Goal: Task Accomplishment & Management: Use online tool/utility

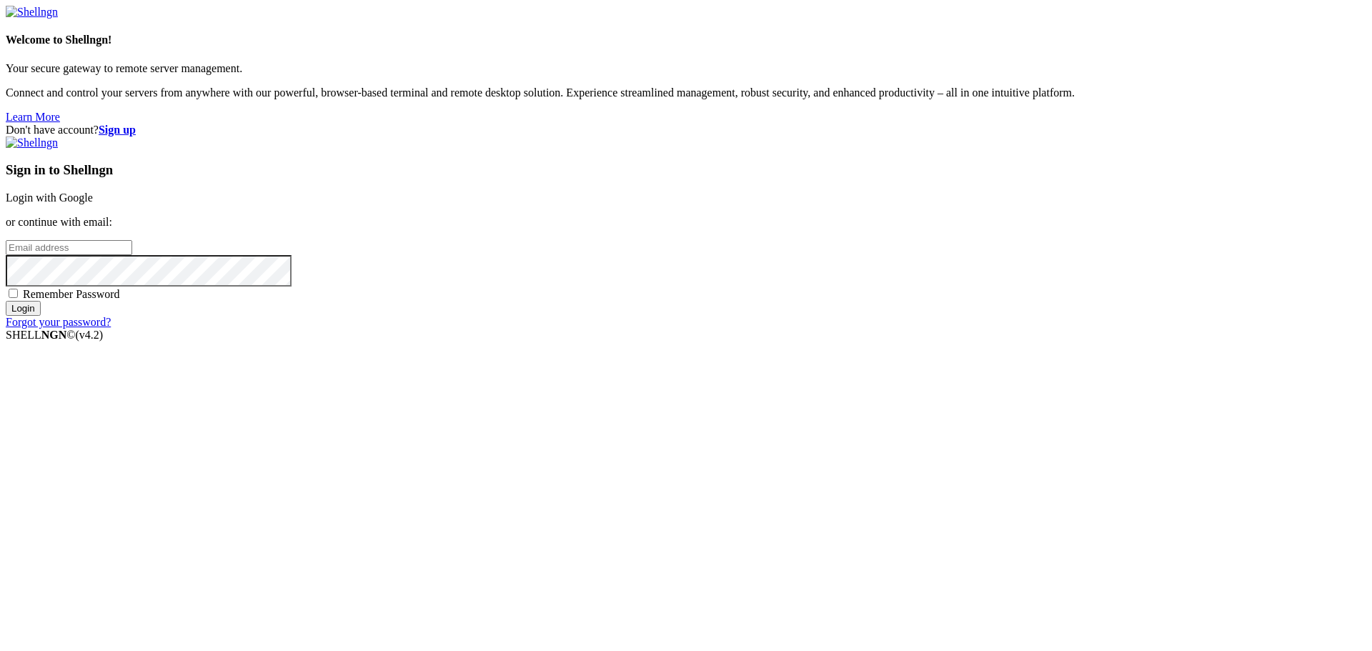
click at [93, 204] on link "Login with Google" at bounding box center [49, 198] width 87 height 12
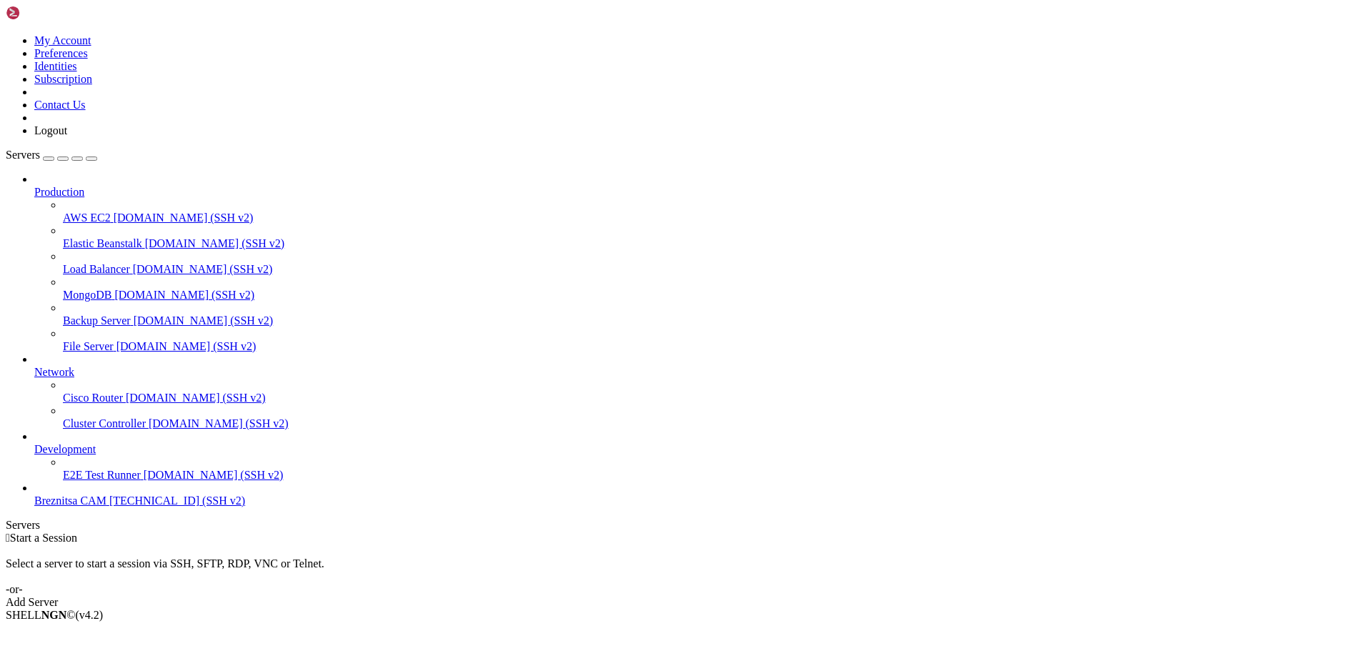
click at [109, 507] on span "[TECHNICAL_ID] (SSH v2)" at bounding box center [177, 501] width 136 height 12
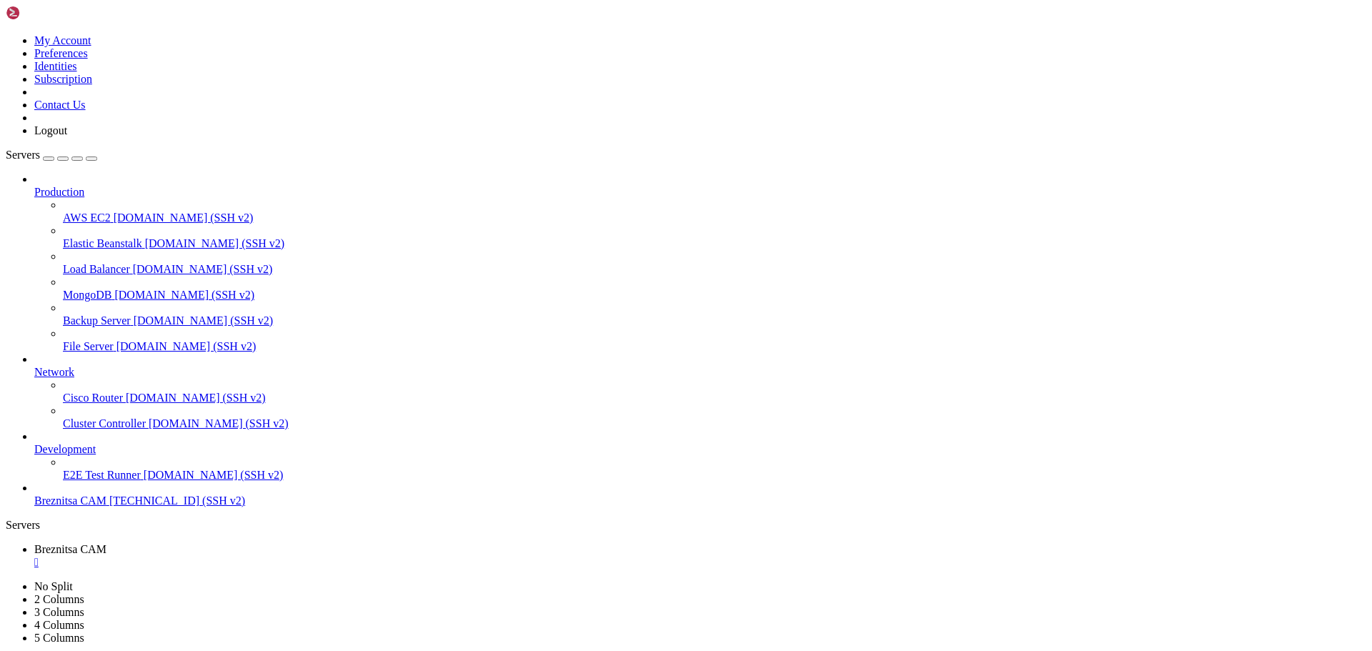
drag, startPoint x: 624, startPoint y: 1054, endPoint x: 537, endPoint y: 950, distance: 136.0
drag, startPoint x: 10, startPoint y: 811, endPoint x: 357, endPoint y: 868, distance: 352.2
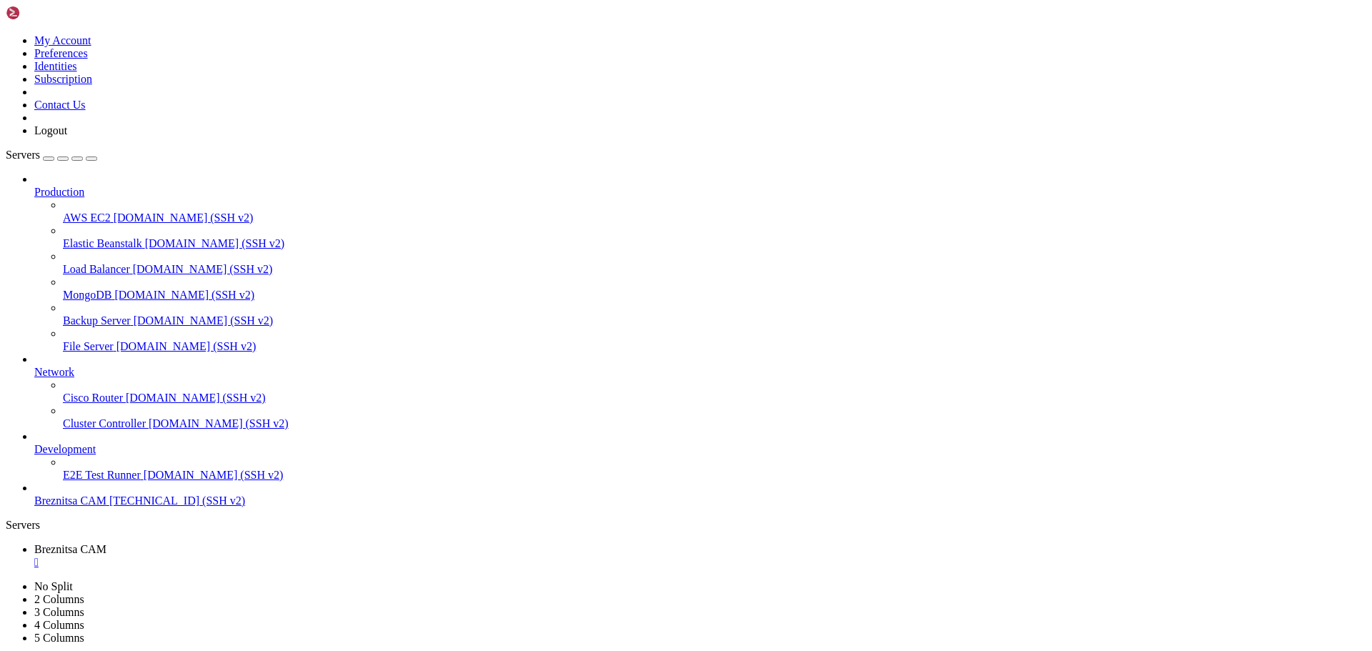
drag, startPoint x: 6, startPoint y: 808, endPoint x: 436, endPoint y: 861, distance: 432.8
copy div "root@vps-debian-11-basic-c1-r1-d25-eu-sof-1:/# cat /var/log/actualizar_videos.l…"
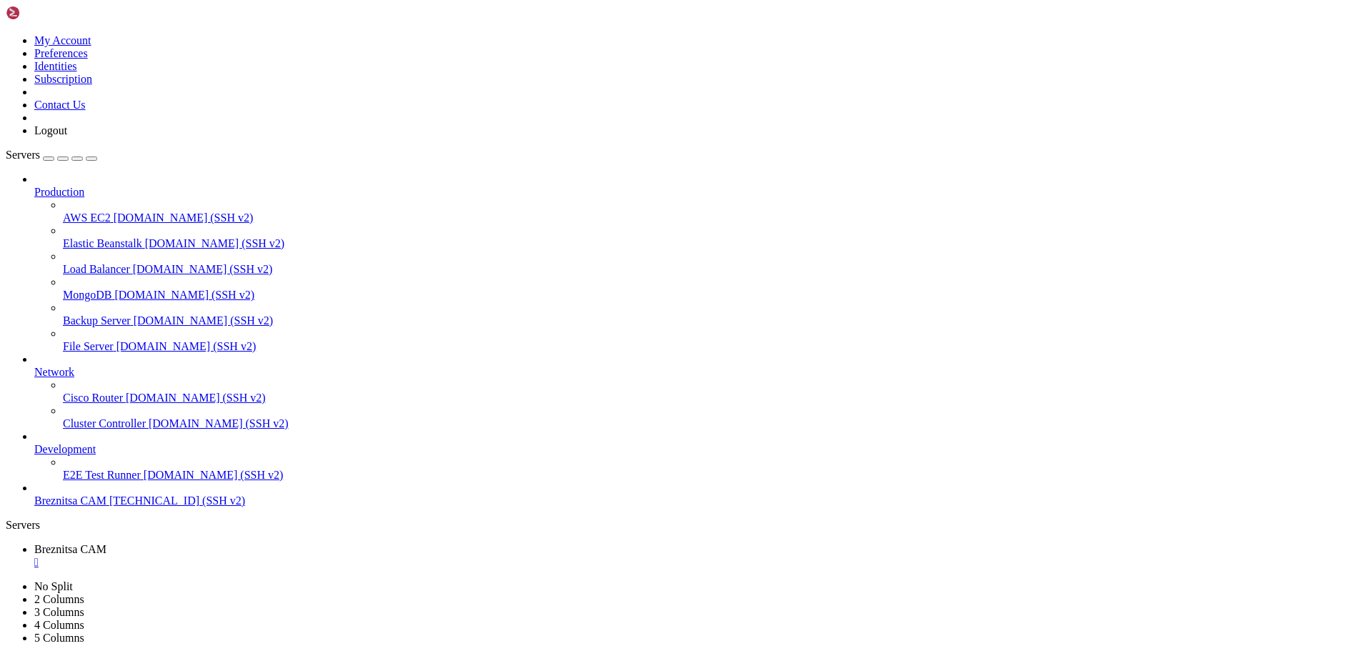
drag, startPoint x: 7, startPoint y: 806, endPoint x: 306, endPoint y: 867, distance: 304.9
copy div "root@vps-debian-11-basic-c1-r1-d25-eu-sof-1:/# cat /var/log/actualizar_videos.l…"
drag, startPoint x: 311, startPoint y: 922, endPoint x: 293, endPoint y: 891, distance: 35.6
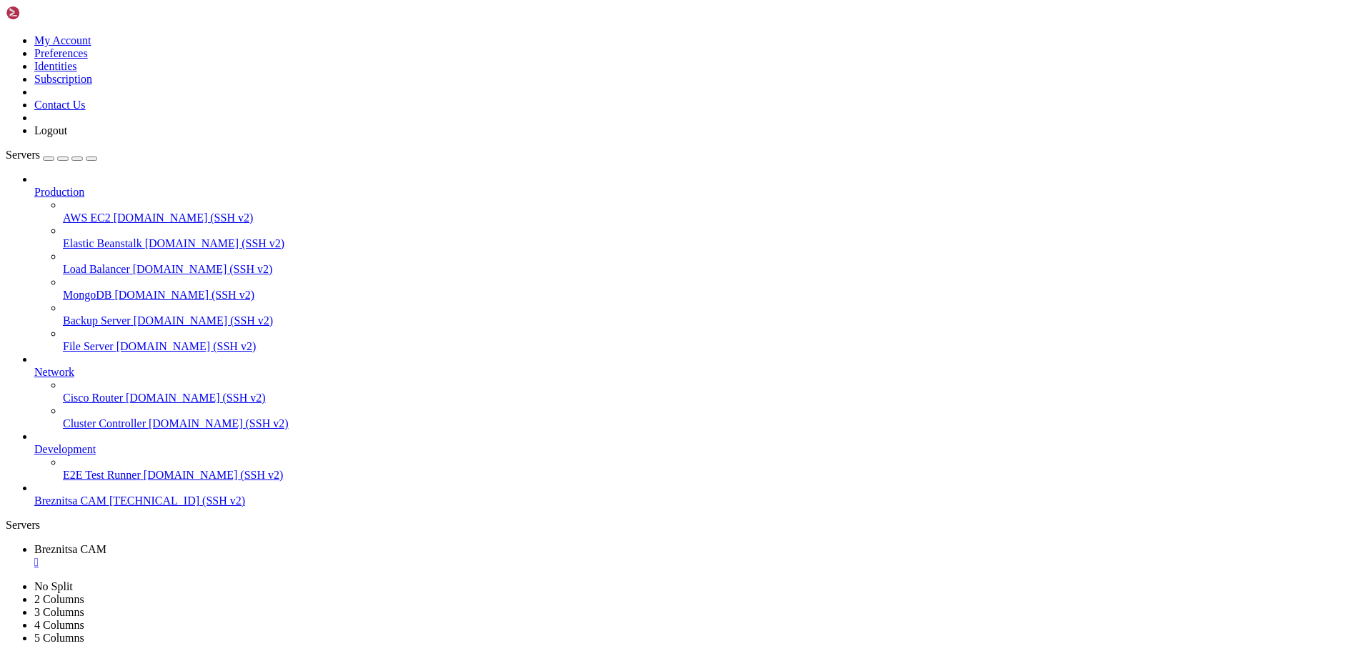
drag, startPoint x: 14, startPoint y: 806, endPoint x: 1182, endPoint y: 852, distance: 1168.9
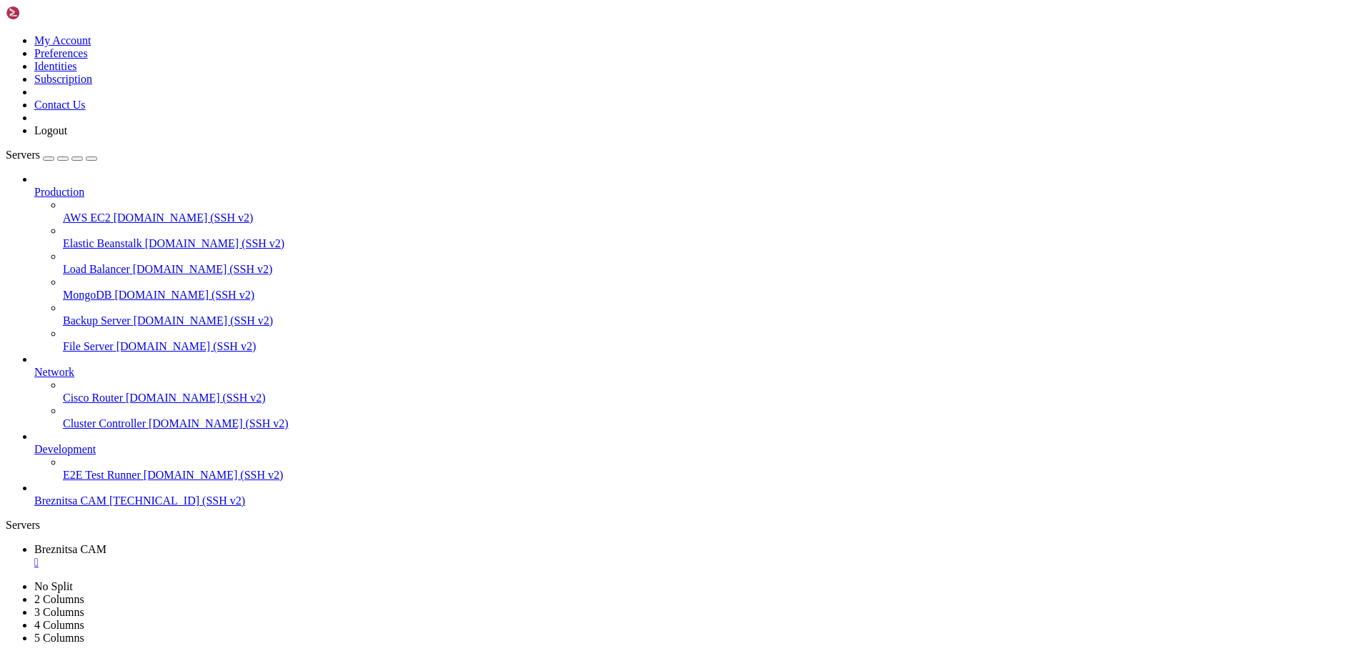
drag, startPoint x: 578, startPoint y: 1010, endPoint x: 500, endPoint y: 1034, distance: 82.3
drag, startPoint x: 14, startPoint y: 906, endPoint x: 521, endPoint y: 941, distance: 508.7
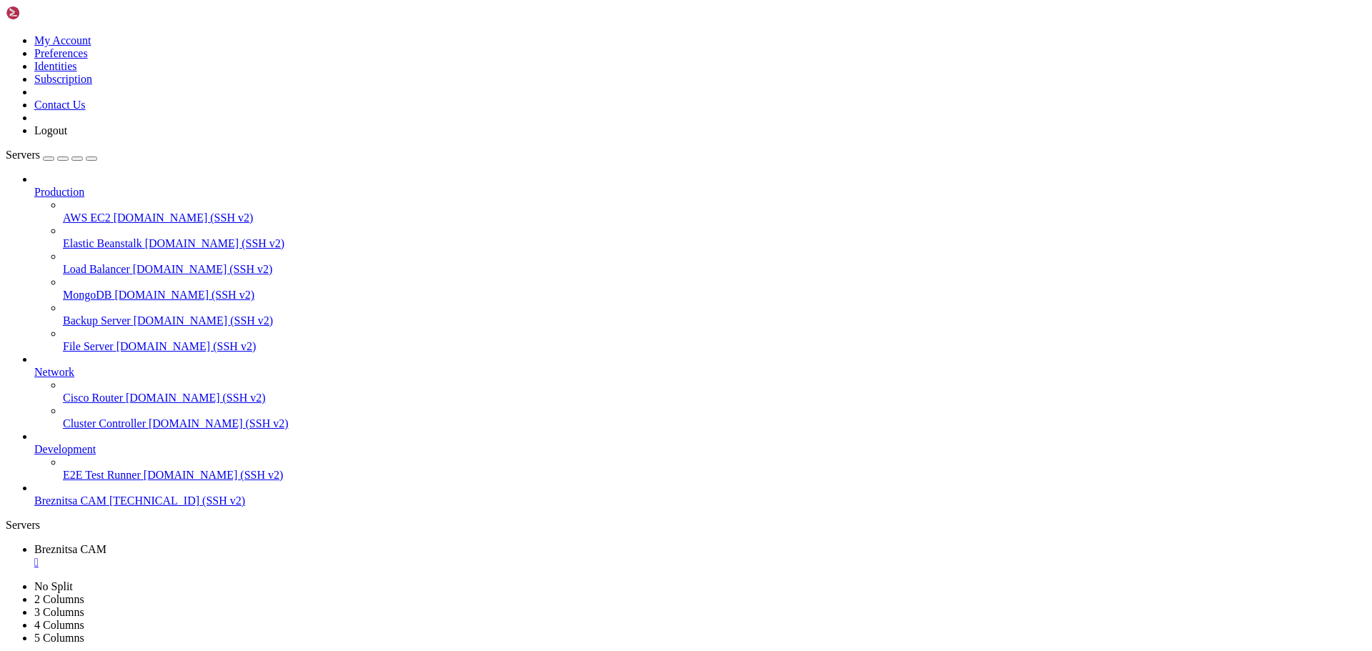
drag, startPoint x: 12, startPoint y: 947, endPoint x: 1184, endPoint y: 967, distance: 1172.4
drag, startPoint x: 365, startPoint y: 952, endPoint x: 325, endPoint y: 973, distance: 45.1
drag, startPoint x: 11, startPoint y: 976, endPoint x: 707, endPoint y: 987, distance: 695.6
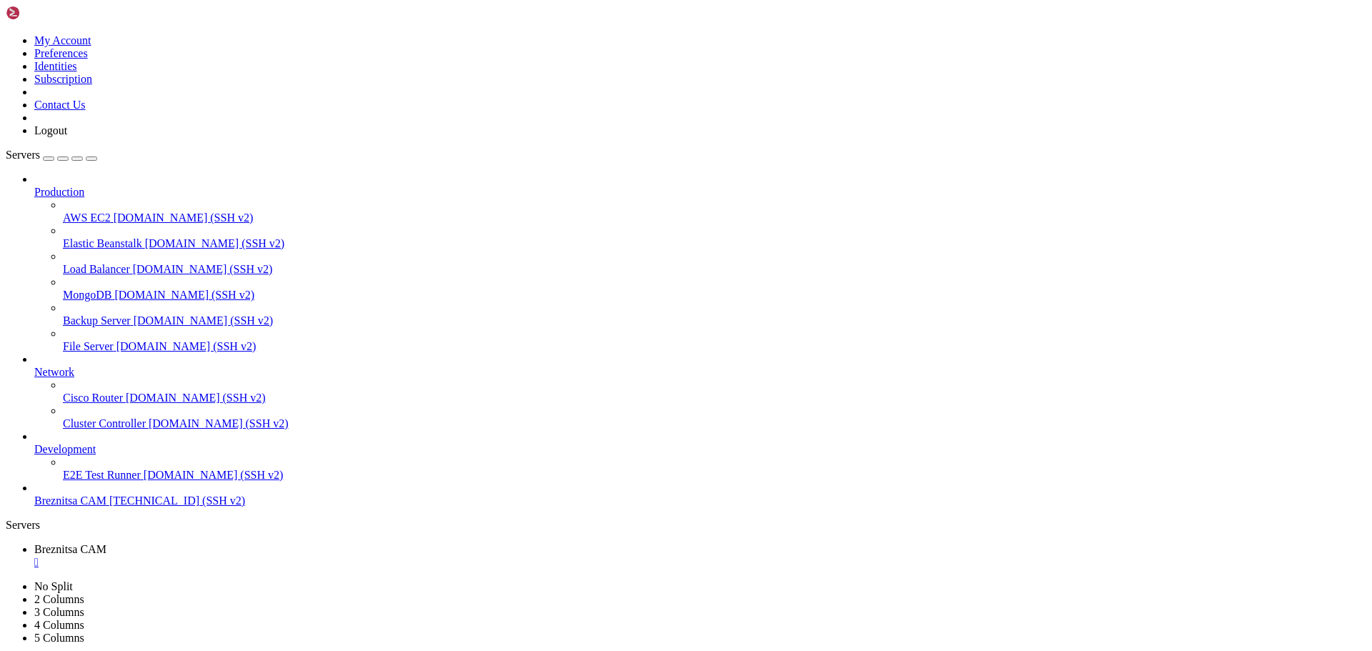
drag, startPoint x: 329, startPoint y: 1202, endPoint x: 357, endPoint y: 1254, distance: 59.5
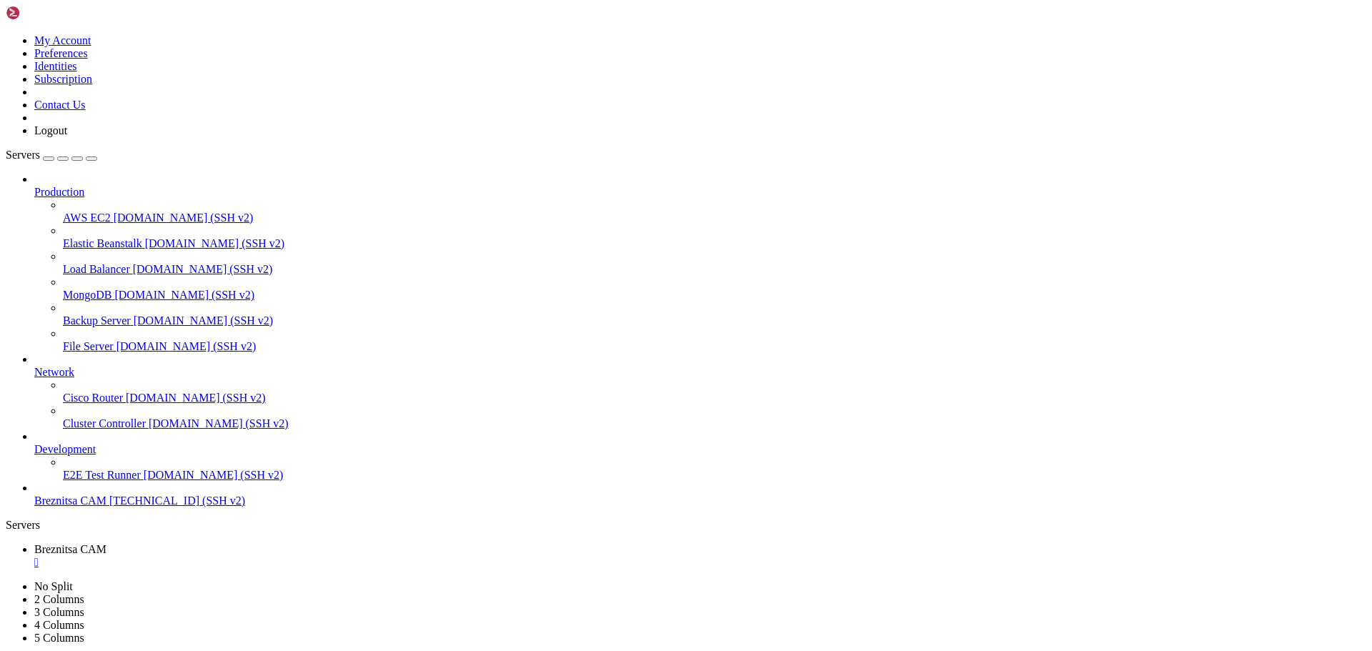
drag, startPoint x: 11, startPoint y: 858, endPoint x: 377, endPoint y: 1310, distance: 580.9
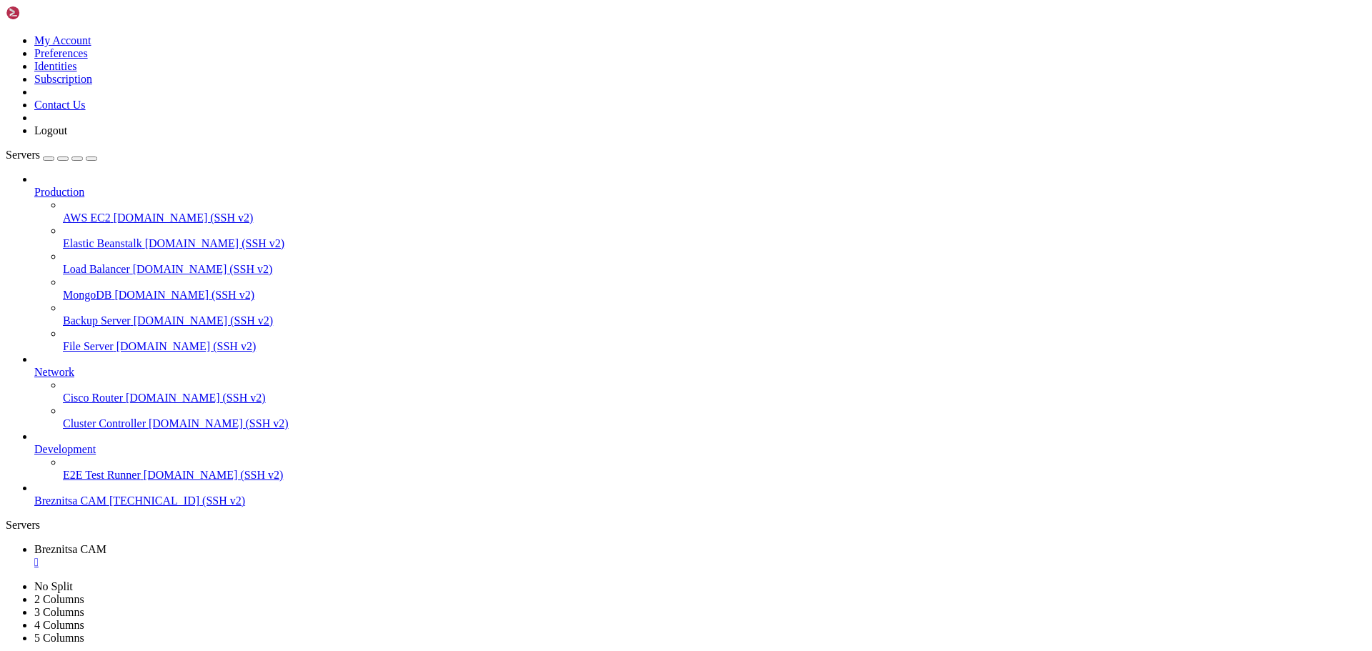
drag, startPoint x: 391, startPoint y: 1327, endPoint x: 246, endPoint y: 1349, distance: 146.8
drag, startPoint x: 8, startPoint y: 1080, endPoint x: 179, endPoint y: 1194, distance: 205.2
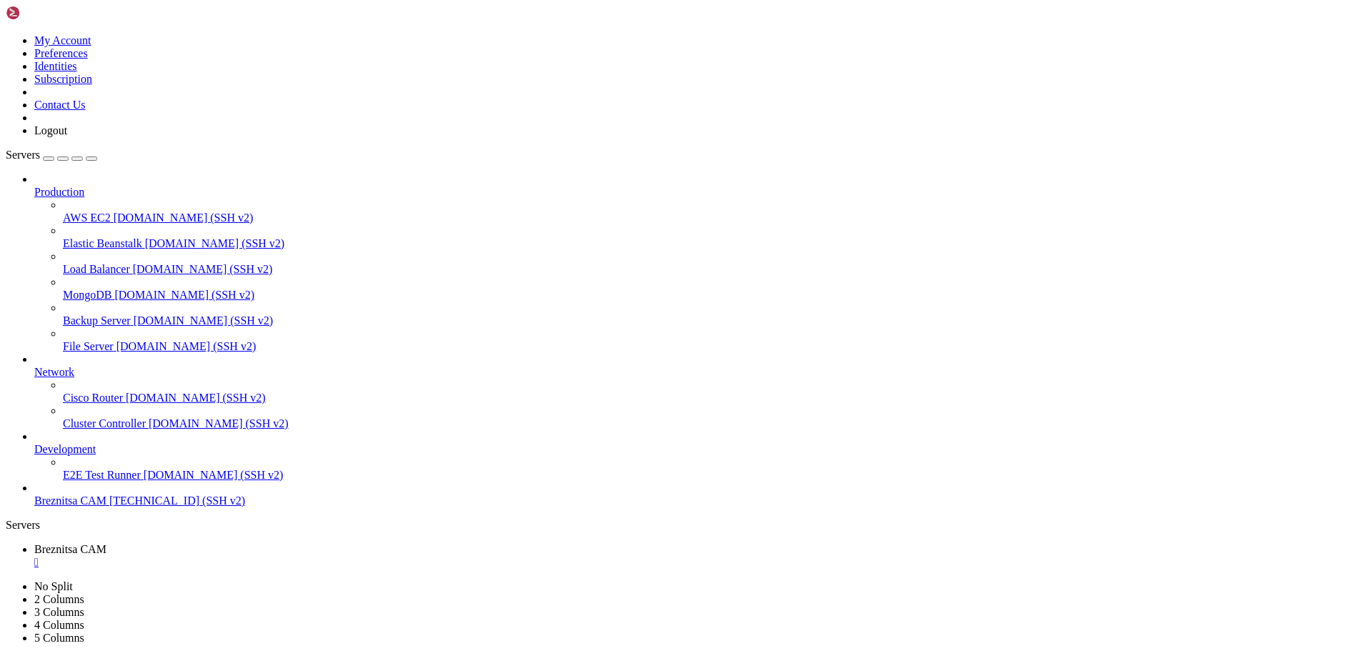
scroll to position [778, 0]
drag, startPoint x: 276, startPoint y: 1350, endPoint x: 207, endPoint y: 1333, distance: 70.7
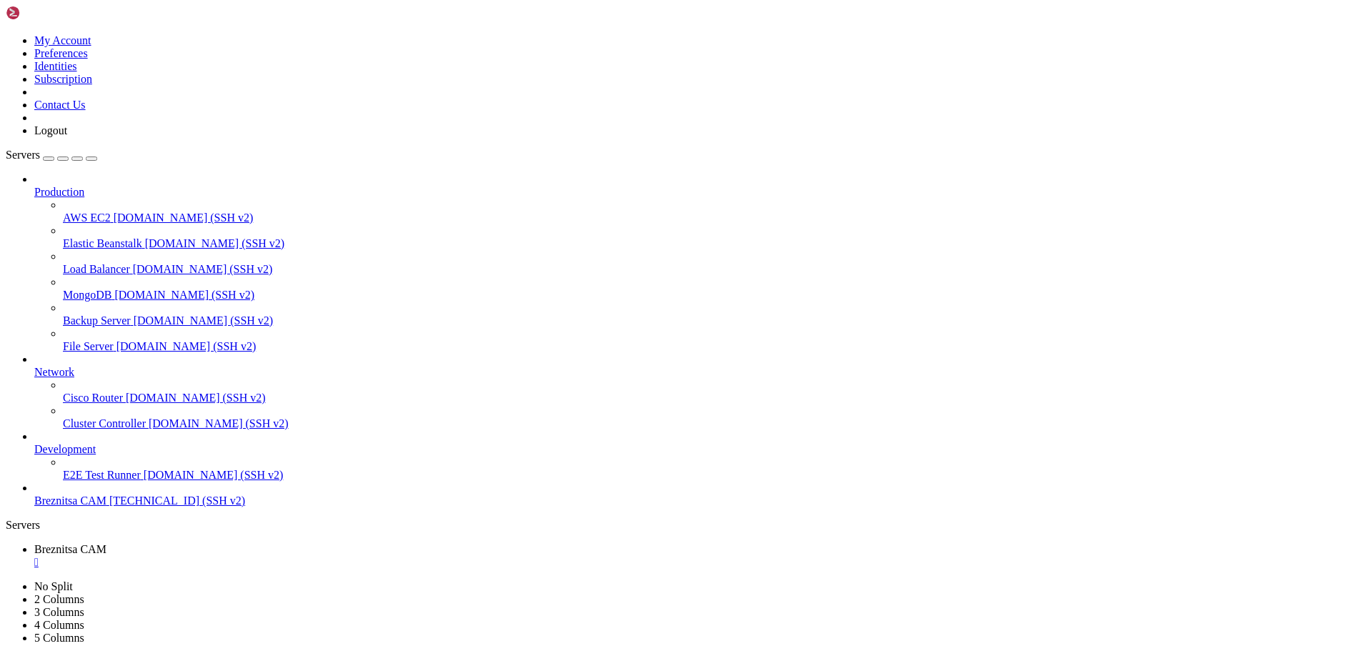
scroll to position [802, 0]
drag, startPoint x: 39, startPoint y: 946, endPoint x: 441, endPoint y: 1106, distance: 432.4
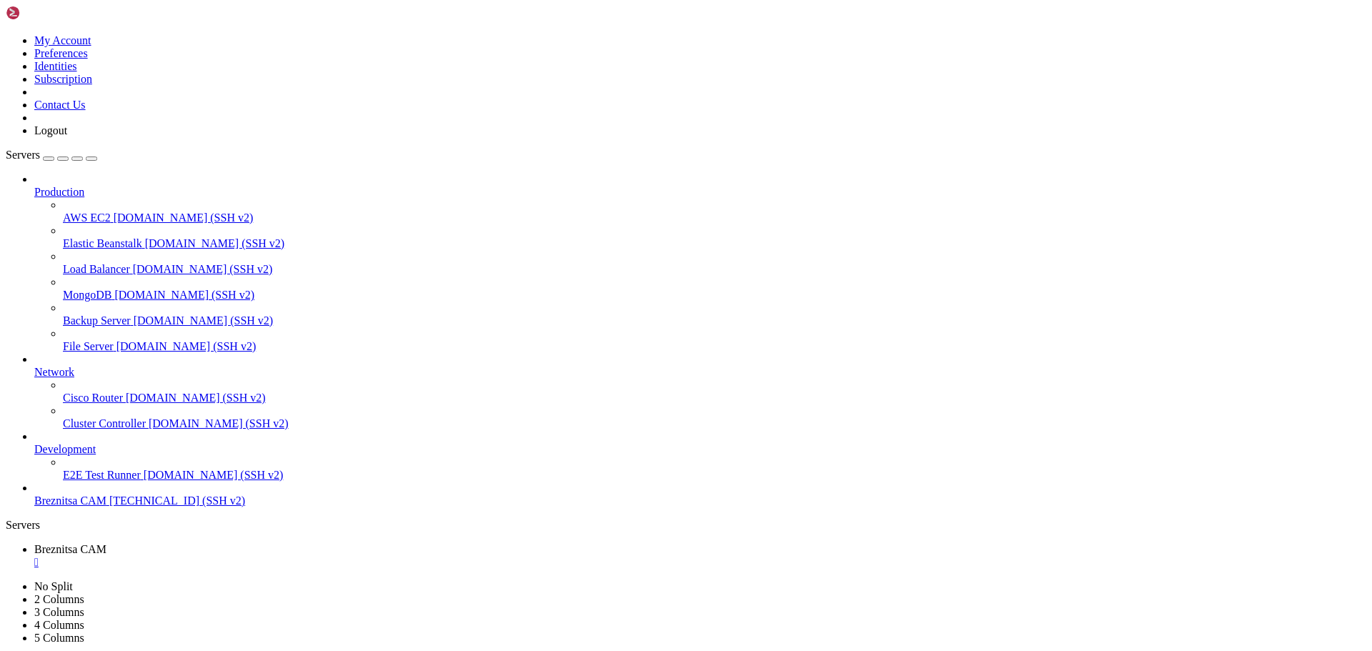
drag, startPoint x: 9, startPoint y: 840, endPoint x: 114, endPoint y: 936, distance: 142.7
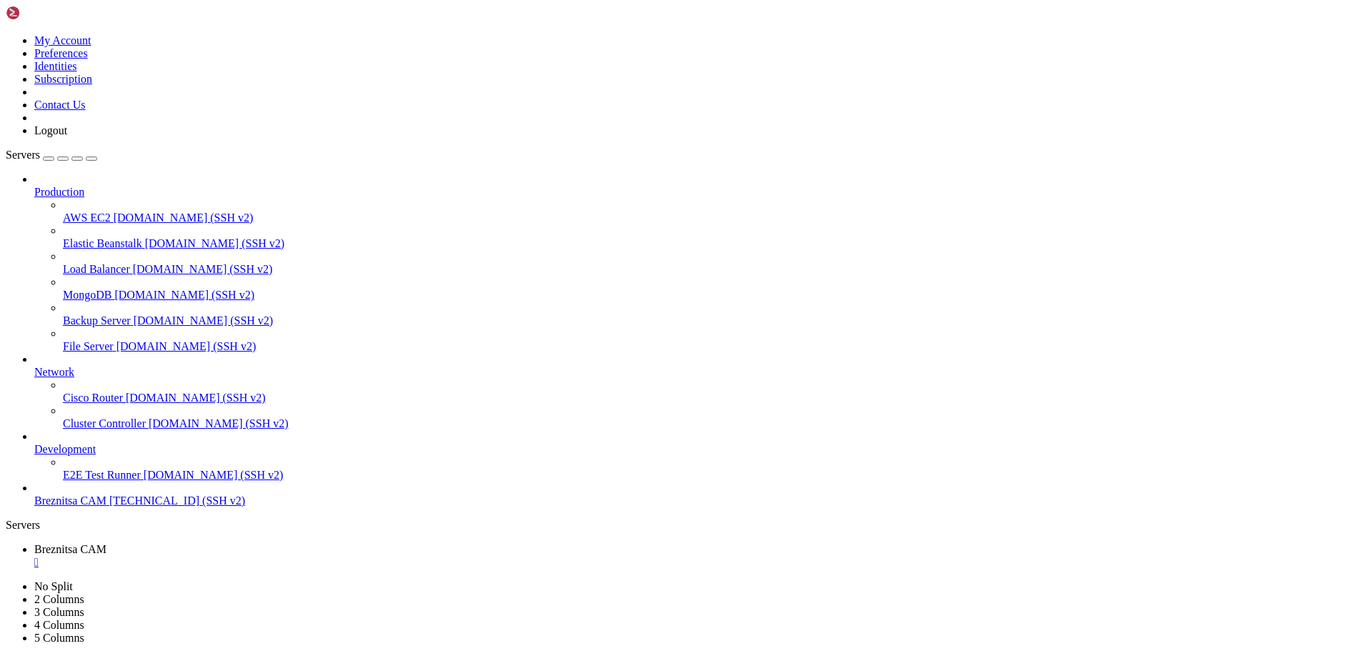
drag, startPoint x: 207, startPoint y: 1254, endPoint x: 9, endPoint y: 846, distance: 454.0
drag, startPoint x: 12, startPoint y: 846, endPoint x: 188, endPoint y: 1254, distance: 445.1
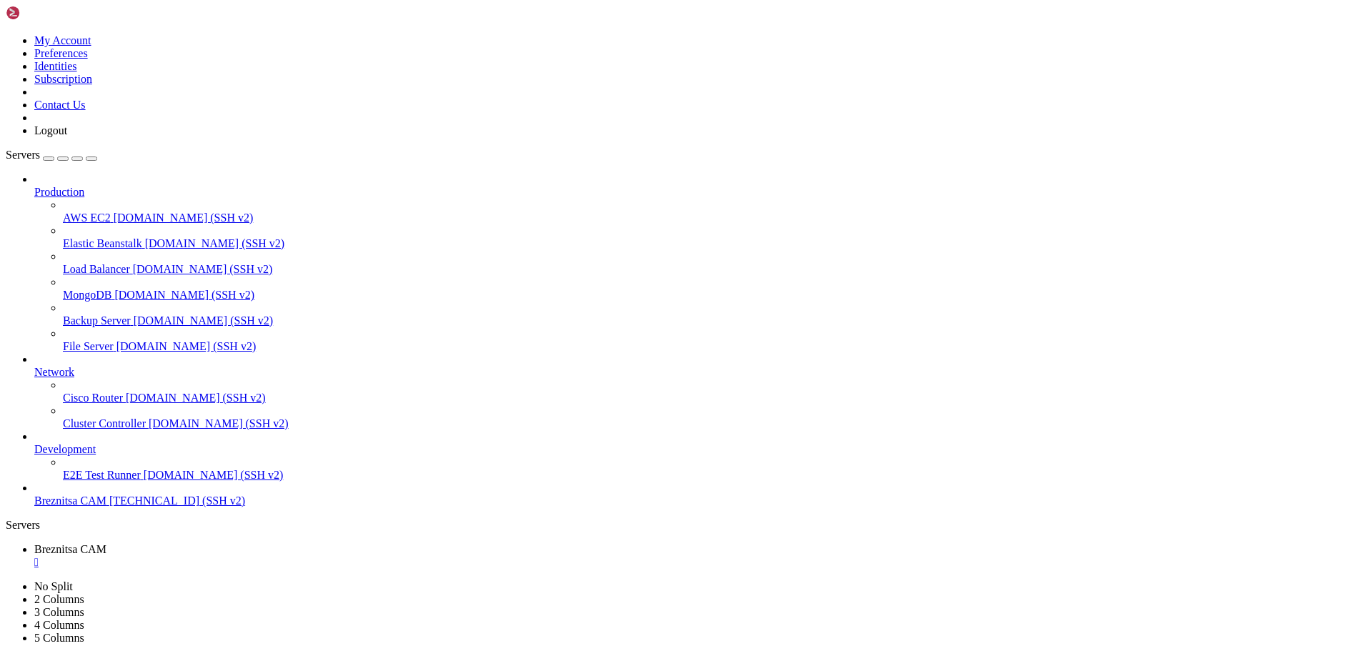
drag, startPoint x: 143, startPoint y: 1224, endPoint x: 77, endPoint y: 1236, distance: 66.7
drag, startPoint x: 10, startPoint y: 919, endPoint x: 207, endPoint y: 1066, distance: 246.2
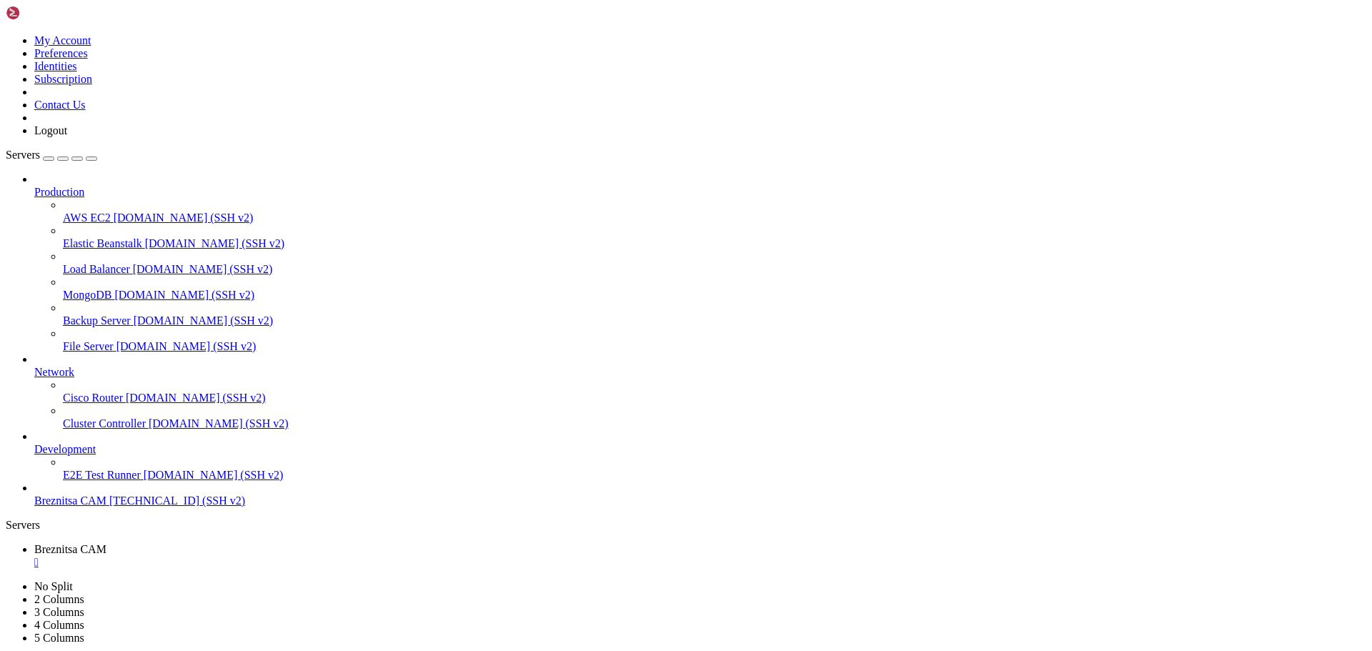
drag, startPoint x: 11, startPoint y: 917, endPoint x: 445, endPoint y: 1328, distance: 597.6
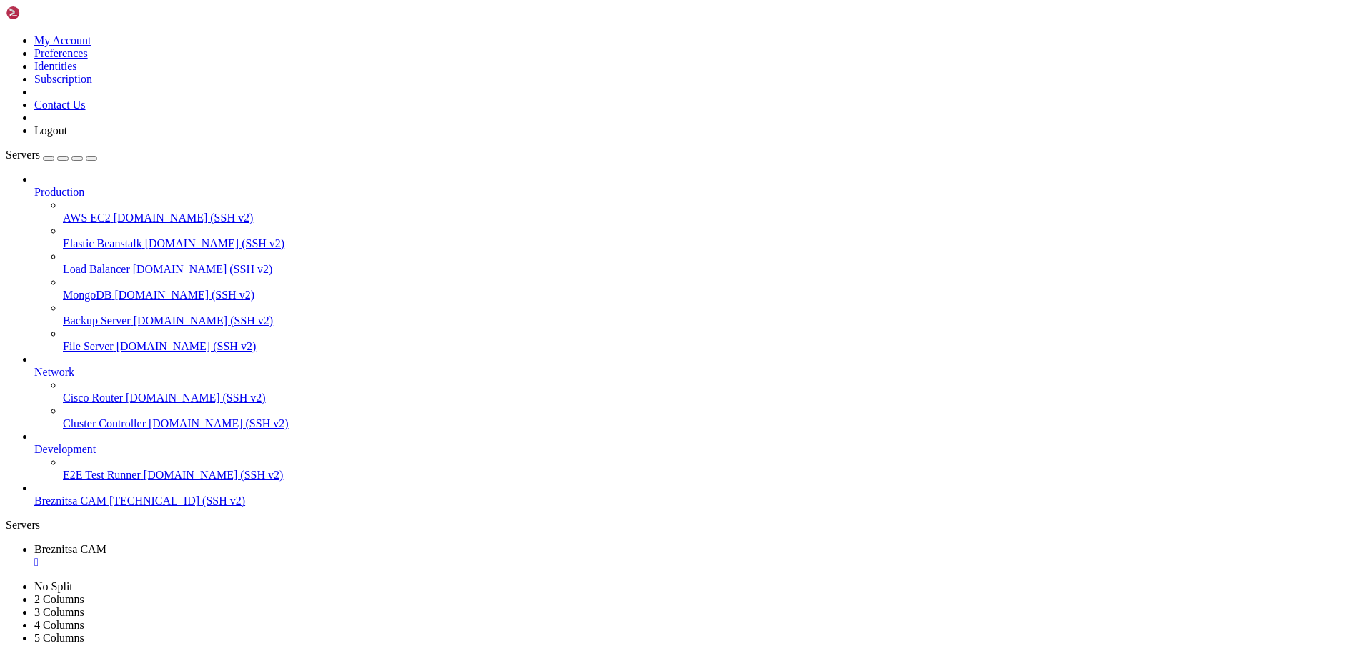
drag, startPoint x: 485, startPoint y: 1344, endPoint x: 433, endPoint y: 1330, distance: 54.1
drag, startPoint x: 476, startPoint y: 1324, endPoint x: 459, endPoint y: 1329, distance: 17.7
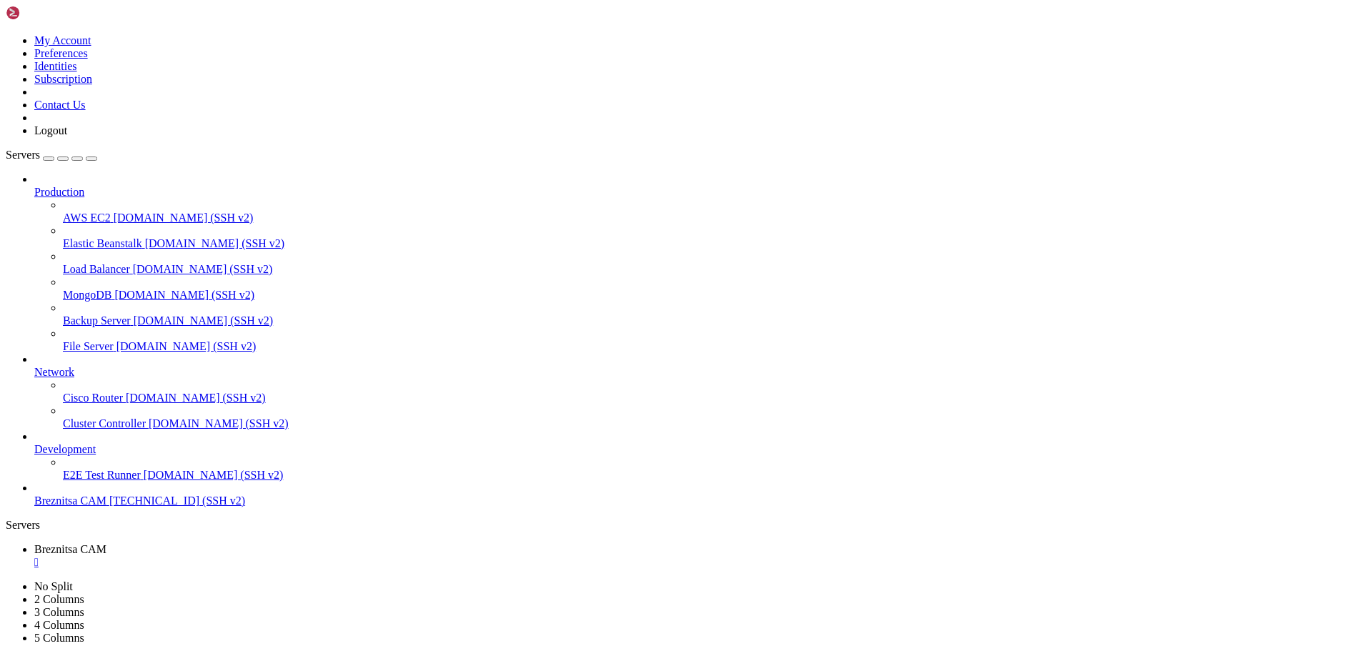
drag, startPoint x: 11, startPoint y: 951, endPoint x: 288, endPoint y: 1319, distance: 460.5
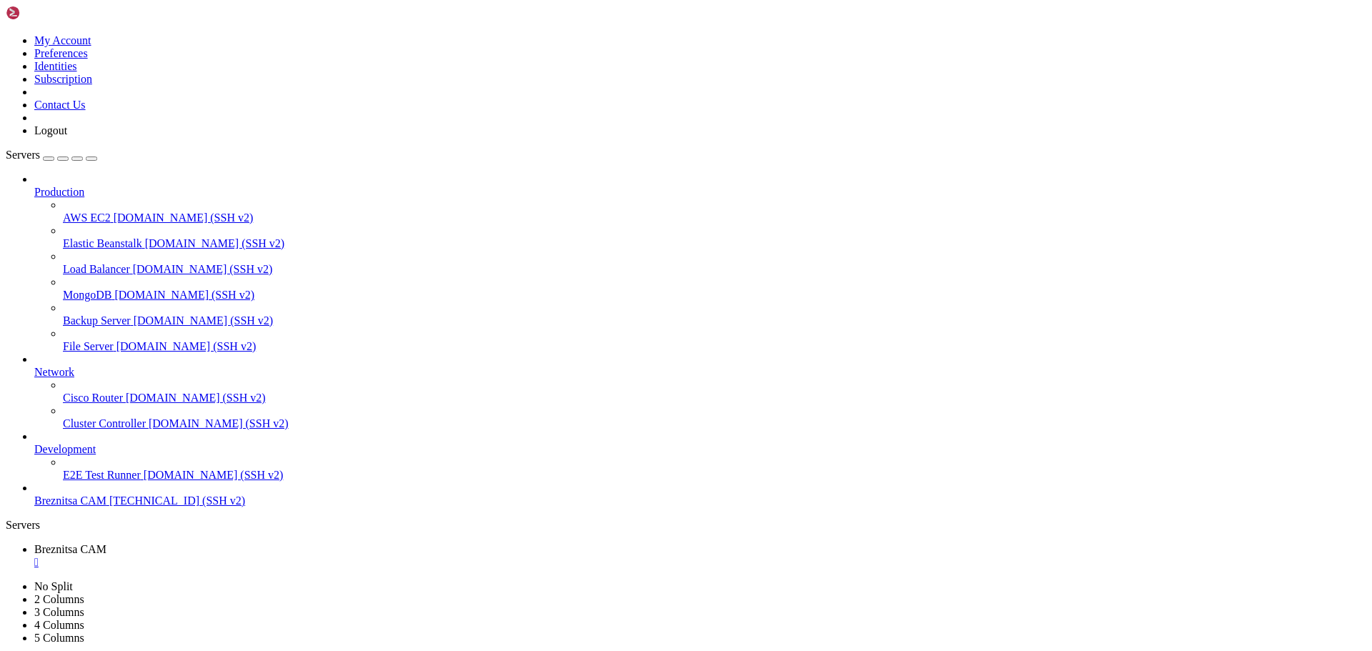
drag, startPoint x: 176, startPoint y: 1282, endPoint x: 117, endPoint y: 1119, distance: 172.8
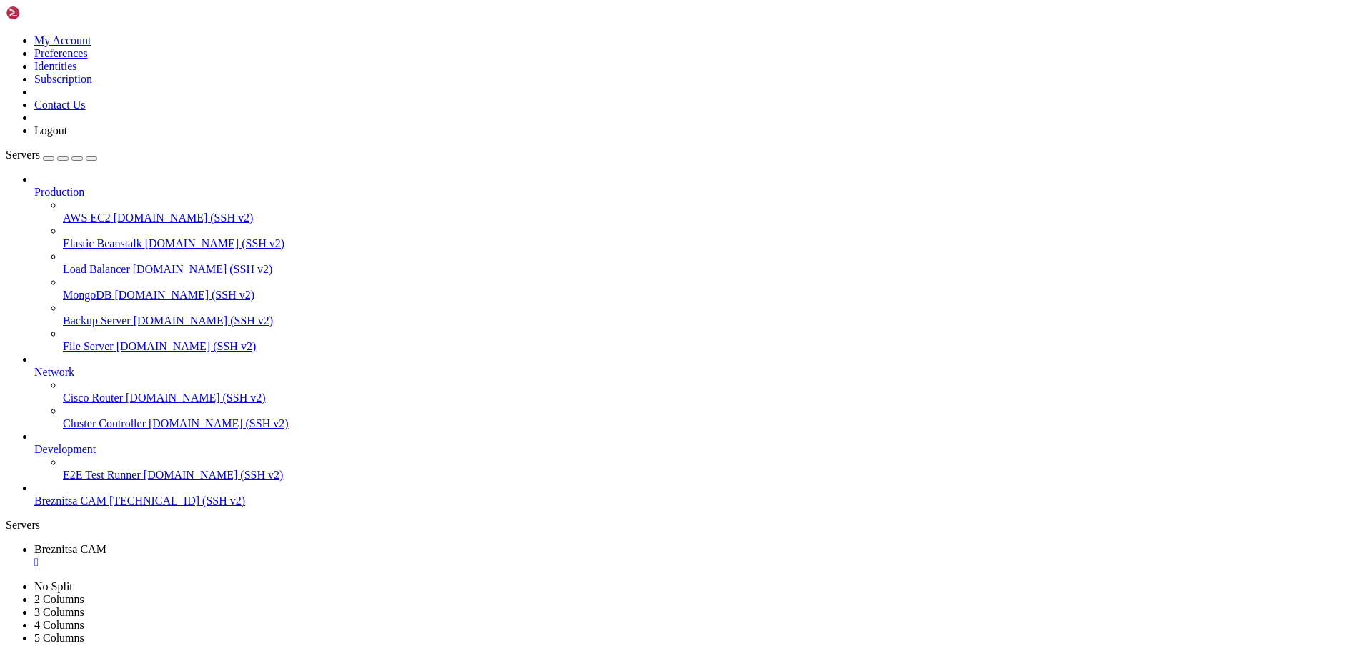
drag, startPoint x: 12, startPoint y: 846, endPoint x: 308, endPoint y: 1324, distance: 562.3
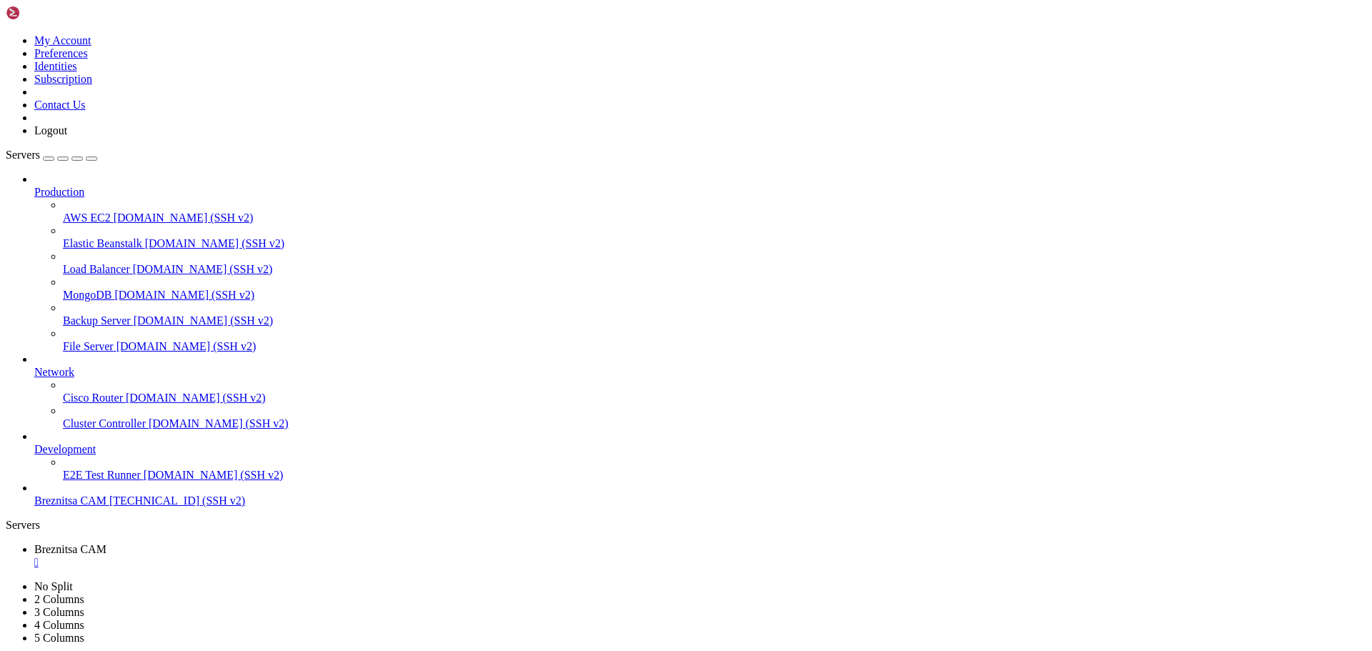
drag, startPoint x: 161, startPoint y: 873, endPoint x: 598, endPoint y: 1065, distance: 477.5
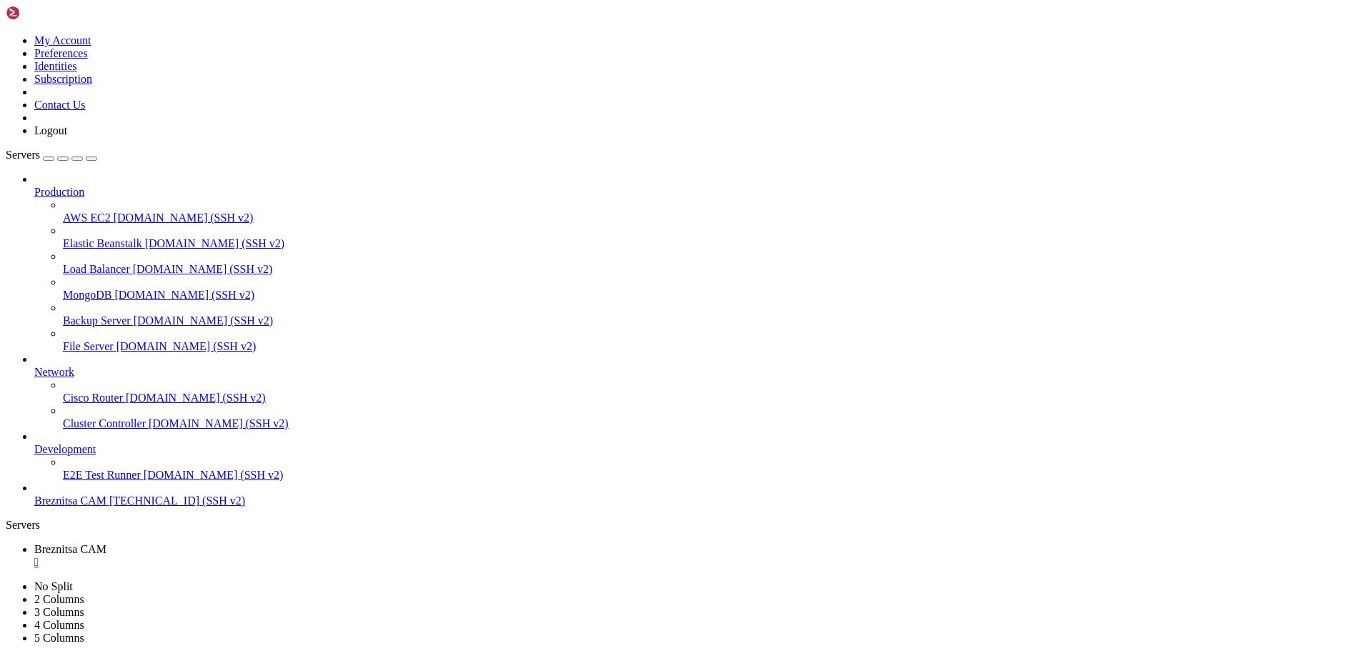
drag, startPoint x: 496, startPoint y: 1337, endPoint x: 470, endPoint y: 1322, distance: 30.8
drag, startPoint x: 472, startPoint y: 1329, endPoint x: 412, endPoint y: 1325, distance: 60.1
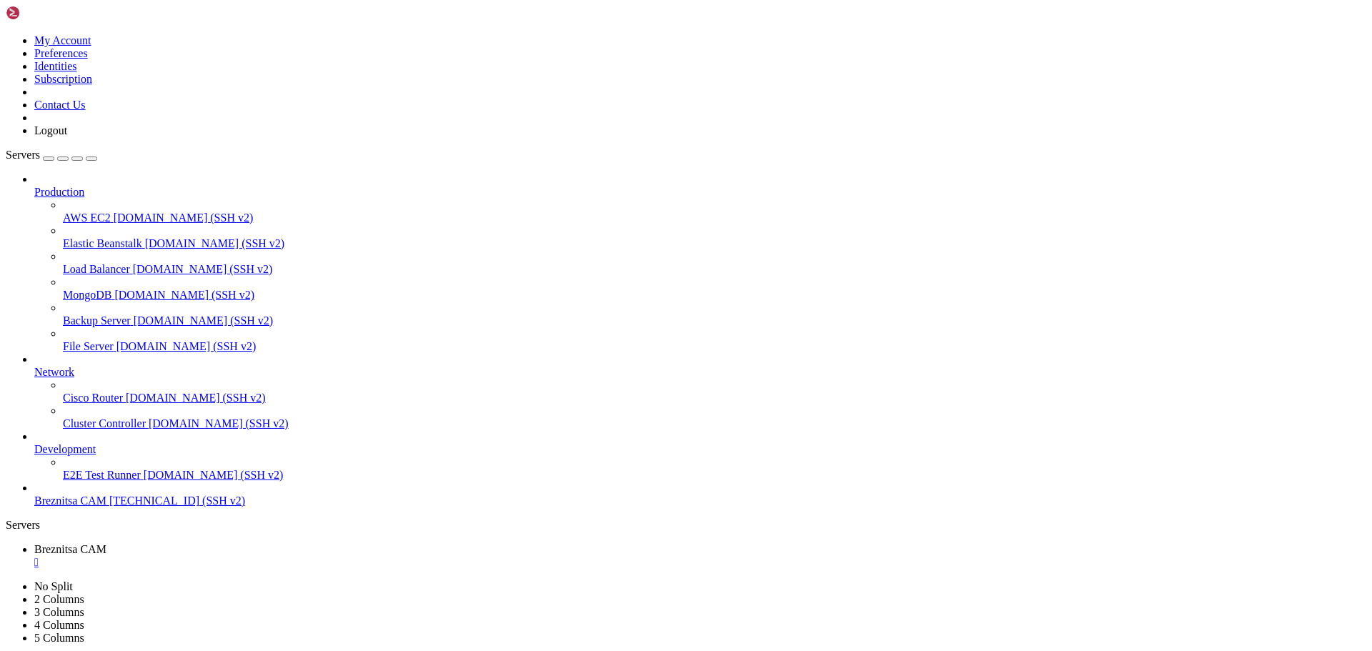
scroll to position [1179, 0]
drag, startPoint x: 9, startPoint y: 1073, endPoint x: 761, endPoint y: 1332, distance: 795.2
drag, startPoint x: 456, startPoint y: 1138, endPoint x: 436, endPoint y: 1136, distance: 20.1
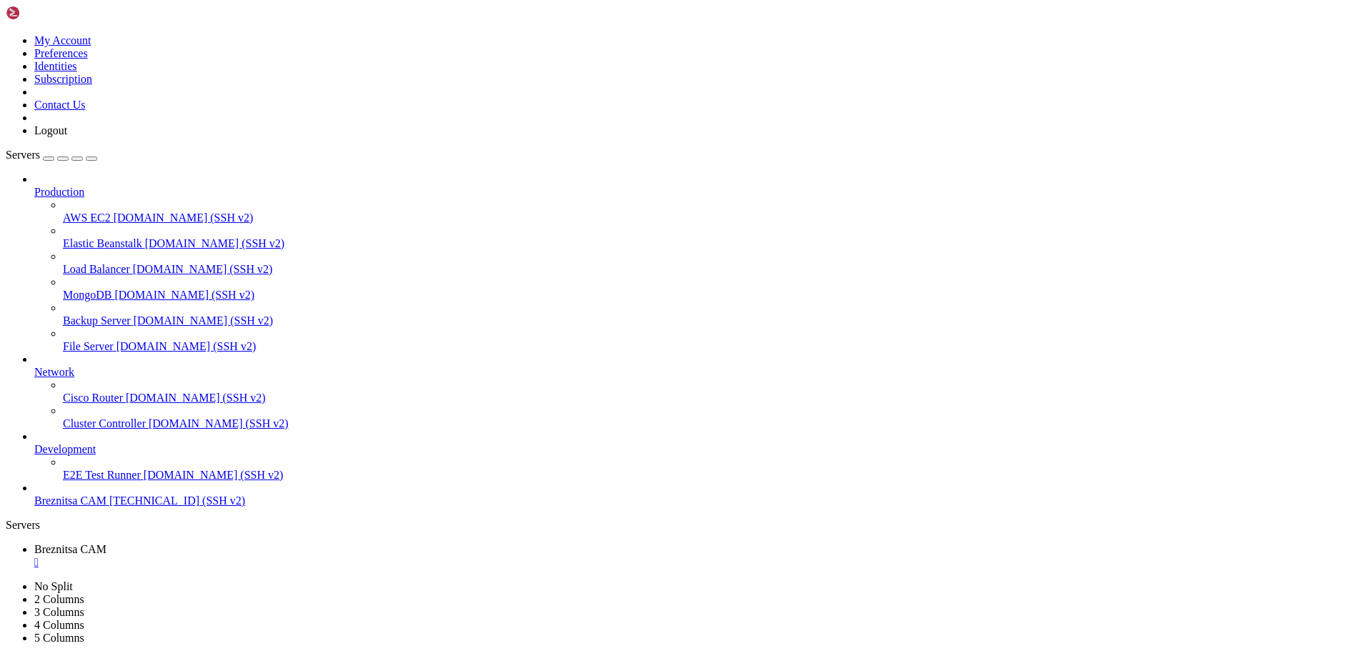
drag, startPoint x: 13, startPoint y: 992, endPoint x: 728, endPoint y: 1327, distance: 789.2
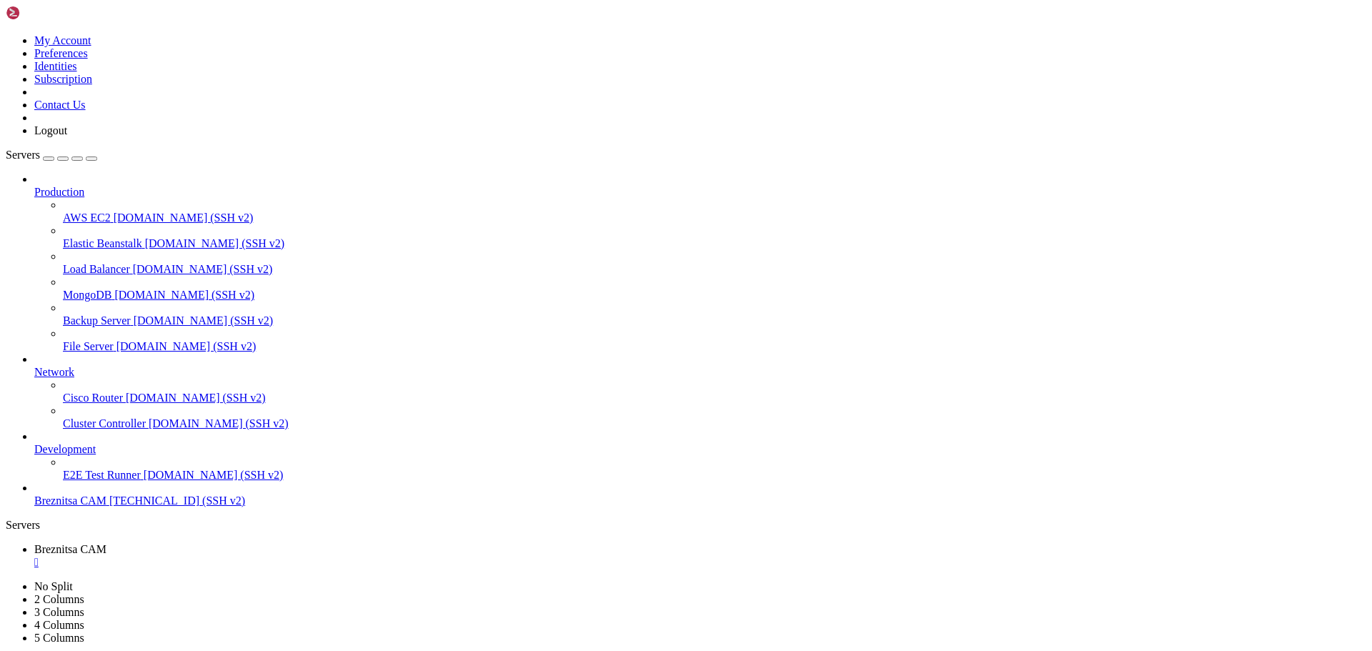
scroll to position [1215, 0]
drag, startPoint x: 225, startPoint y: 1082, endPoint x: 41, endPoint y: 1018, distance: 194.6
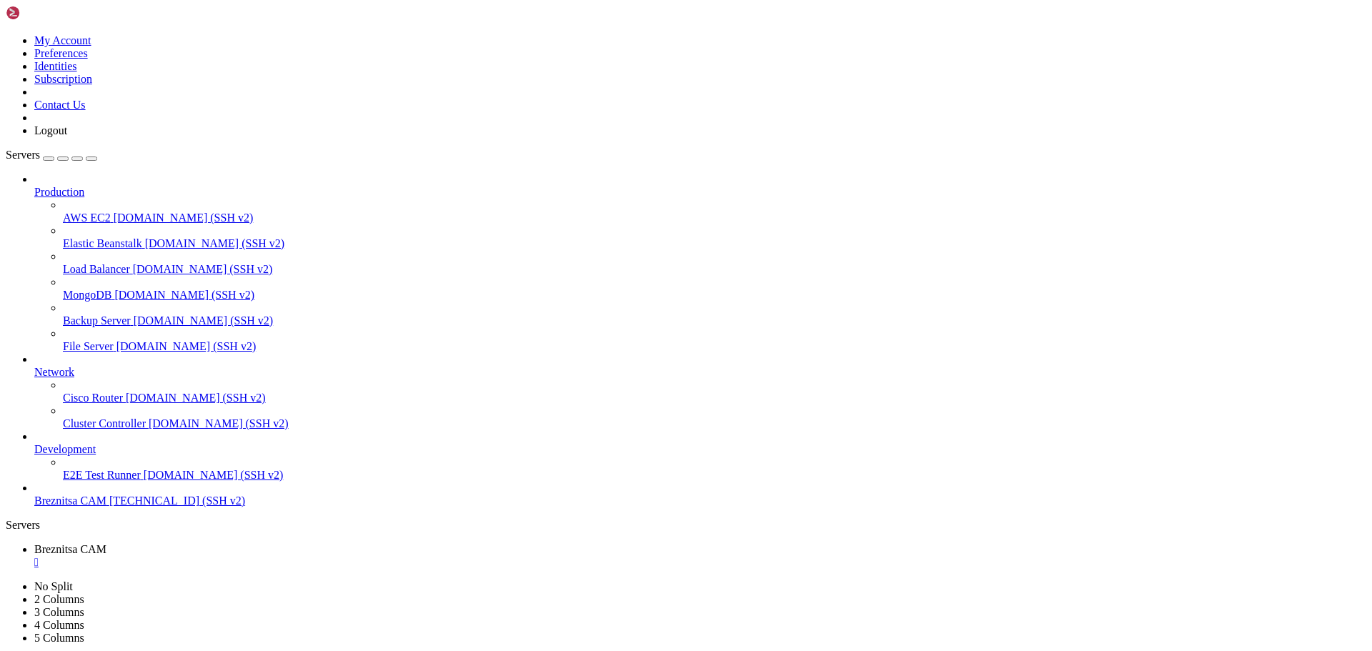
drag, startPoint x: 37, startPoint y: 1014, endPoint x: 512, endPoint y: 1084, distance: 480.3
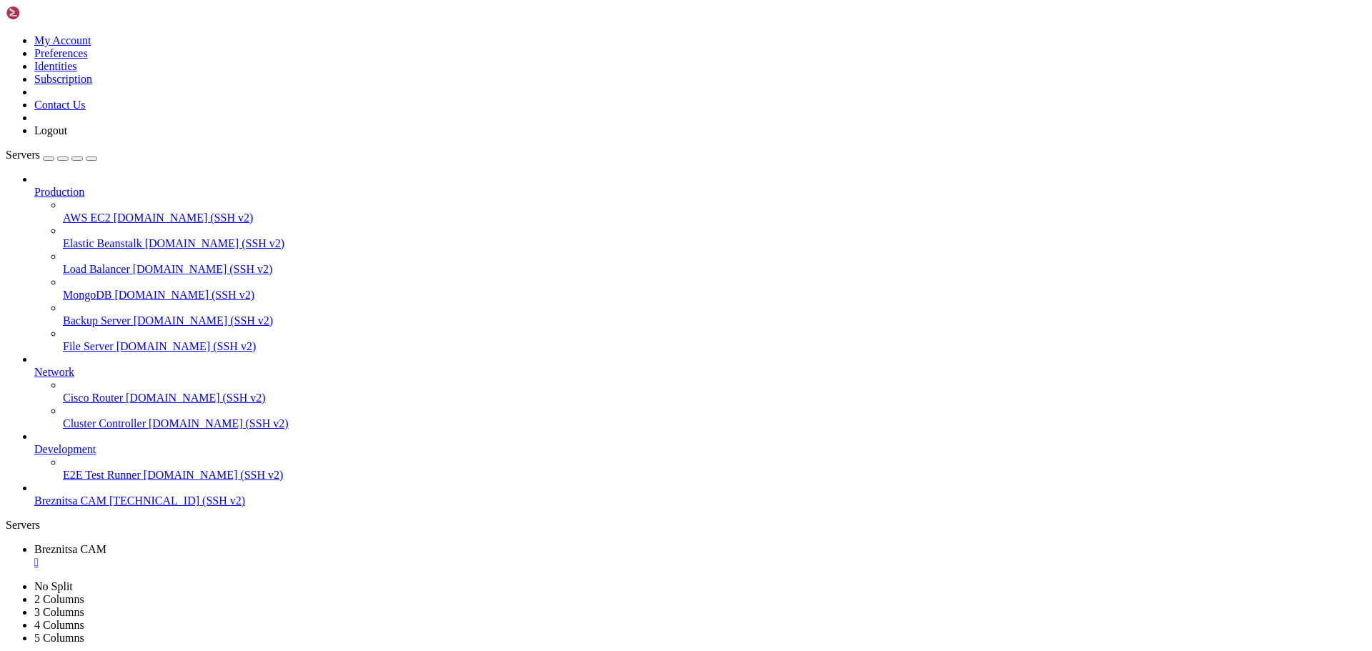
drag, startPoint x: 516, startPoint y: 1349, endPoint x: 488, endPoint y: 1287, distance: 68.8
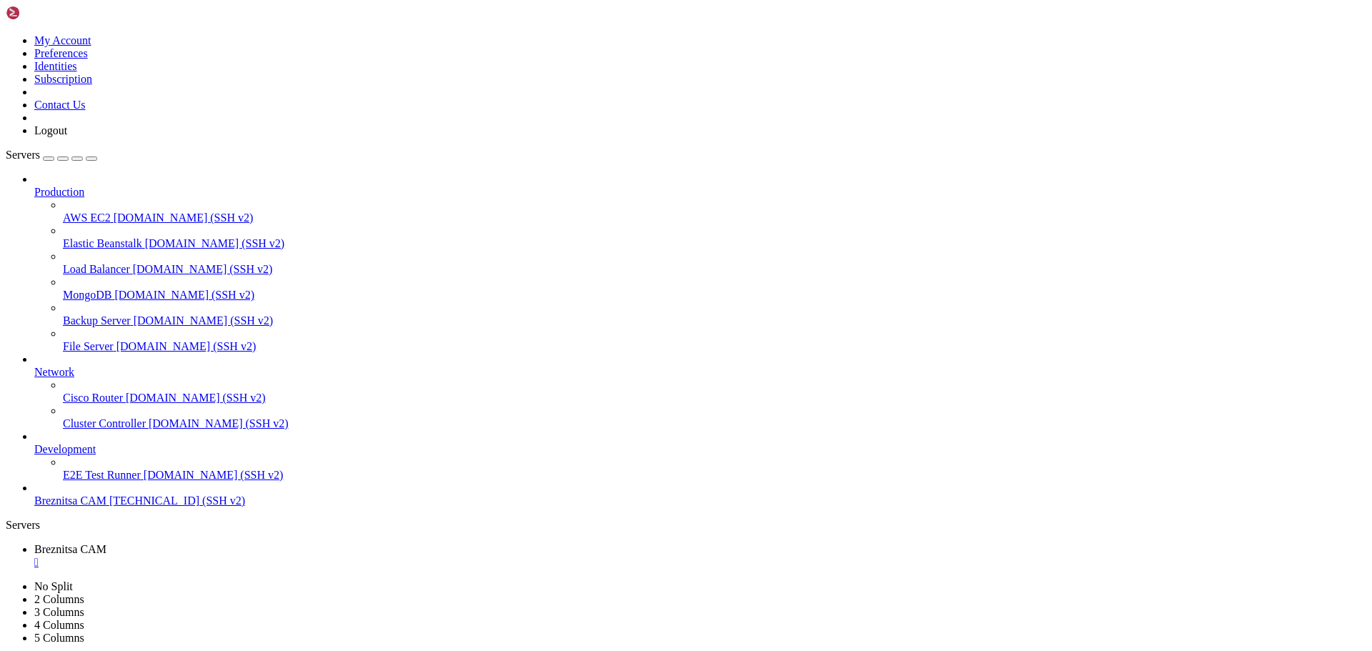
drag, startPoint x: 11, startPoint y: 917, endPoint x: 309, endPoint y: 1328, distance: 507.7
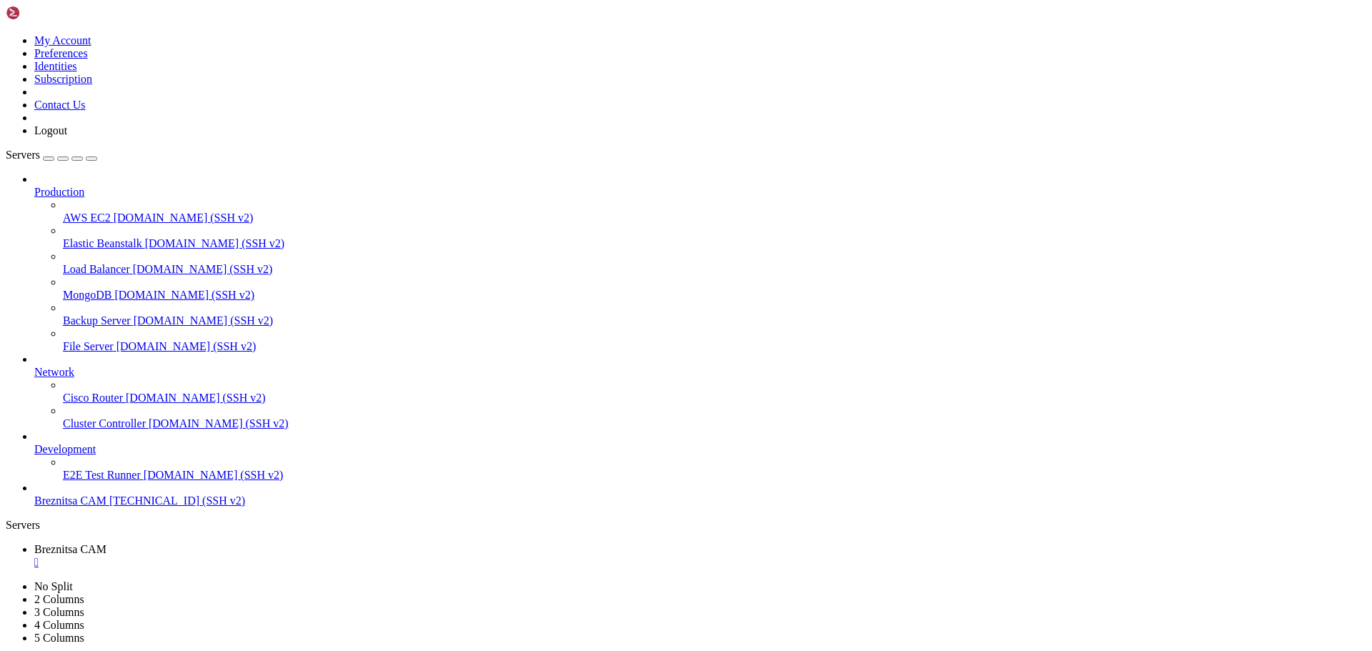
drag, startPoint x: 110, startPoint y: 841, endPoint x: 450, endPoint y: 991, distance: 371.2
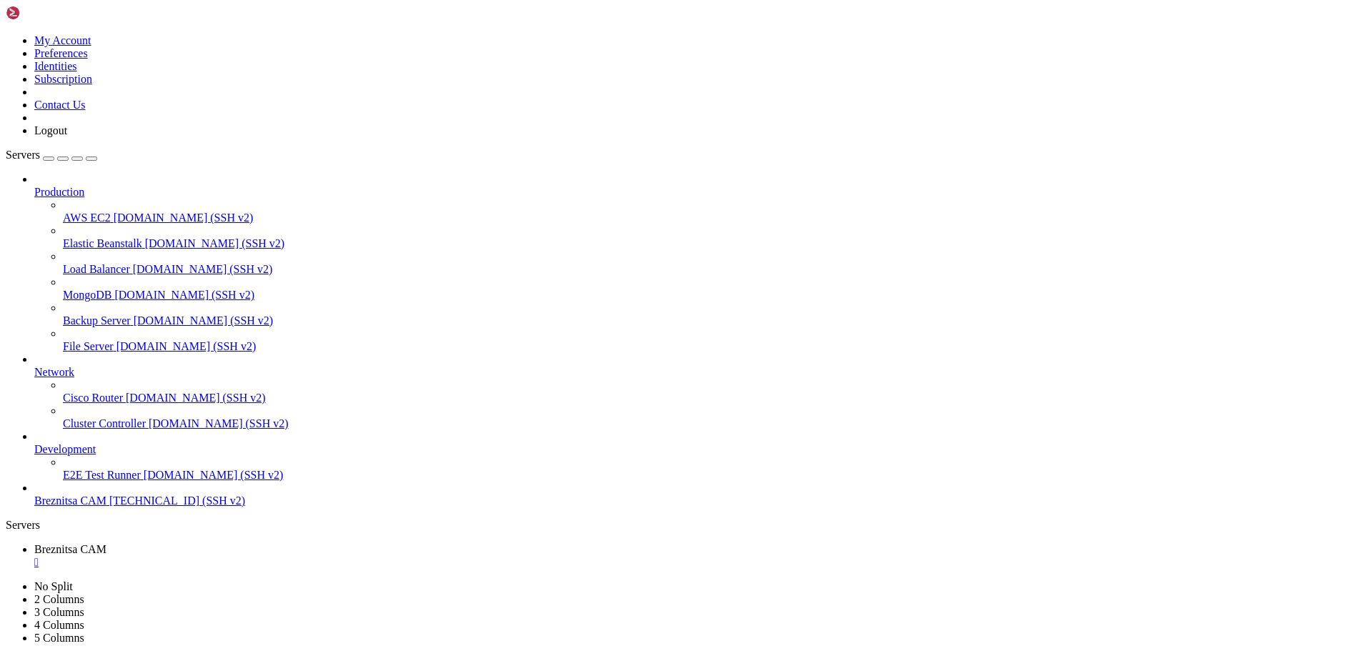
drag, startPoint x: 545, startPoint y: 1348, endPoint x: 471, endPoint y: 1314, distance: 81.6
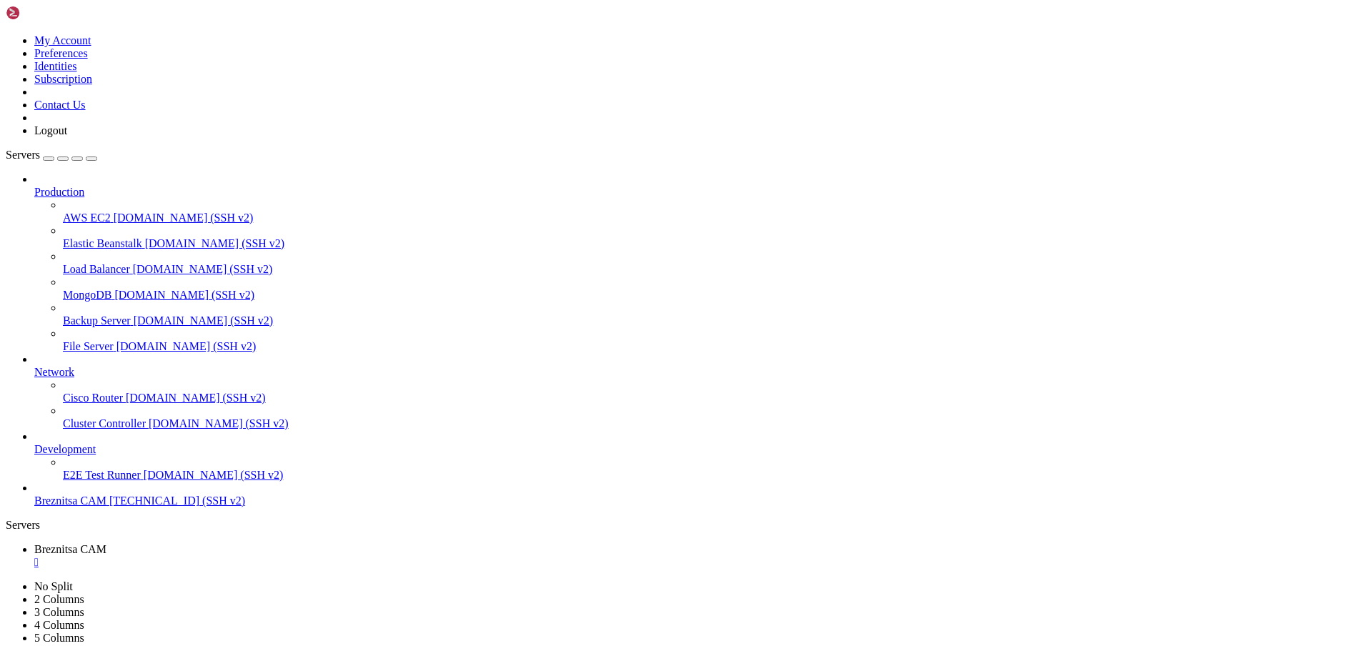
drag, startPoint x: 743, startPoint y: 1349, endPoint x: 615, endPoint y: 1339, distance: 129.0
drag, startPoint x: 39, startPoint y: 1088, endPoint x: 231, endPoint y: 1128, distance: 195.7
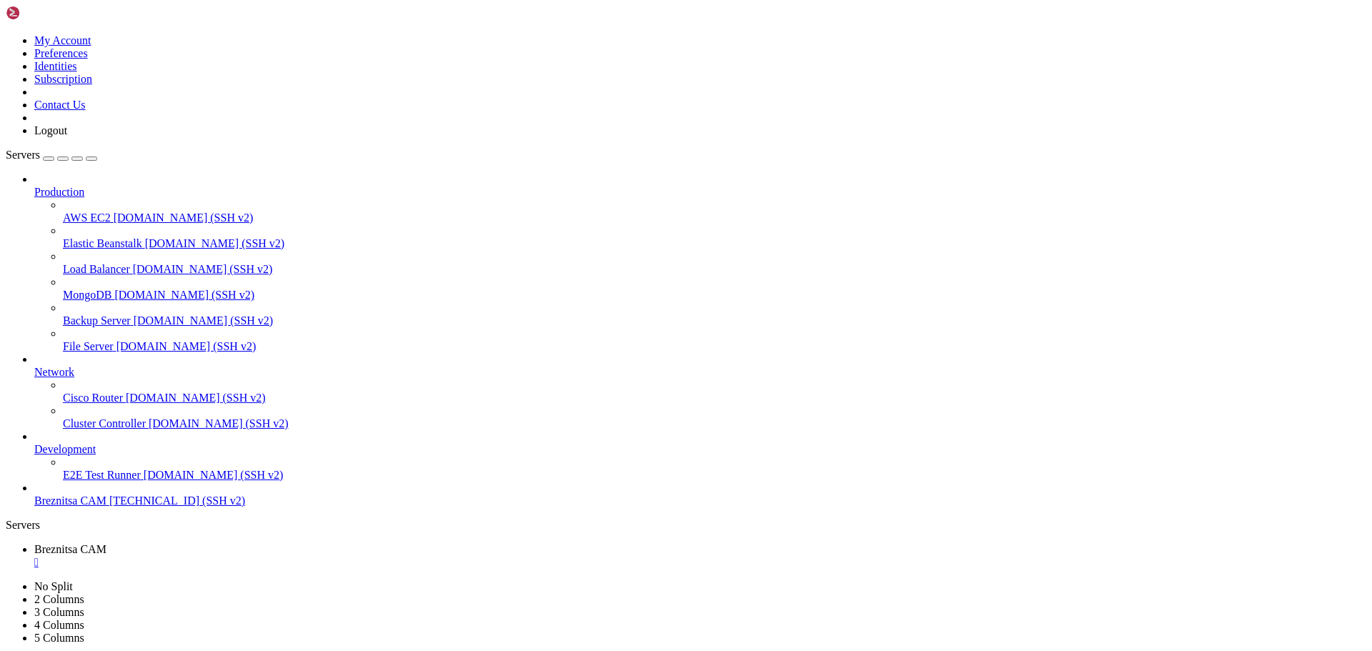
drag, startPoint x: 524, startPoint y: 1344, endPoint x: 469, endPoint y: 1341, distance: 55.2
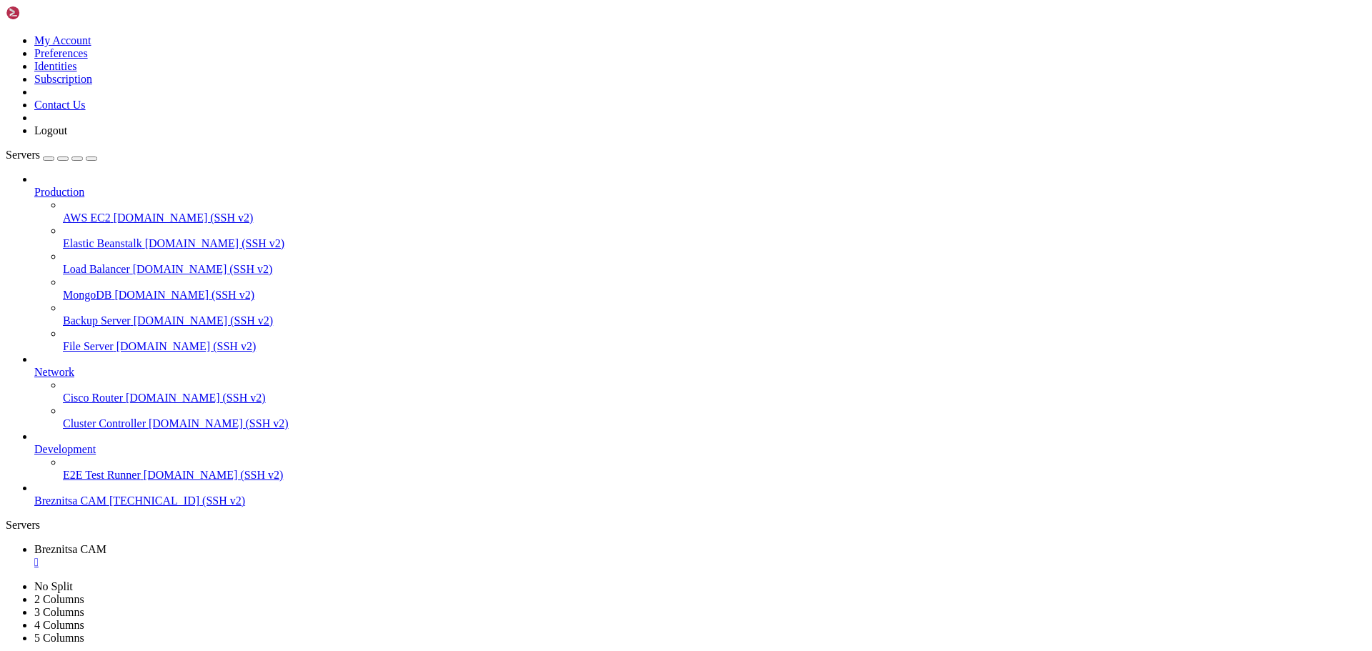
drag, startPoint x: 594, startPoint y: 1334, endPoint x: 533, endPoint y: 1339, distance: 61.7
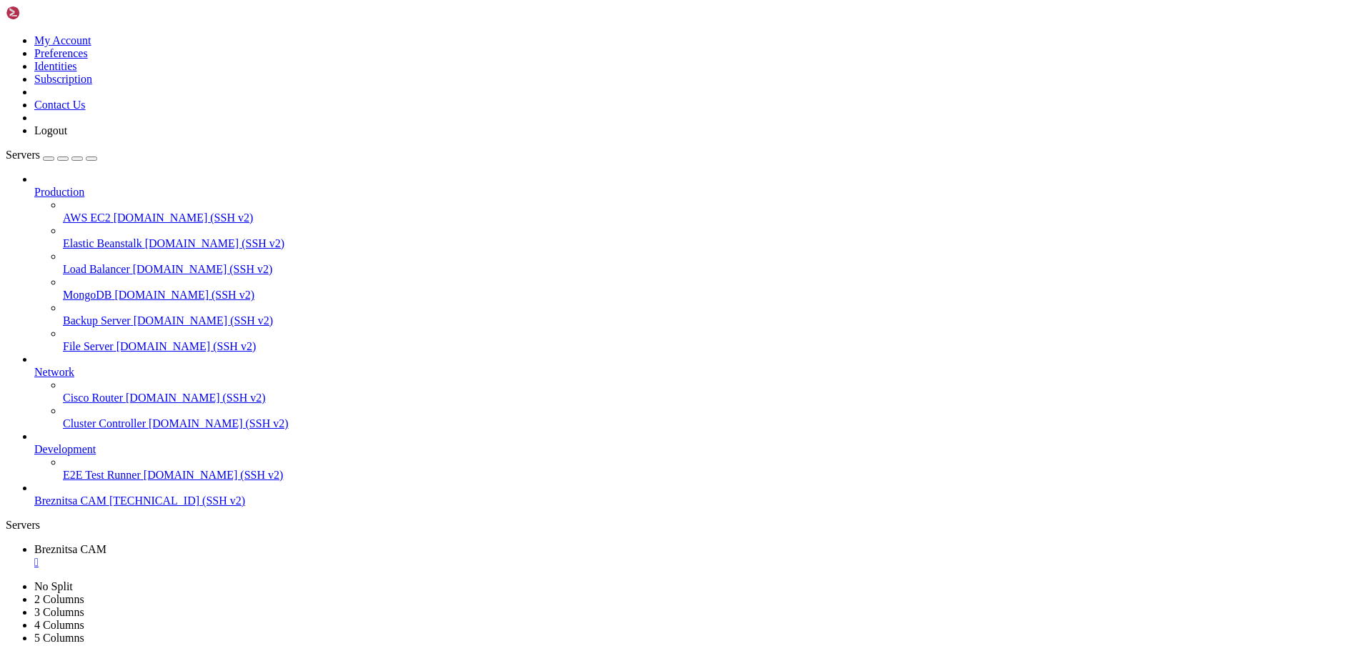
drag, startPoint x: 450, startPoint y: 1329, endPoint x: 480, endPoint y: 1341, distance: 31.7
drag, startPoint x: 14, startPoint y: 1029, endPoint x: 484, endPoint y: 1331, distance: 559.1
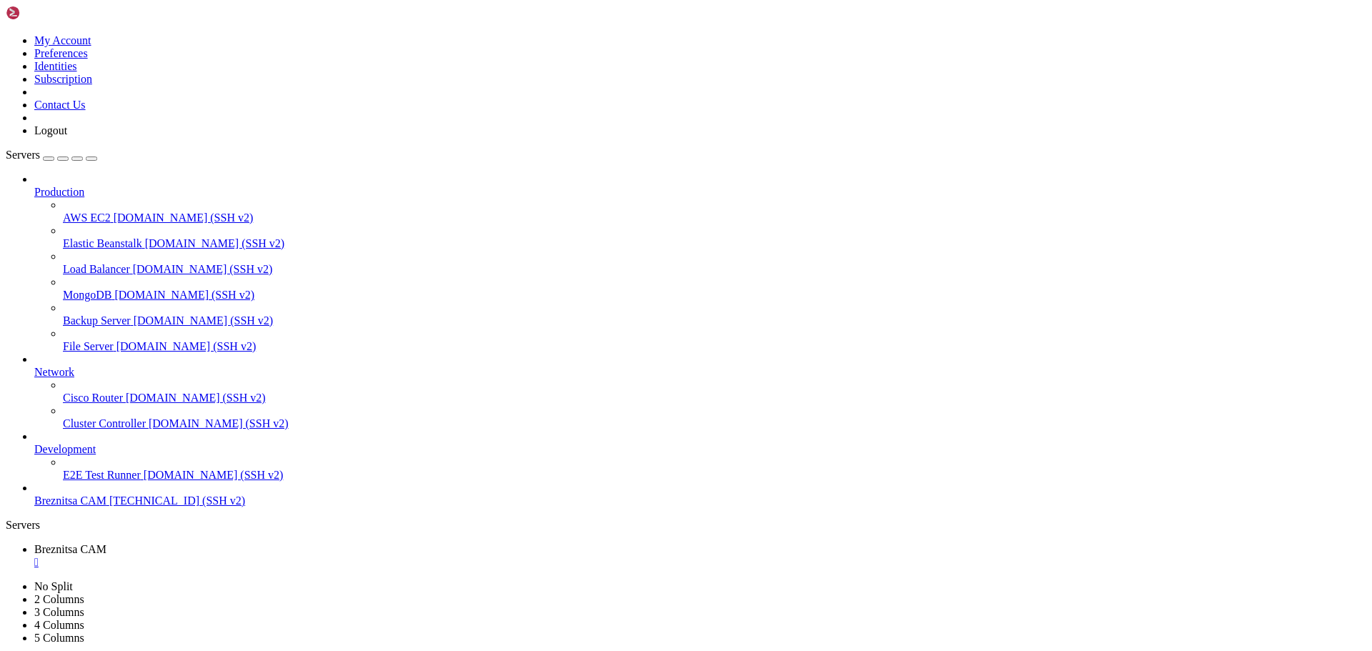
scroll to position [3973, 0]
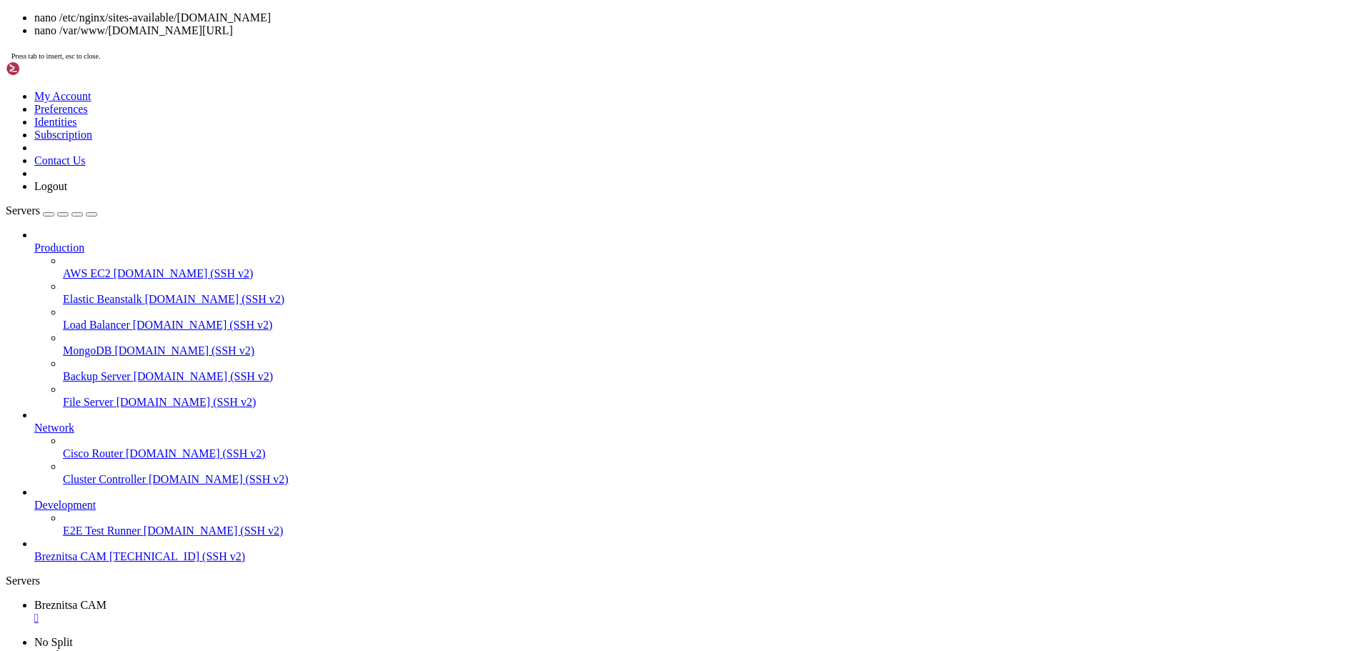
scroll to position [4557, 0]
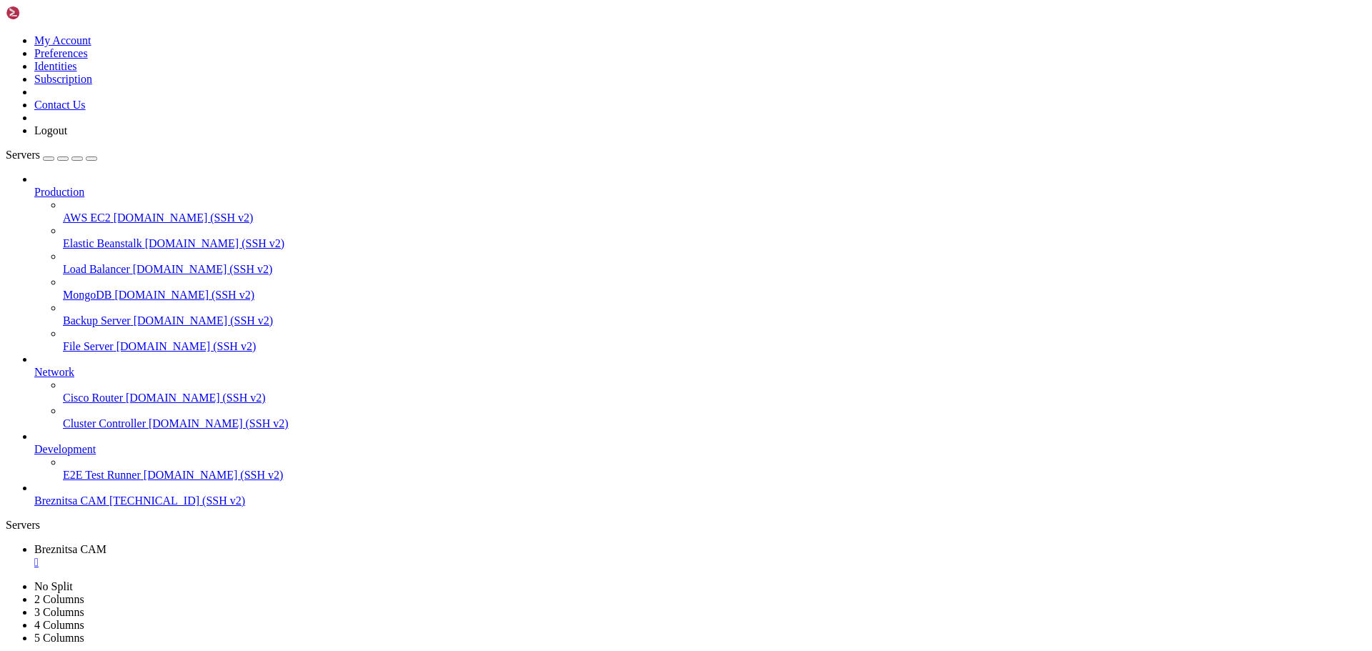
drag, startPoint x: 59, startPoint y: 1105, endPoint x: 60, endPoint y: 1141, distance: 36.5
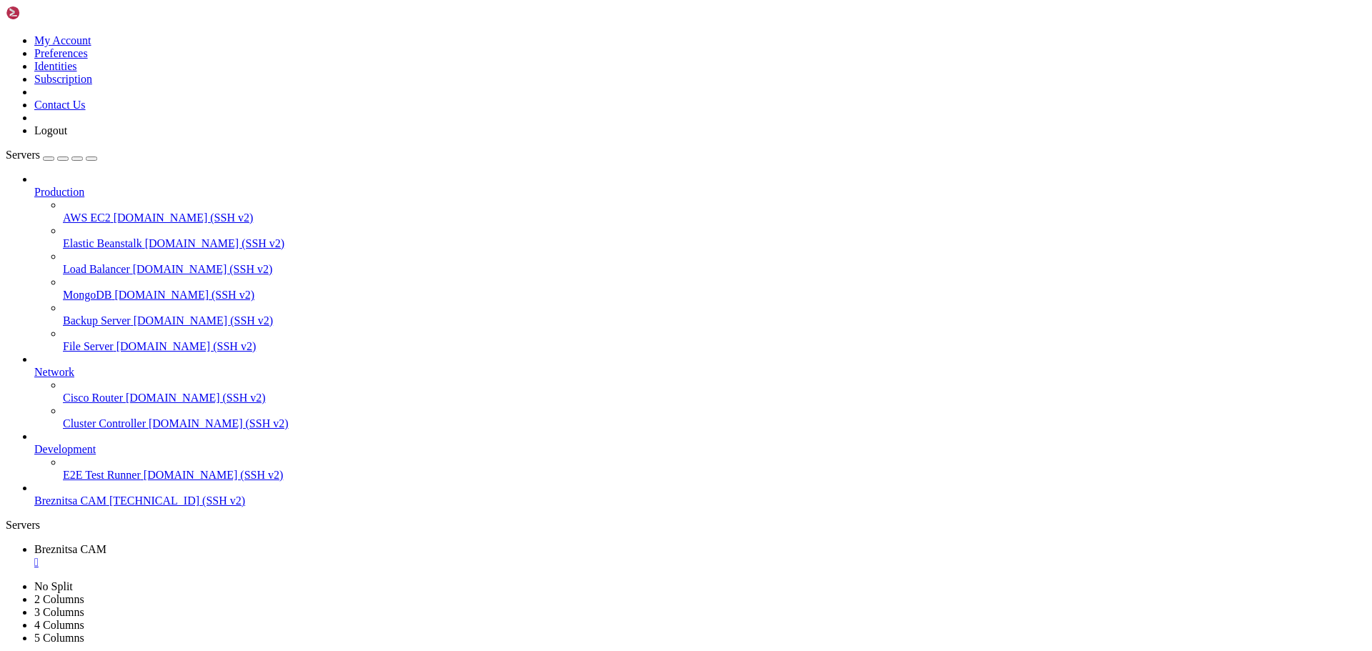
drag, startPoint x: 517, startPoint y: 1343, endPoint x: 472, endPoint y: 1341, distance: 45.8
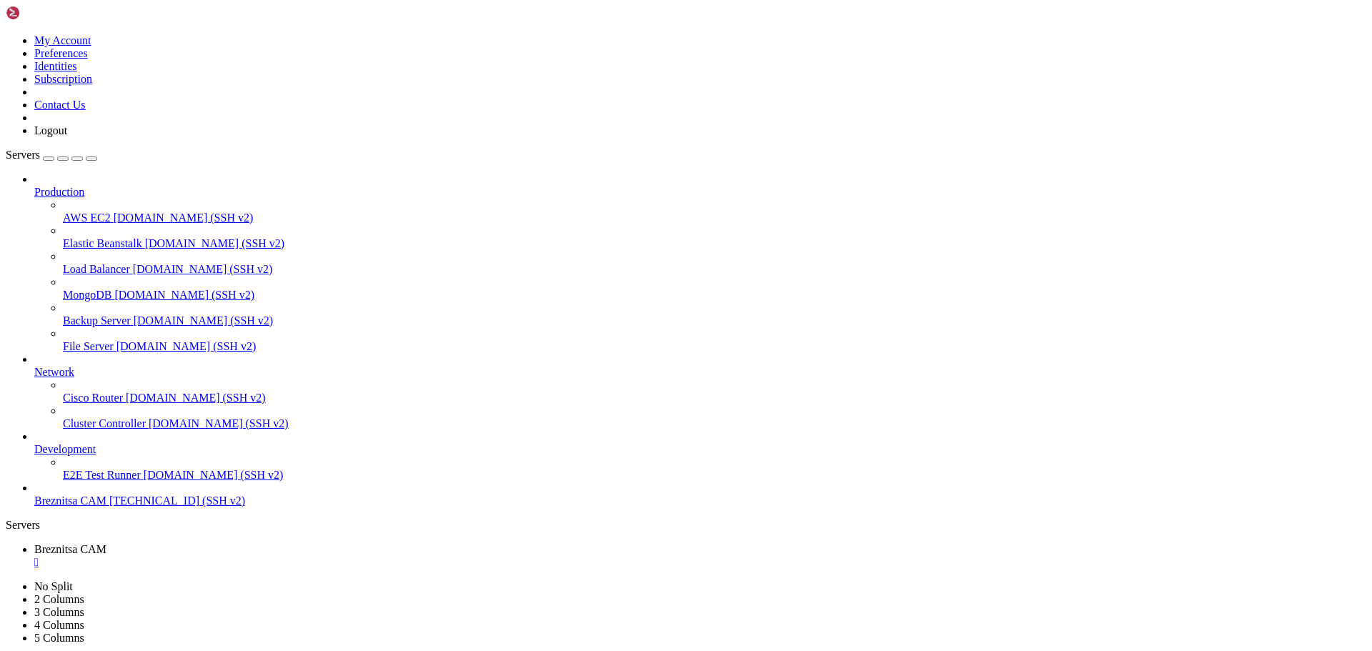
drag, startPoint x: 72, startPoint y: 1188, endPoint x: 120, endPoint y: 1212, distance: 53.7
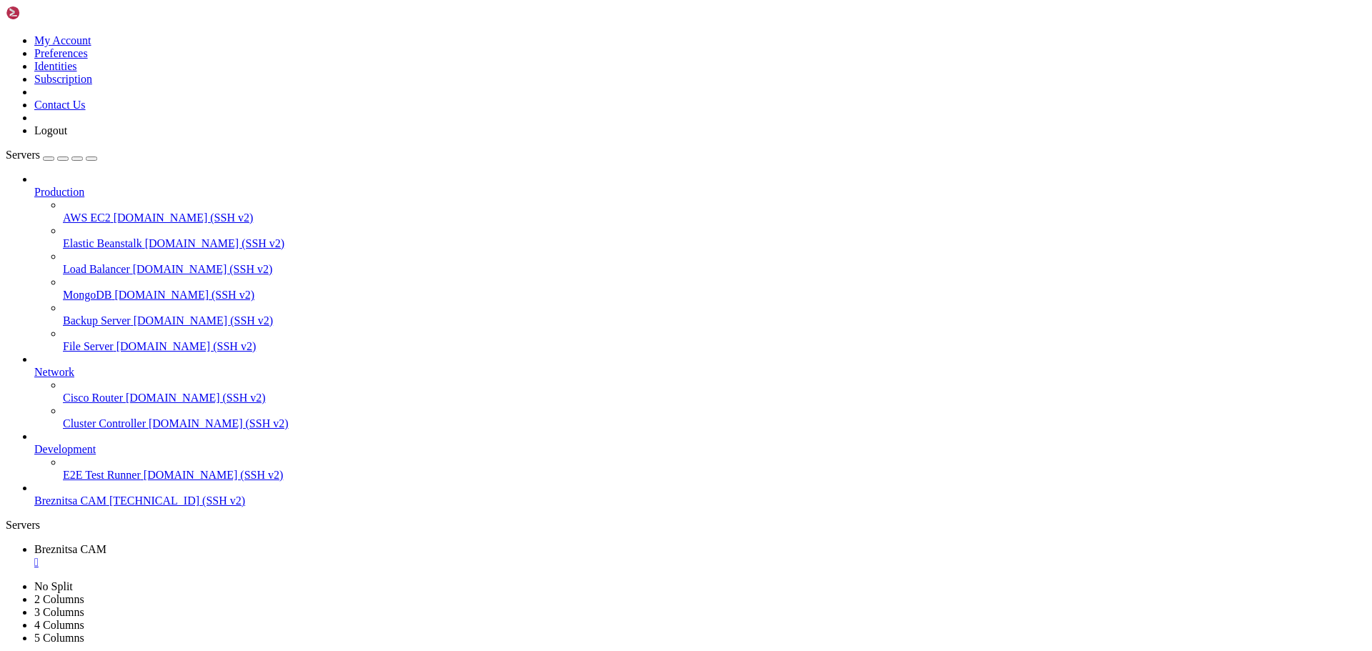
scroll to position [4715, 0]
drag, startPoint x: 510, startPoint y: 1342, endPoint x: 457, endPoint y: 1339, distance: 53.0
drag, startPoint x: 617, startPoint y: 948, endPoint x: 454, endPoint y: 953, distance: 163.0
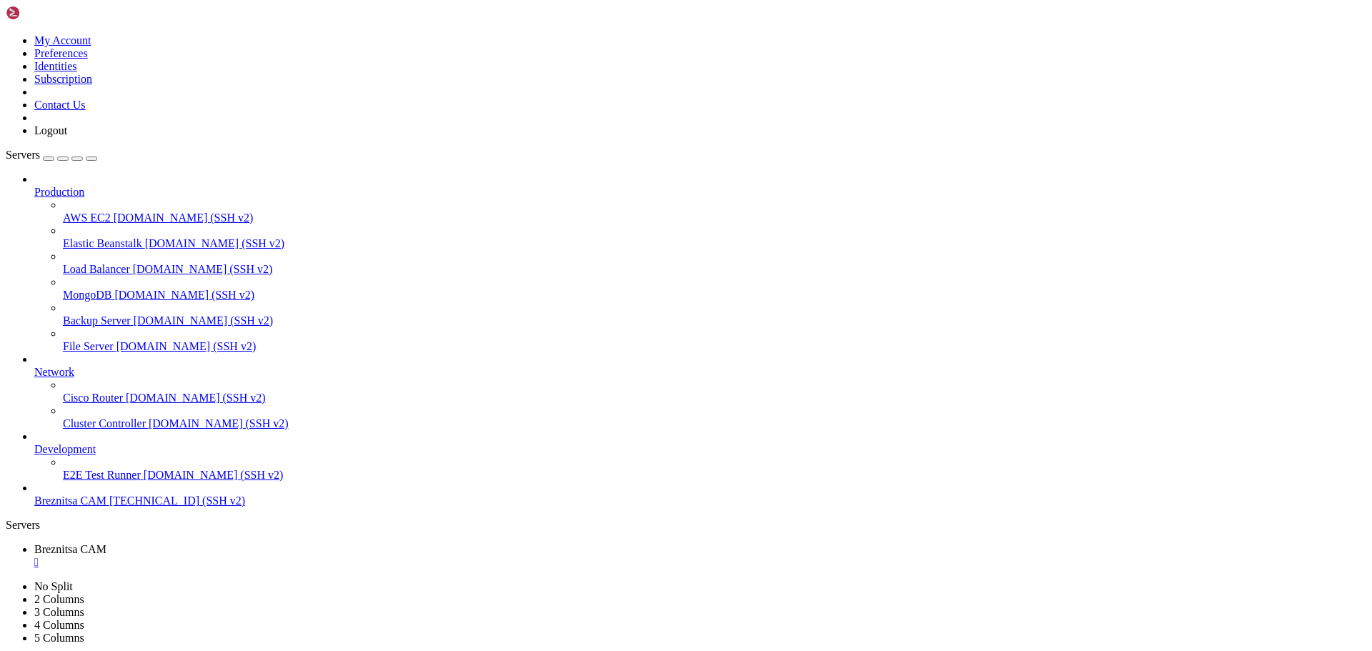
drag, startPoint x: 486, startPoint y: 1337, endPoint x: 459, endPoint y: 1338, distance: 27.2
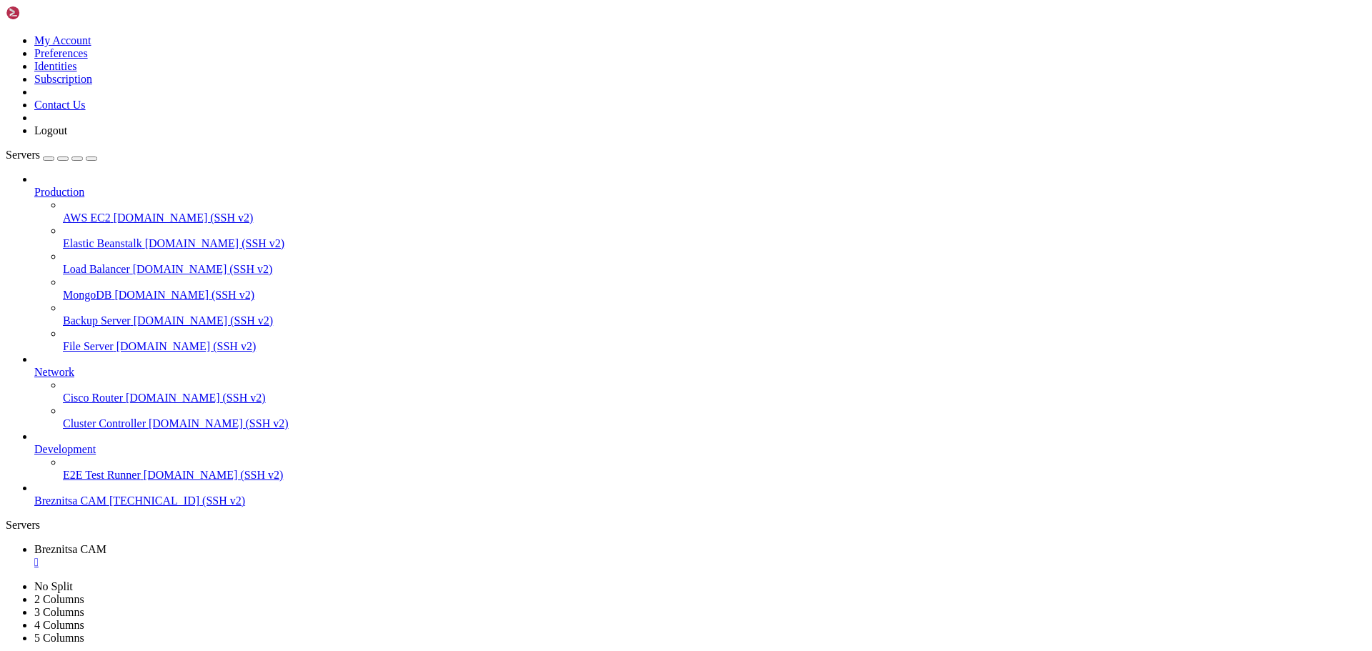
scroll to position [4812, 0]
drag, startPoint x: 644, startPoint y: 1337, endPoint x: 590, endPoint y: 1340, distance: 53.7
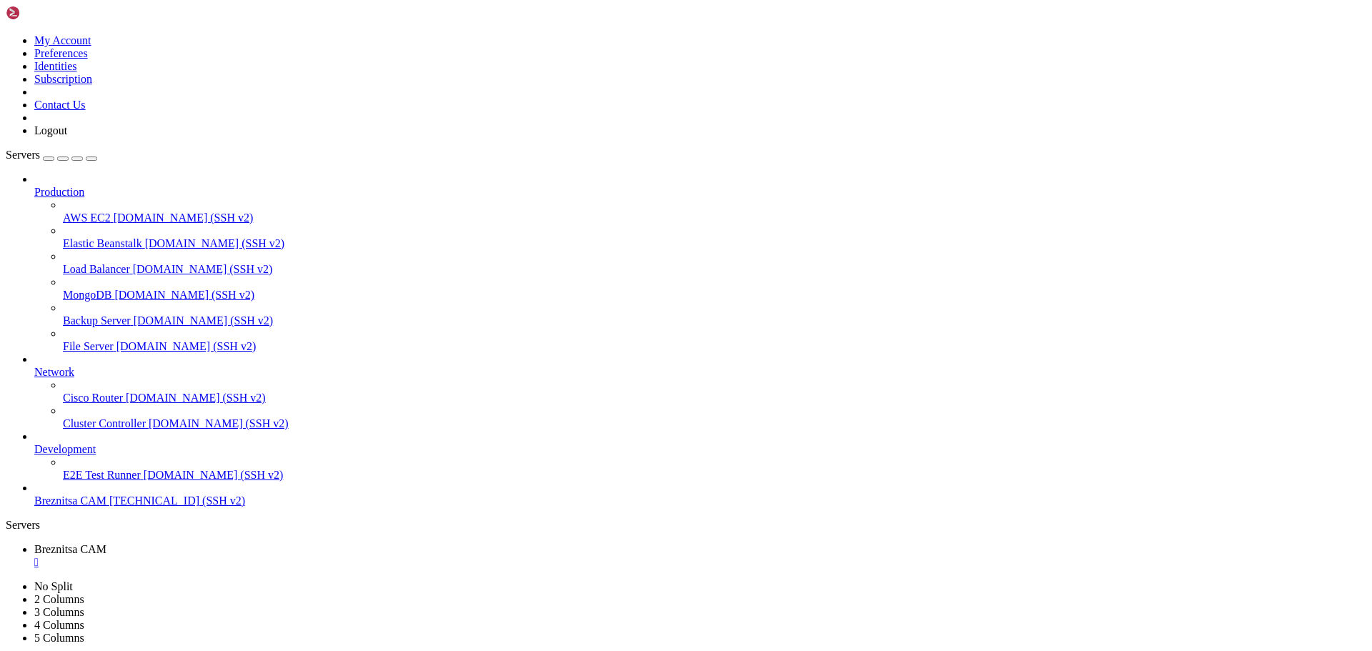
drag, startPoint x: 54, startPoint y: 1126, endPoint x: 243, endPoint y: 1194, distance: 200.8
drag, startPoint x: 58, startPoint y: 951, endPoint x: 473, endPoint y: 1097, distance: 440.4
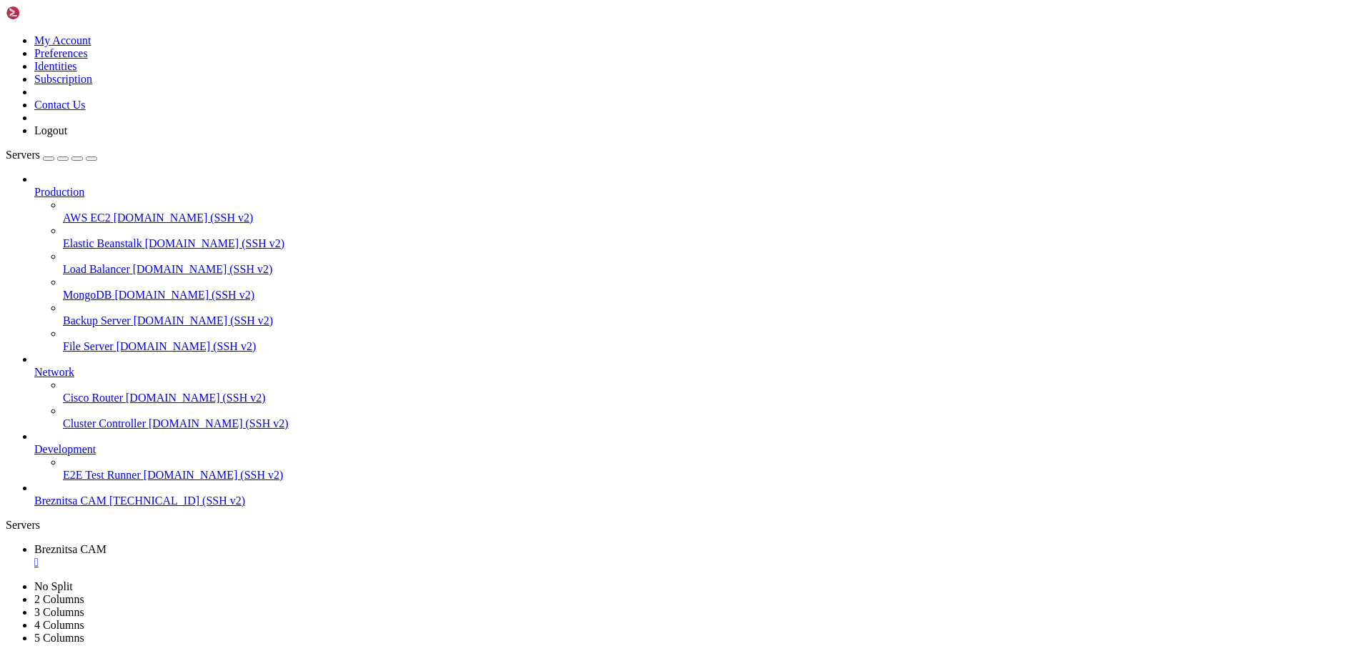
drag, startPoint x: 635, startPoint y: 1339, endPoint x: 583, endPoint y: 1339, distance: 52.9
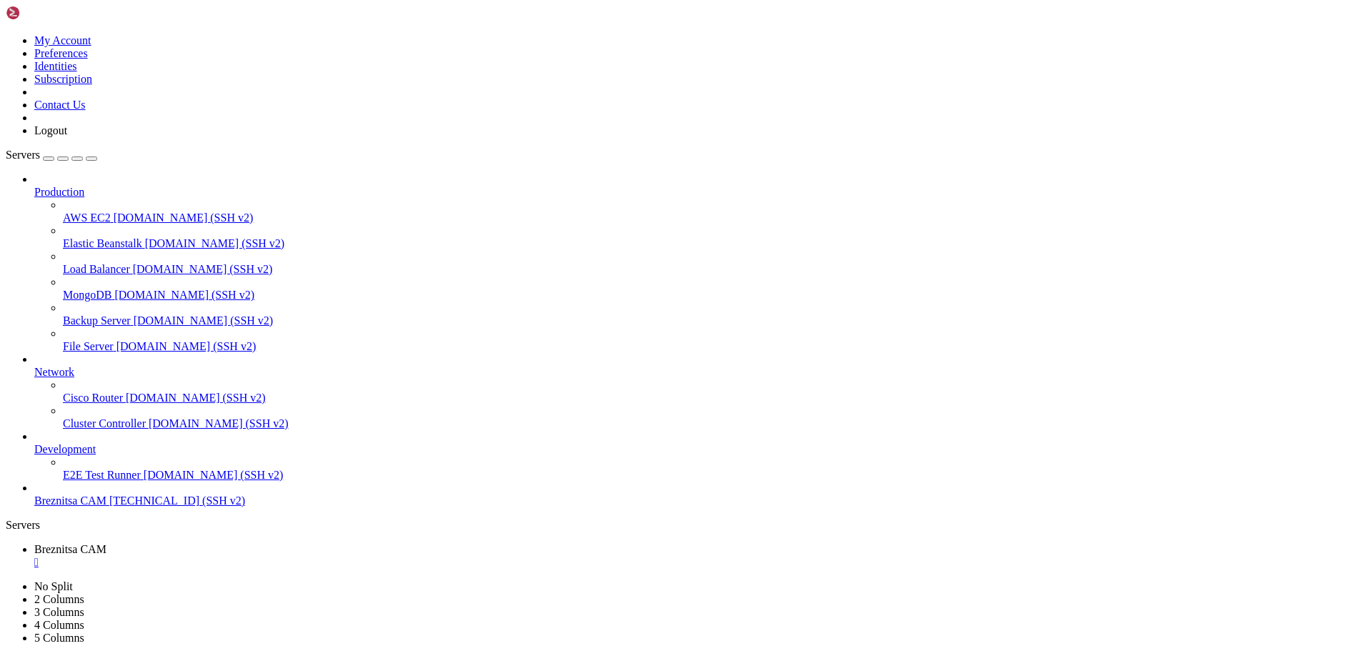
scroll to position [4982, 0]
drag, startPoint x: 595, startPoint y: 1318, endPoint x: 549, endPoint y: 1324, distance: 46.8
drag, startPoint x: 14, startPoint y: 894, endPoint x: 242, endPoint y: 1046, distance: 273.2
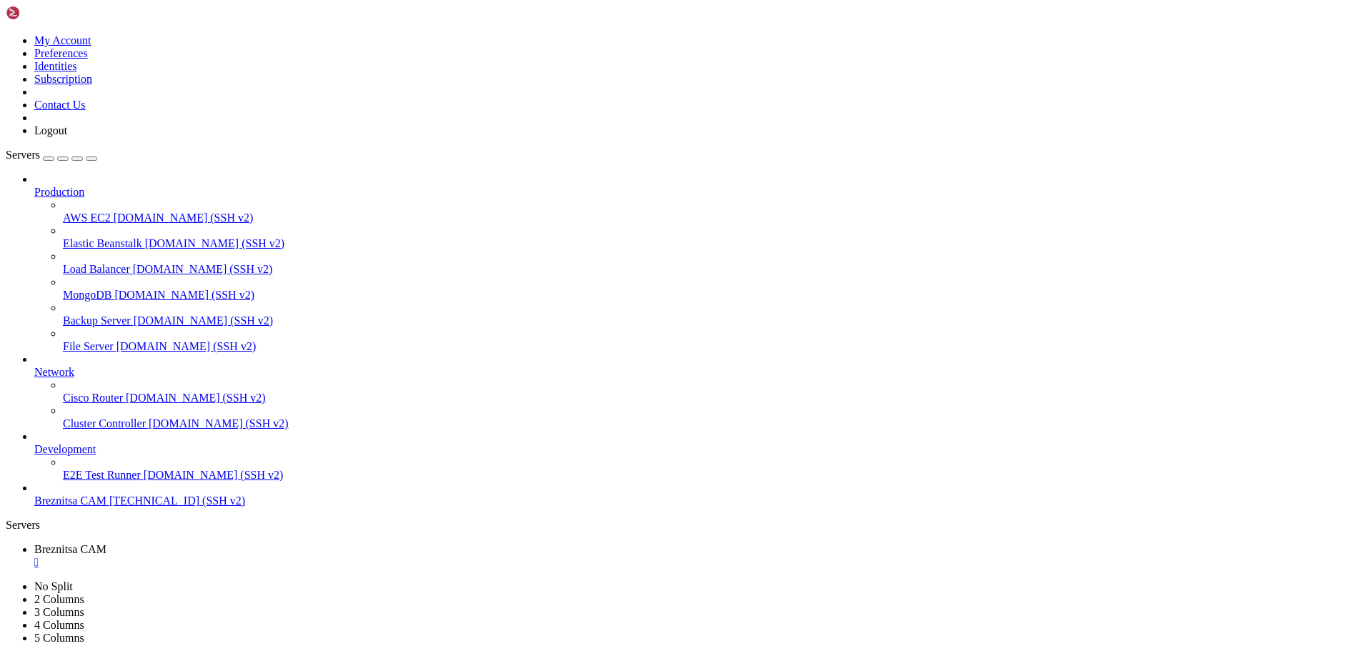
drag, startPoint x: 12, startPoint y: 892, endPoint x: 330, endPoint y: 1282, distance: 503.5
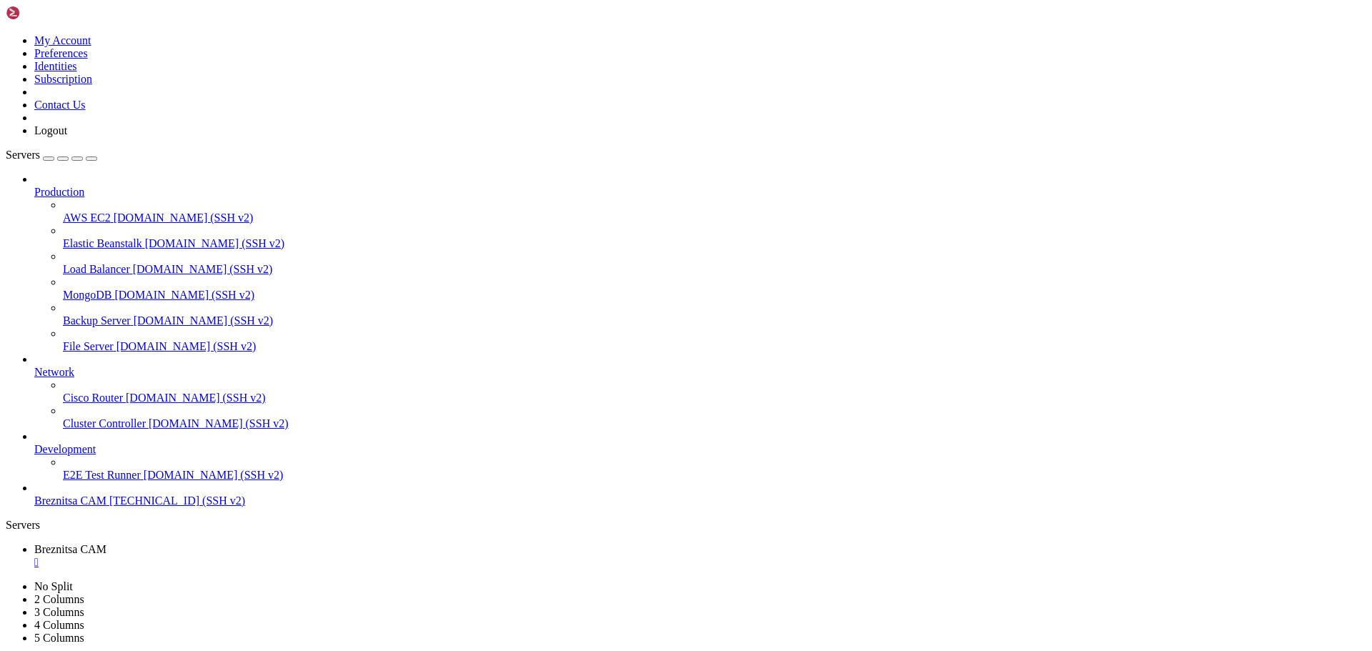
scroll to position [7278, 0]
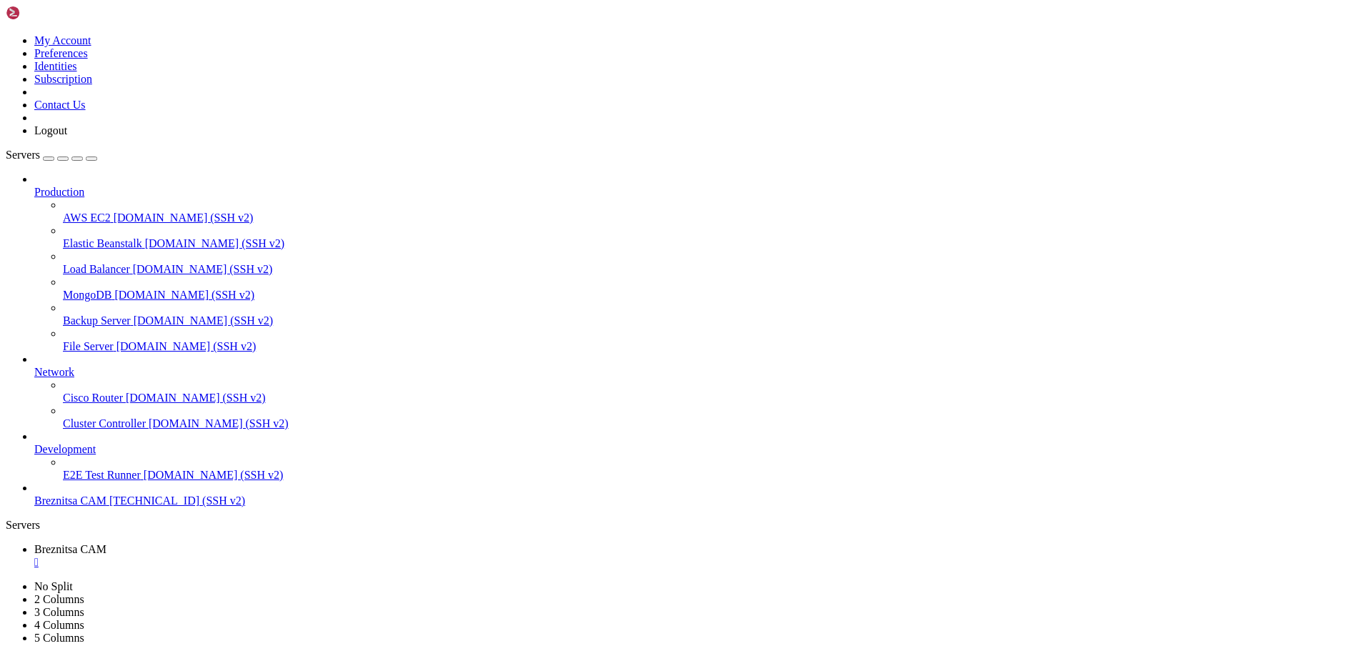
drag, startPoint x: 553, startPoint y: 1351, endPoint x: 535, endPoint y: 1322, distance: 33.7
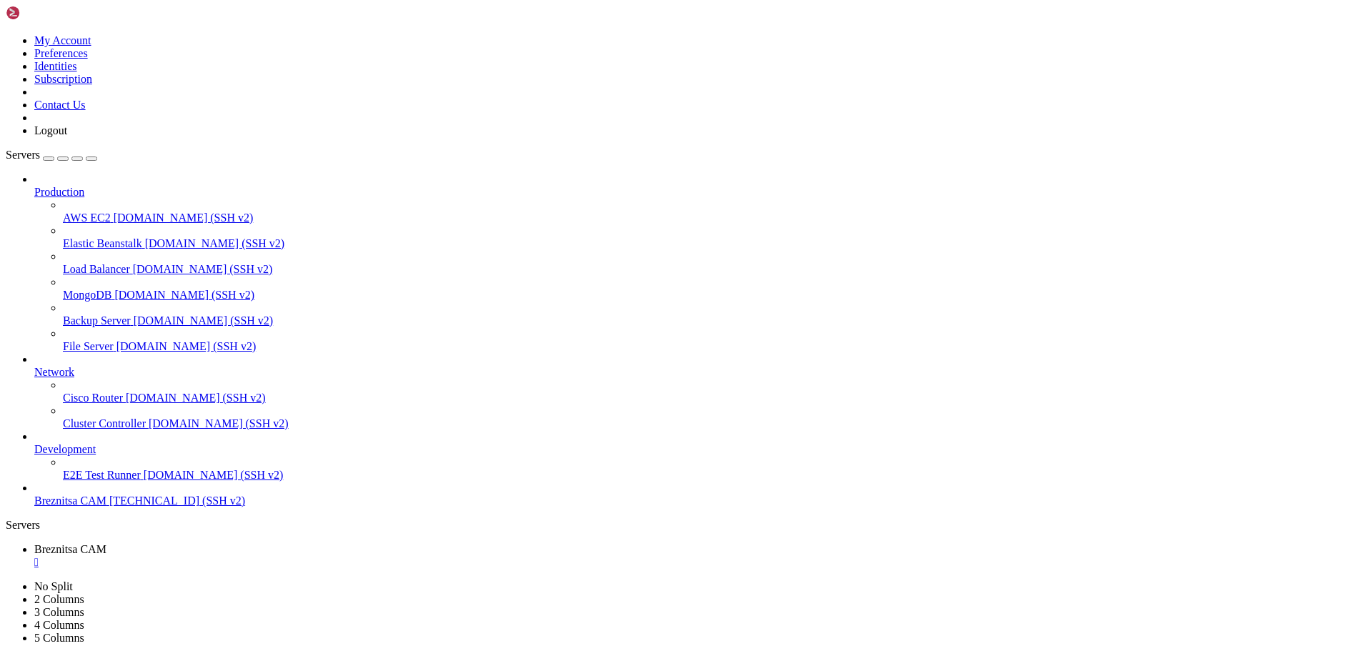
scroll to position [7449, 0]
drag, startPoint x: 487, startPoint y: 1343, endPoint x: 447, endPoint y: 1340, distance: 39.4
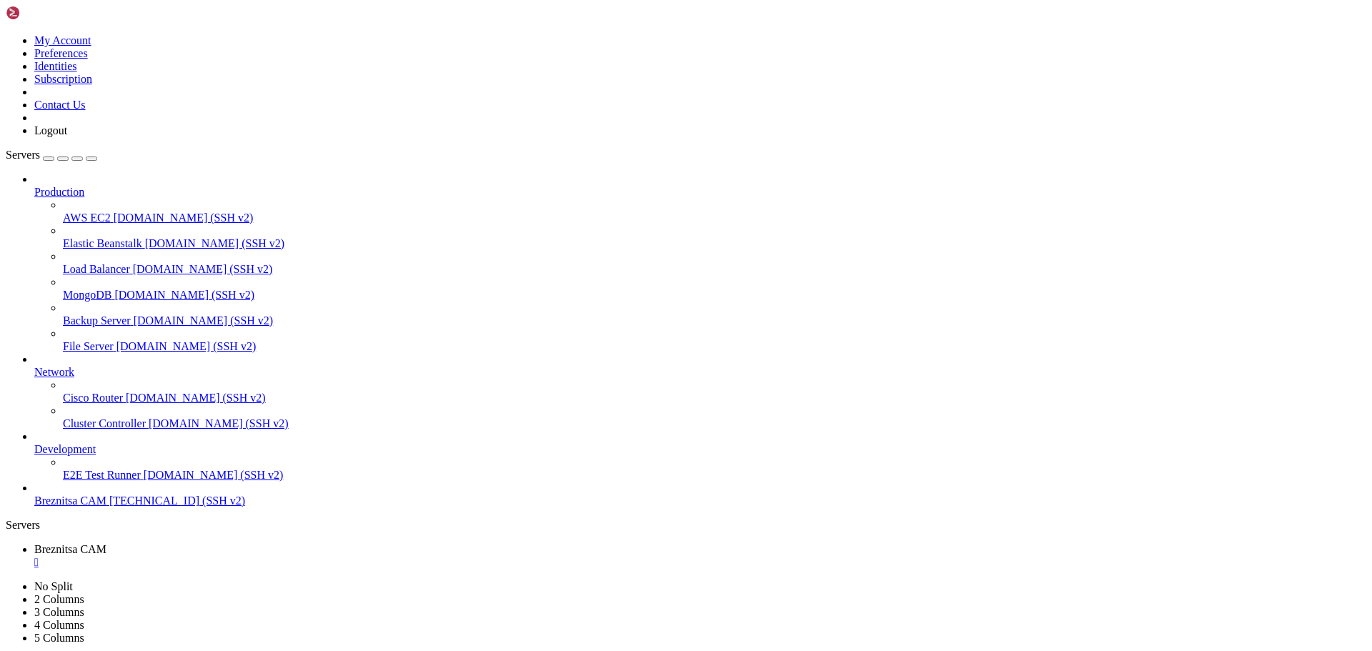
scroll to position [7485, 0]
drag, startPoint x: 76, startPoint y: 941, endPoint x: 433, endPoint y: 964, distance: 357.4
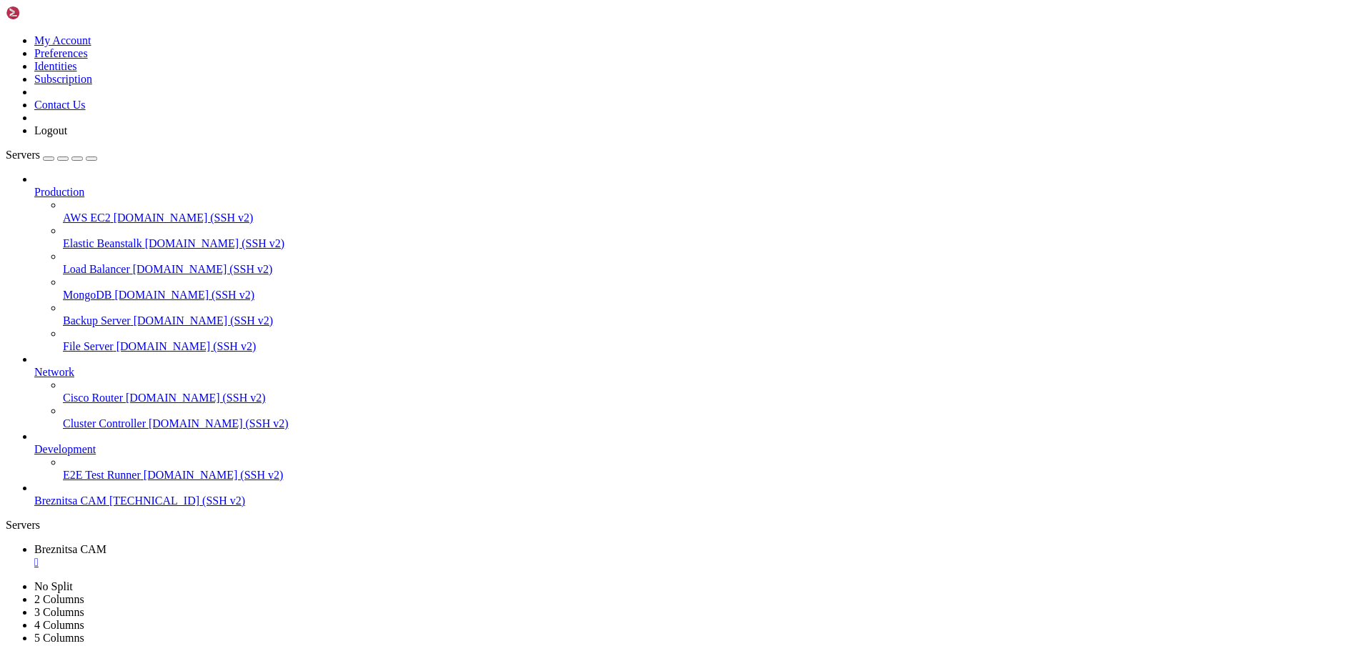
drag, startPoint x: 680, startPoint y: 1348, endPoint x: 641, endPoint y: 1349, distance: 38.6
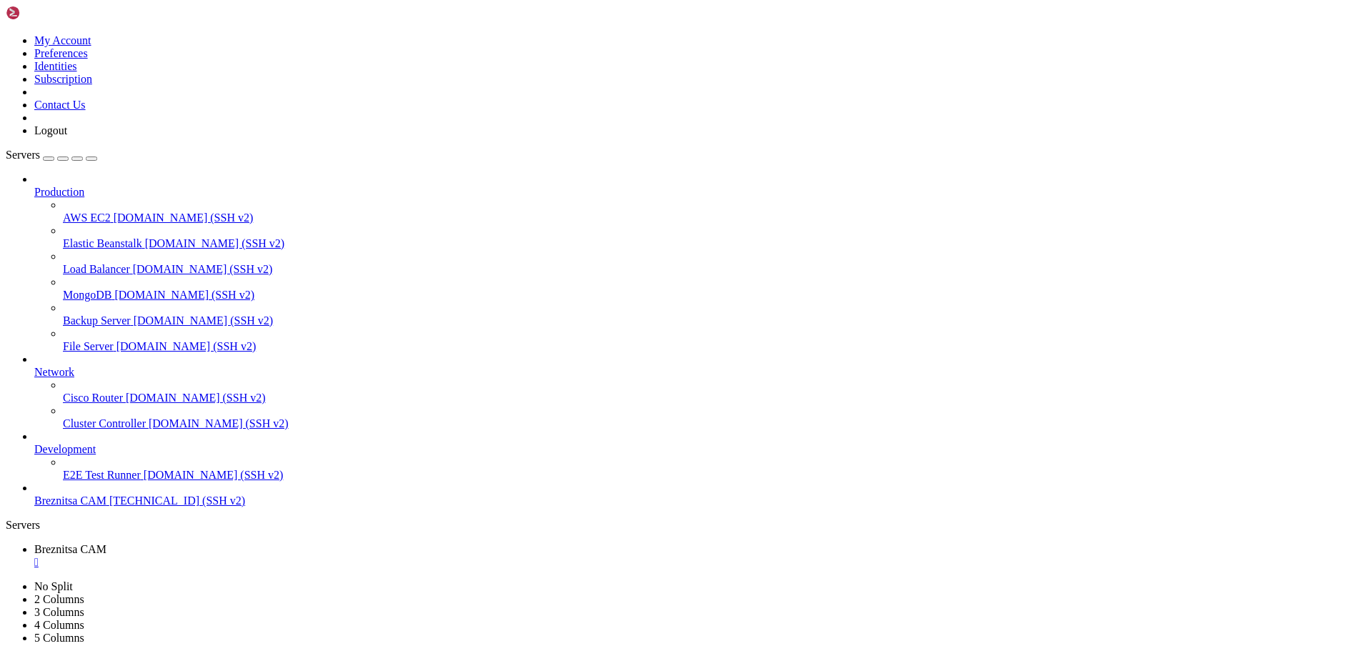
drag, startPoint x: 14, startPoint y: 1026, endPoint x: 462, endPoint y: 1039, distance: 449.1
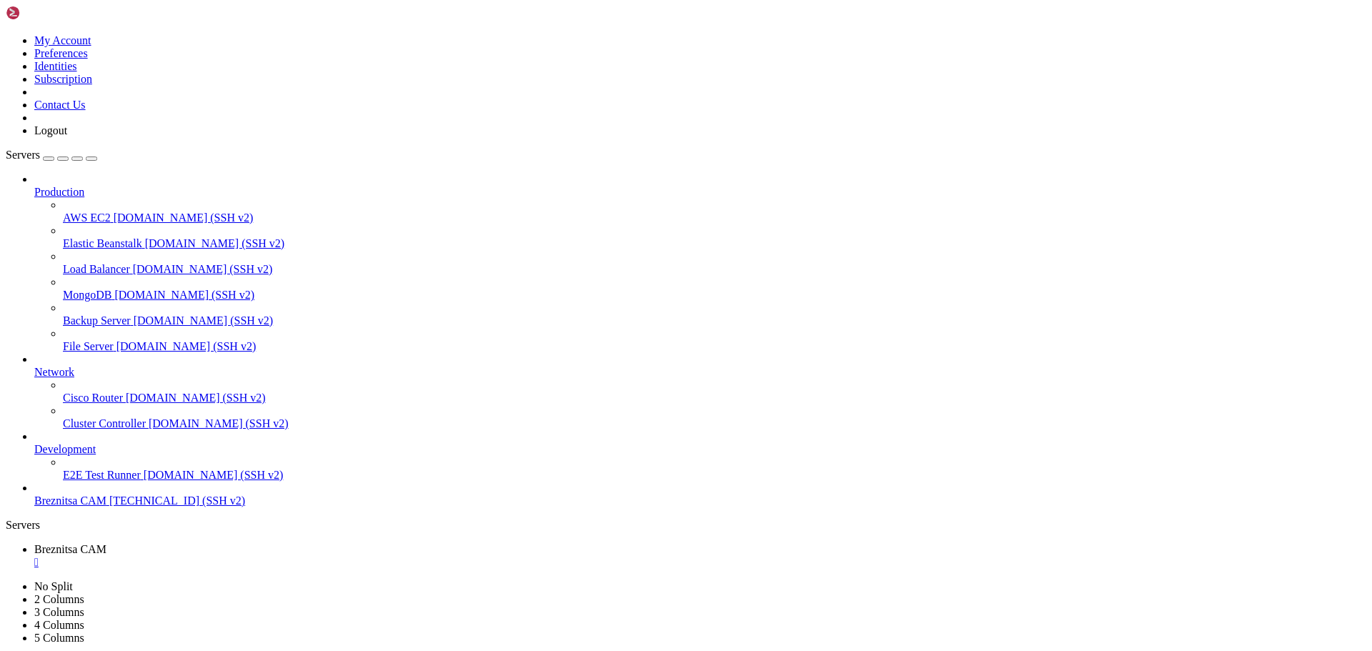
drag, startPoint x: 10, startPoint y: 1212, endPoint x: 307, endPoint y: 1239, distance: 298.6
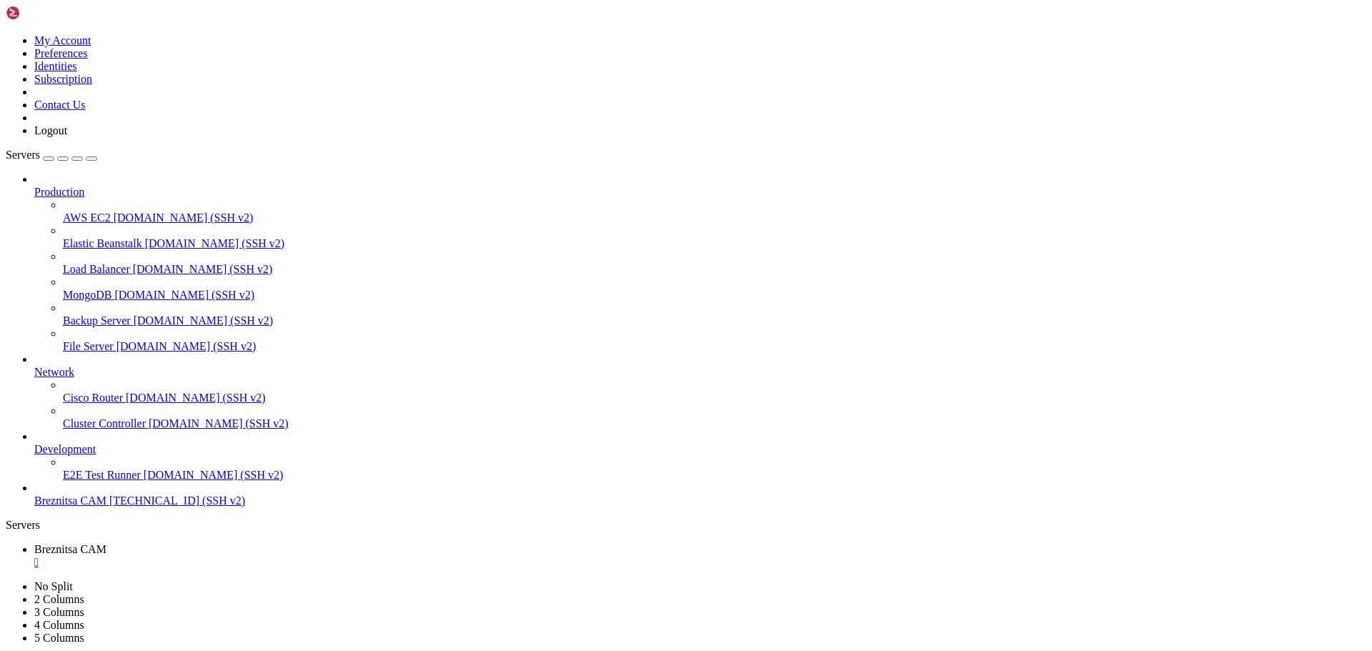
scroll to position [9733, 0]
drag, startPoint x: 12, startPoint y: 1207, endPoint x: 114, endPoint y: 1320, distance: 152.4
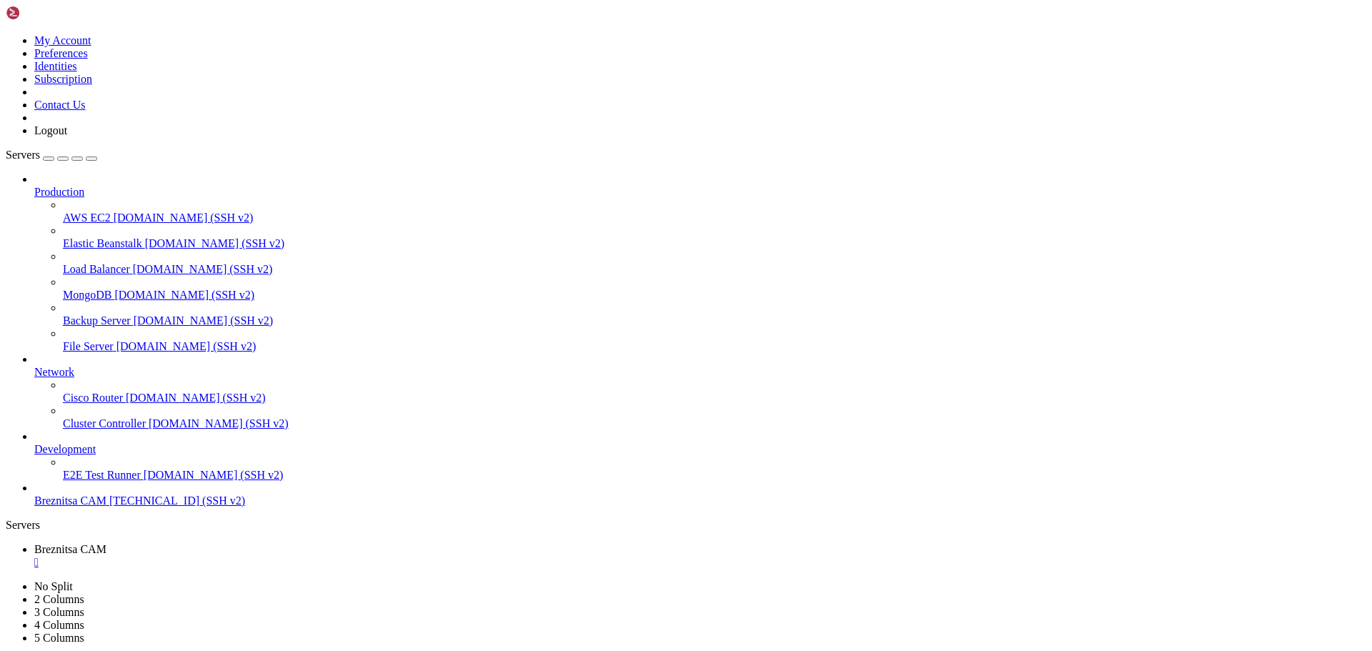
scroll to position [9769, 0]
drag, startPoint x: 495, startPoint y: 1337, endPoint x: 452, endPoint y: 1337, distance: 43.6
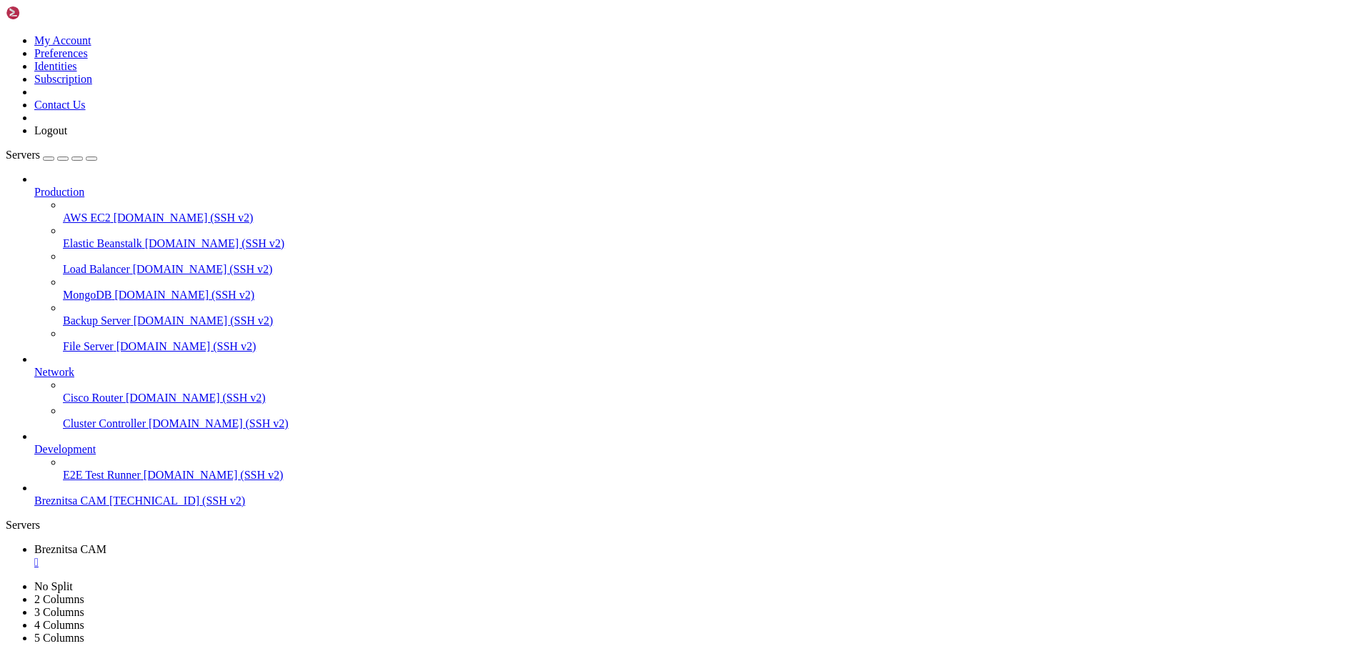
scroll to position [9484, 0]
drag, startPoint x: 41, startPoint y: 971, endPoint x: 372, endPoint y: 1019, distance: 334.5
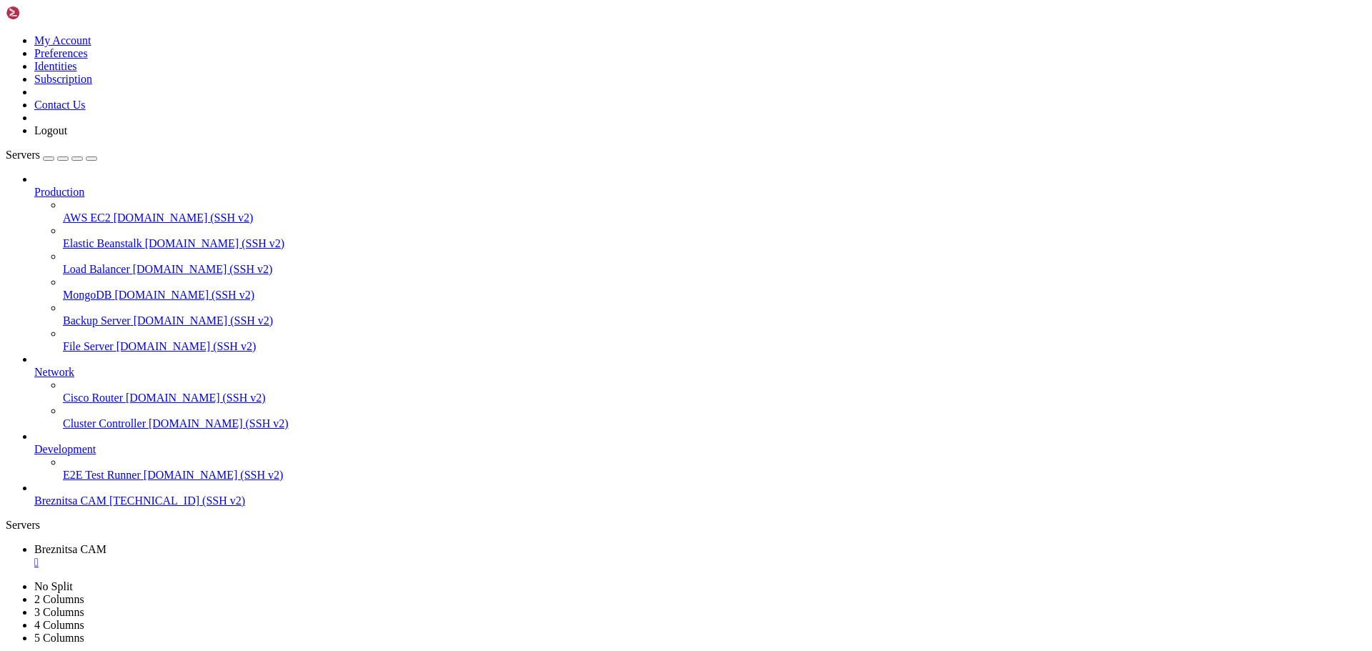
drag, startPoint x: 473, startPoint y: 1344, endPoint x: 826, endPoint y: 1328, distance: 352.7
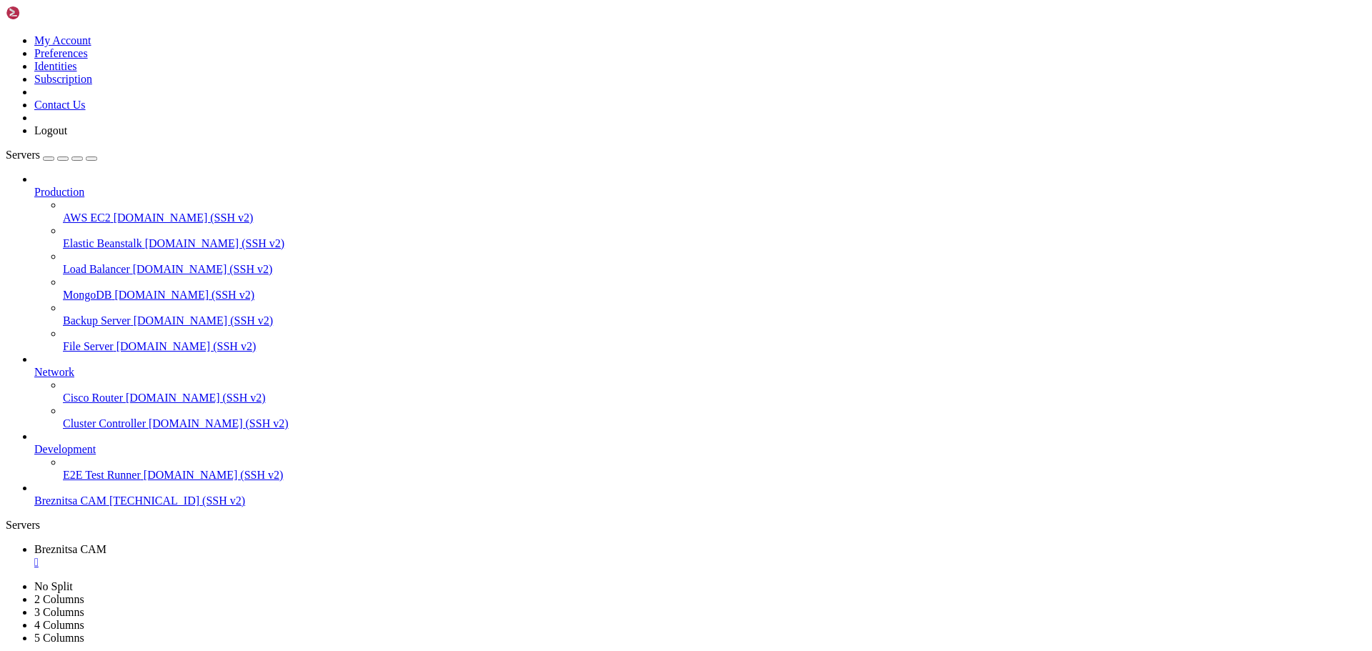
scroll to position [9842, 0]
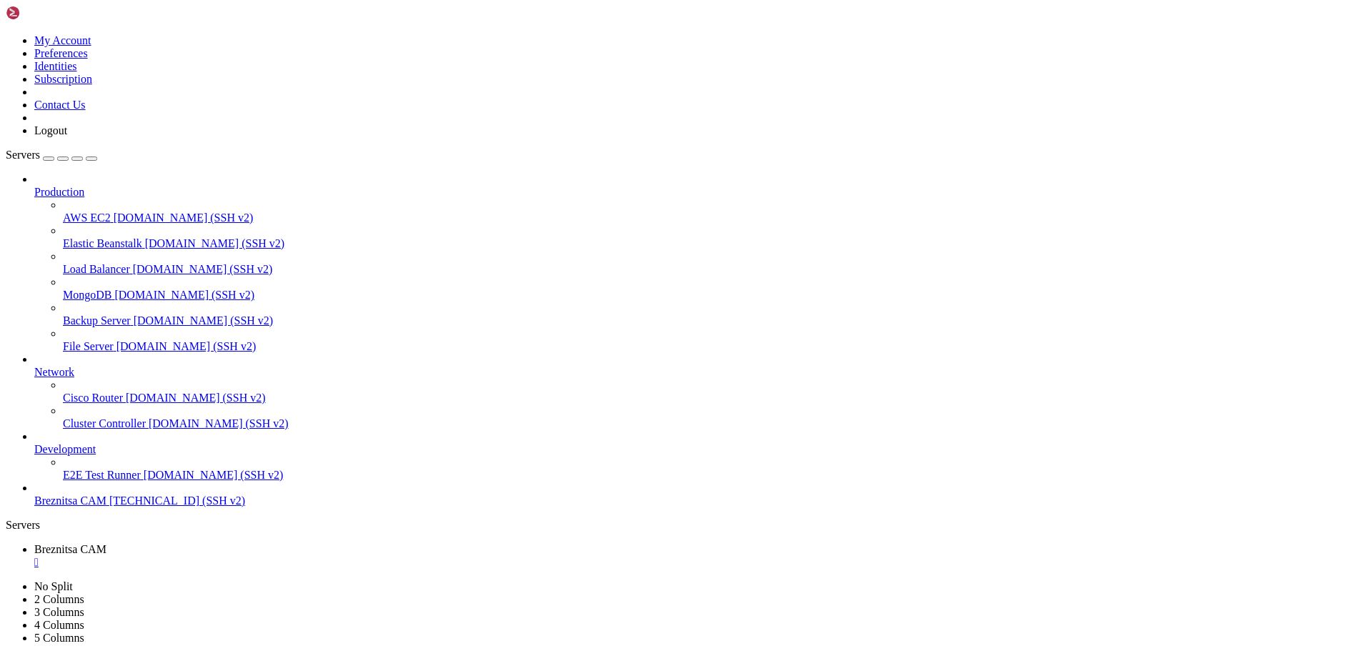
drag, startPoint x: 97, startPoint y: 1137, endPoint x: 126, endPoint y: 1169, distance: 42.5
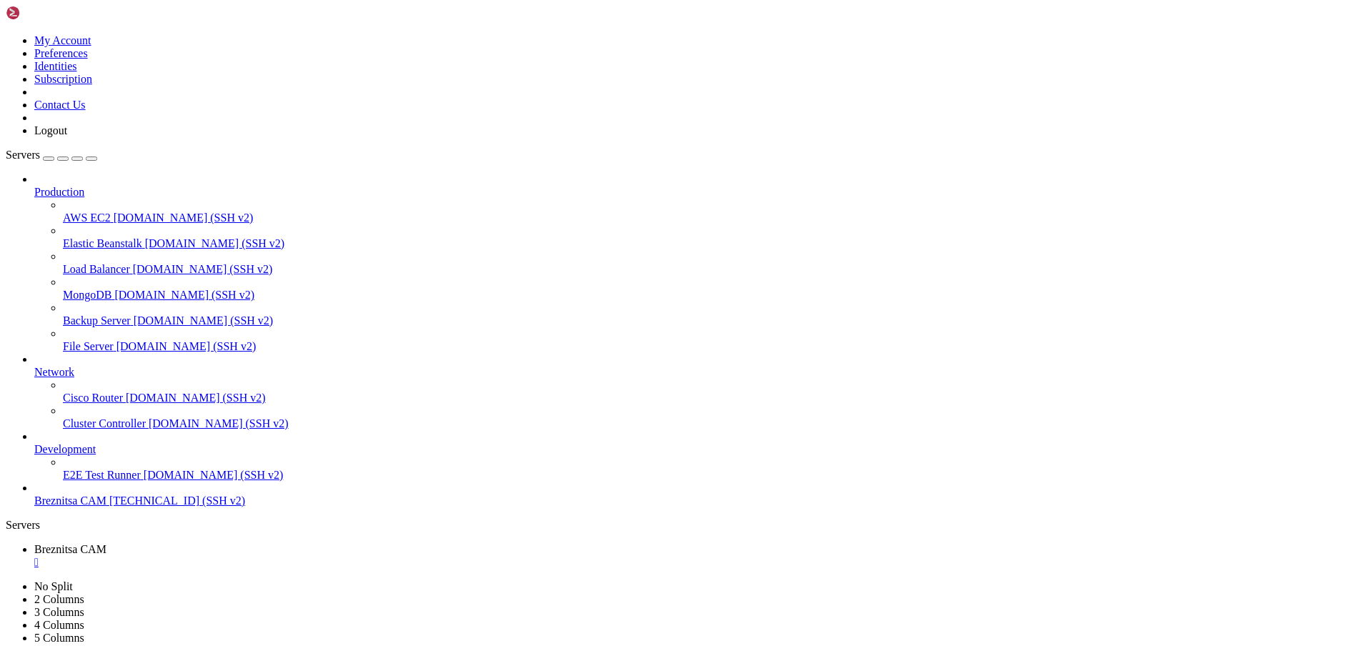
drag, startPoint x: 67, startPoint y: 1134, endPoint x: 302, endPoint y: 1164, distance: 237.1
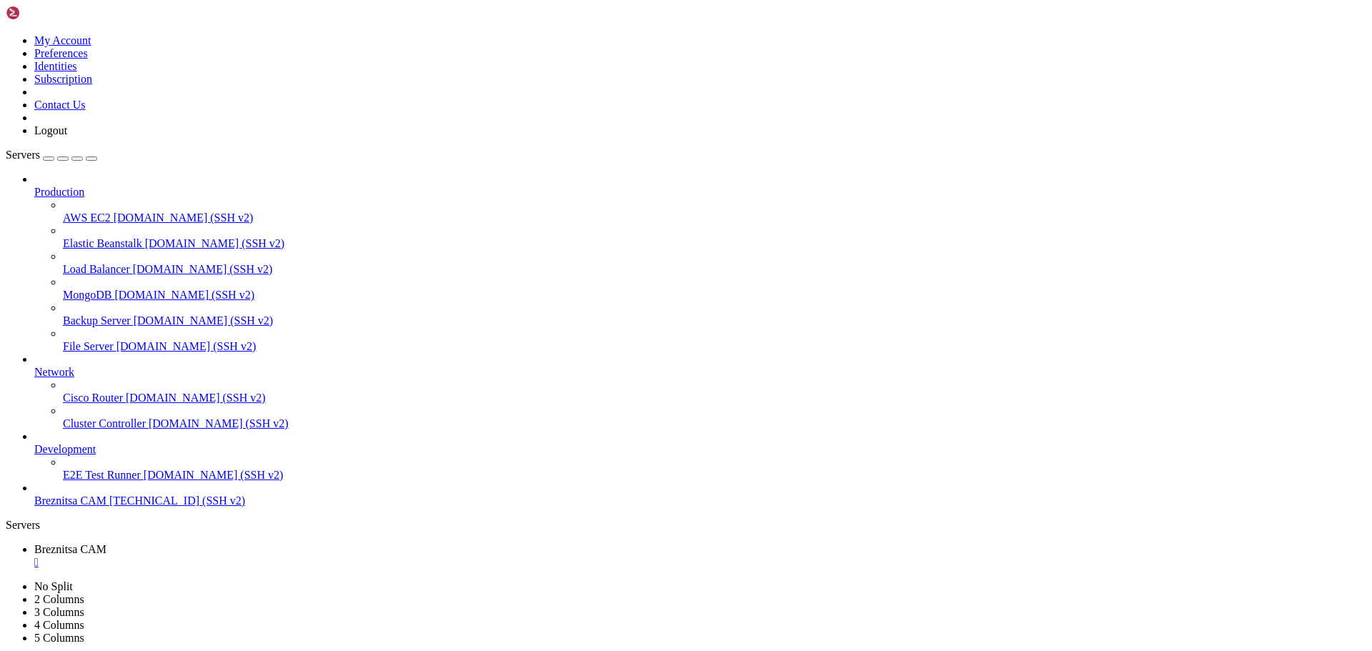
scroll to position [9903, 0]
drag, startPoint x: 612, startPoint y: 1342, endPoint x: 535, endPoint y: 1312, distance: 82.8
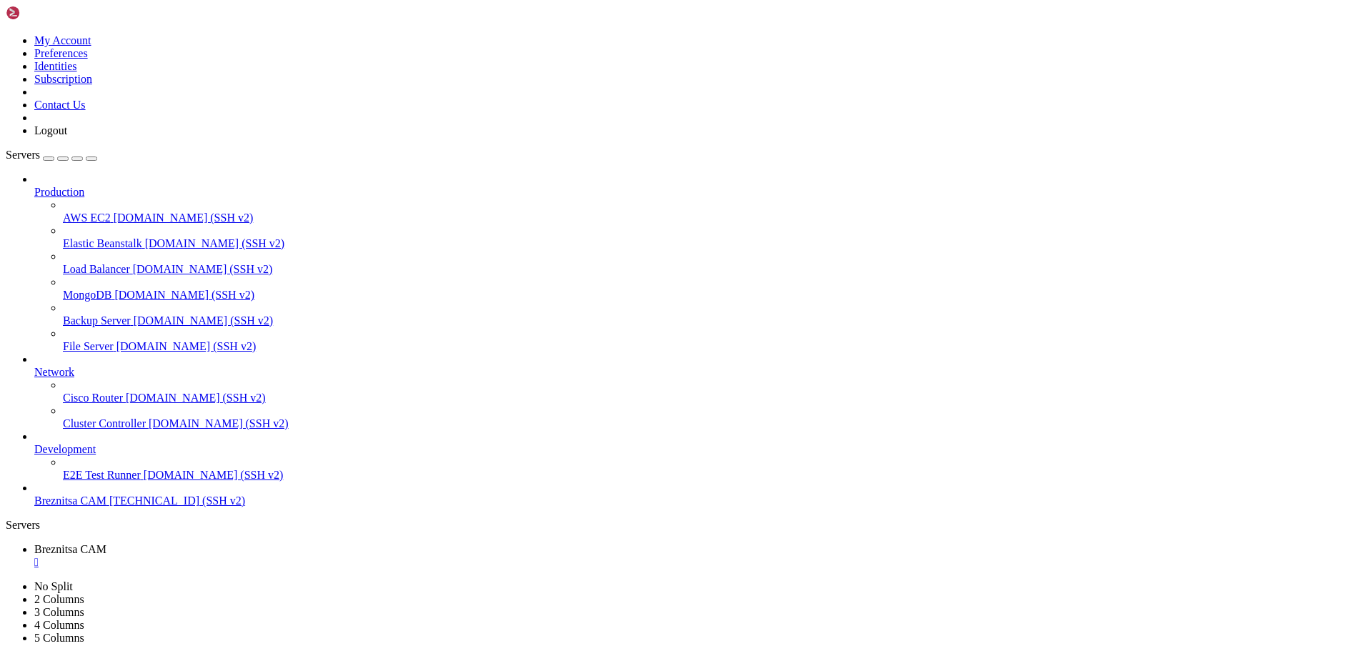
scroll to position [10036, 0]
drag, startPoint x: 29, startPoint y: 1320, endPoint x: 13, endPoint y: 1257, distance: 65.7
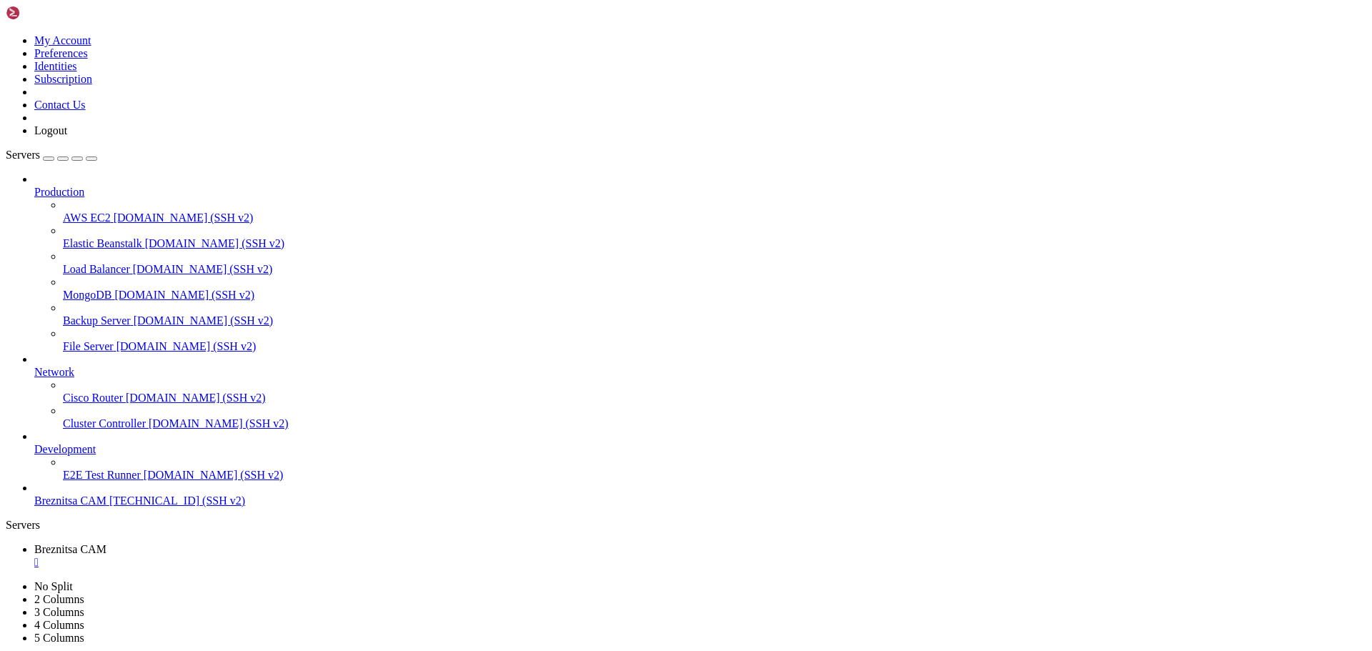
drag, startPoint x: 12, startPoint y: 1322, endPoint x: 562, endPoint y: 1332, distance: 549.8
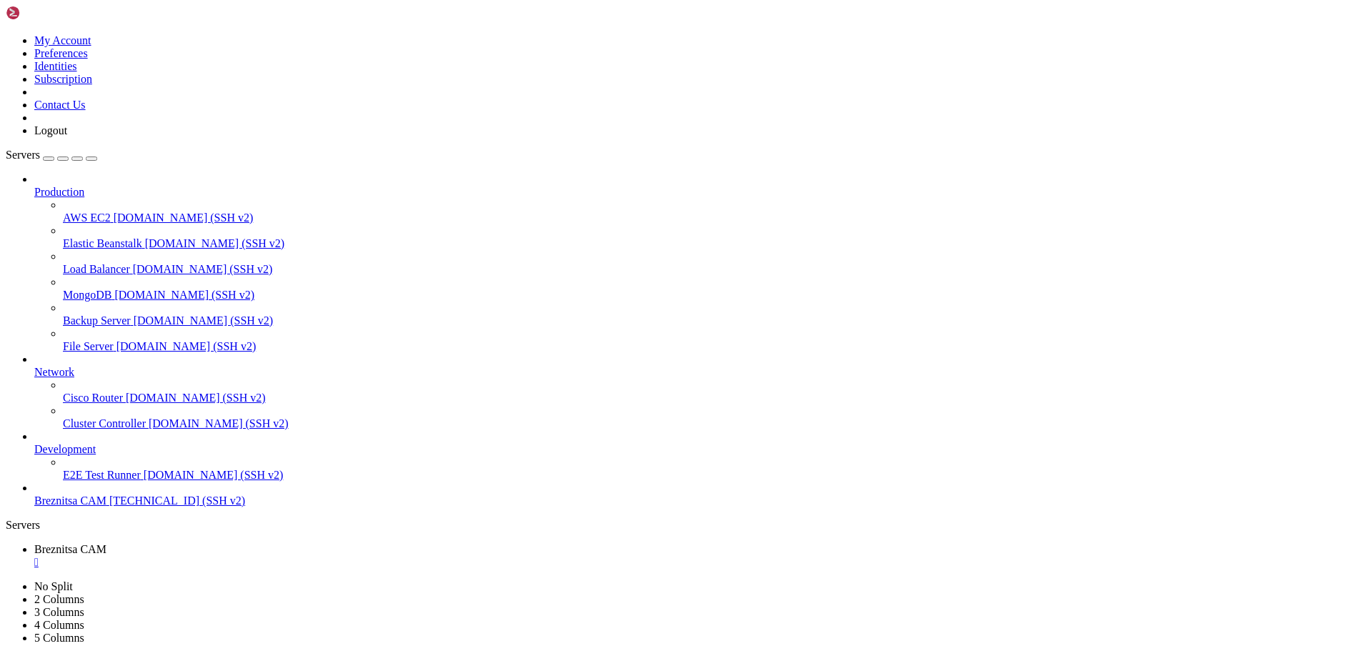
scroll to position [12212, 0]
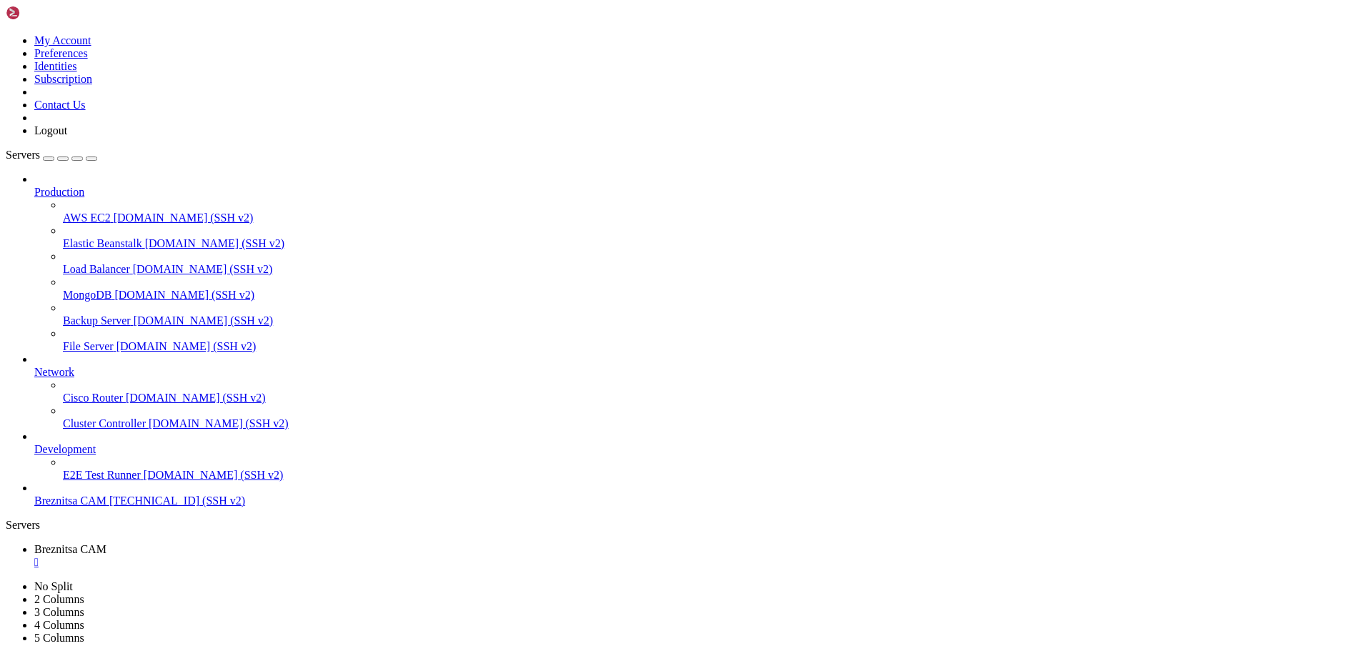
scroll to position [12297, 0]
drag, startPoint x: 470, startPoint y: 1343, endPoint x: 444, endPoint y: 1345, distance: 26.5
drag, startPoint x: 244, startPoint y: 962, endPoint x: 155, endPoint y: 1026, distance: 110.1
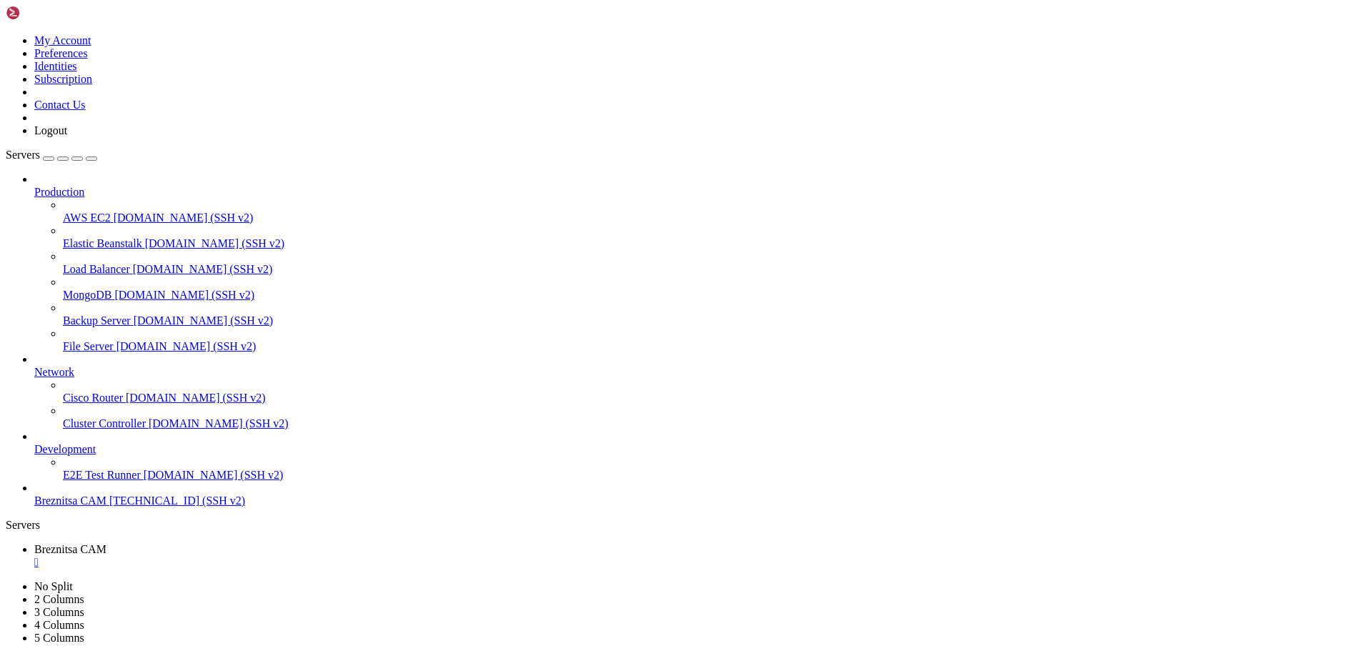
drag, startPoint x: 533, startPoint y: 1342, endPoint x: 495, endPoint y: 1333, distance: 39.0
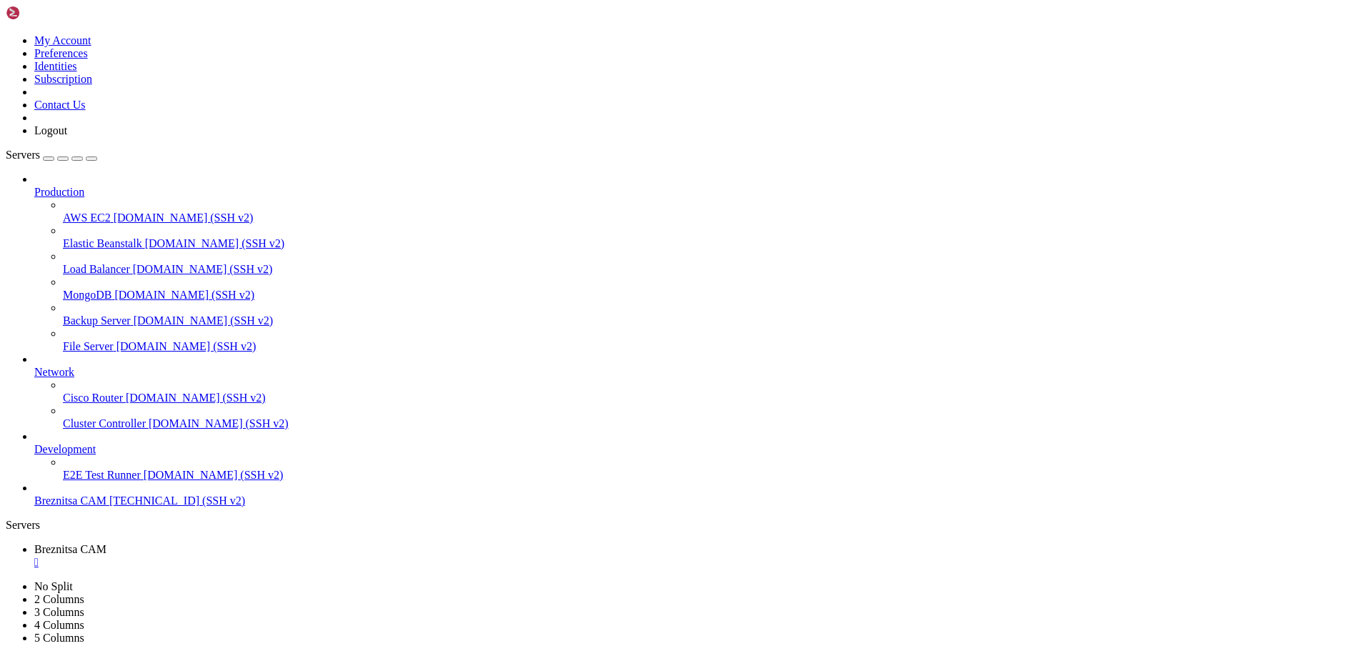
scroll to position [12382, 0]
drag, startPoint x: 550, startPoint y: 1336, endPoint x: 510, endPoint y: 1339, distance: 39.4
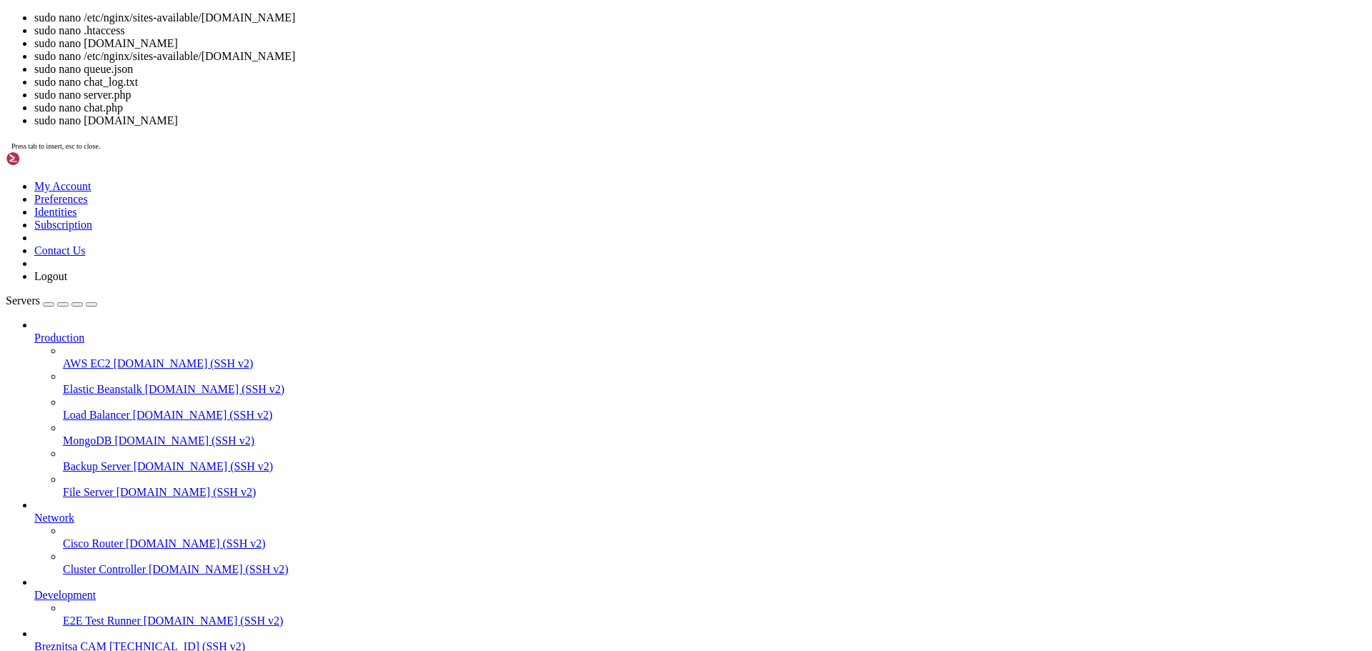
scroll to position [12431, 0]
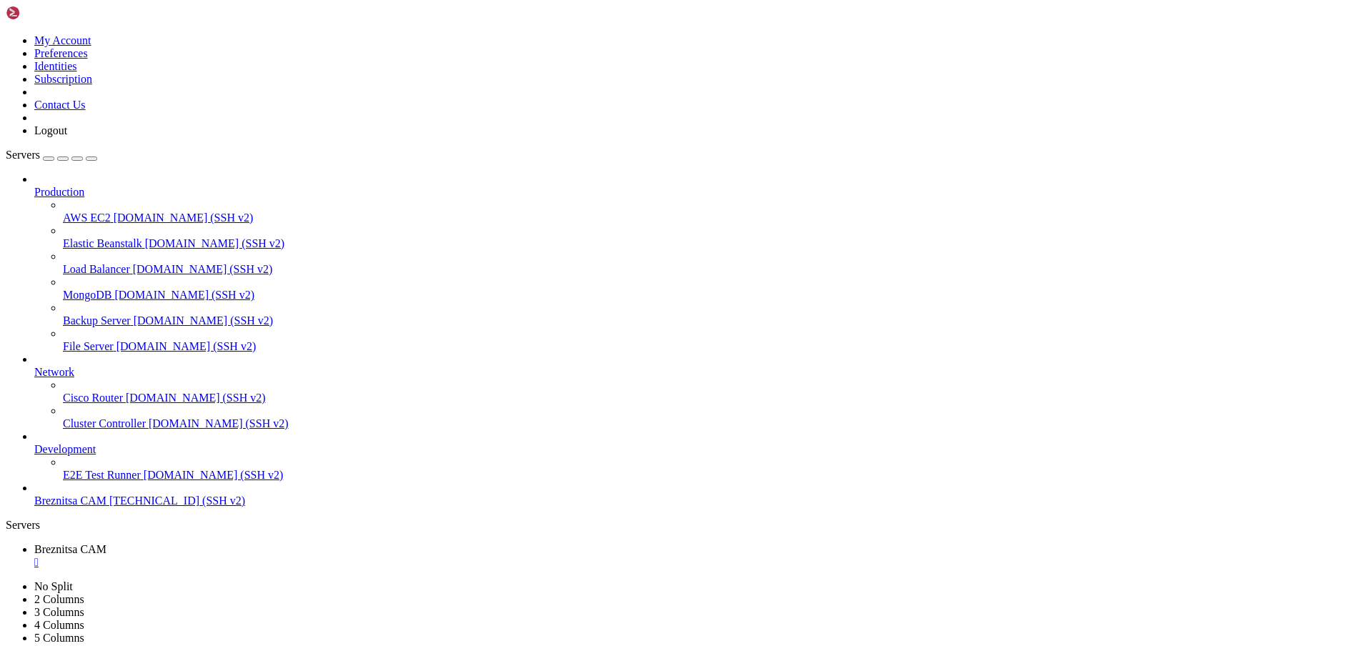
drag, startPoint x: 297, startPoint y: 1044, endPoint x: 227, endPoint y: 1076, distance: 76.8
drag, startPoint x: 191, startPoint y: 992, endPoint x: 467, endPoint y: 1096, distance: 295.6
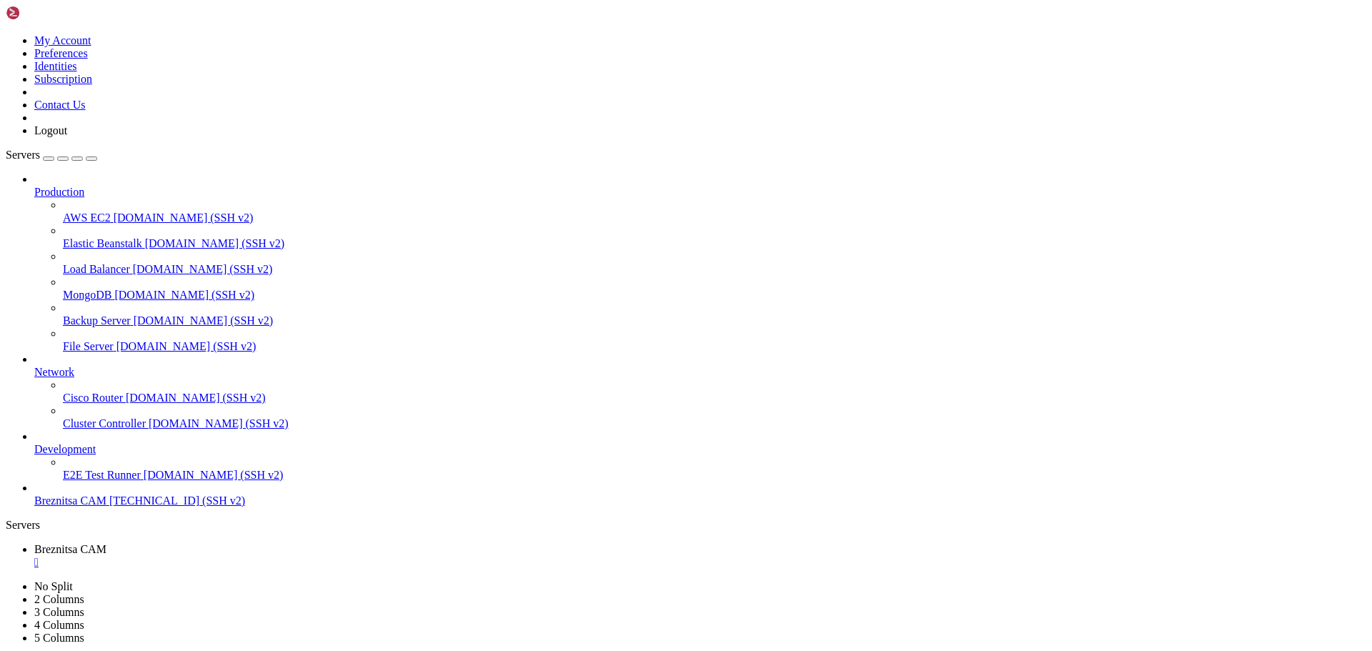
drag, startPoint x: 615, startPoint y: 1343, endPoint x: 544, endPoint y: 1350, distance: 71.8
drag, startPoint x: 499, startPoint y: 1332, endPoint x: 441, endPoint y: 1330, distance: 57.9
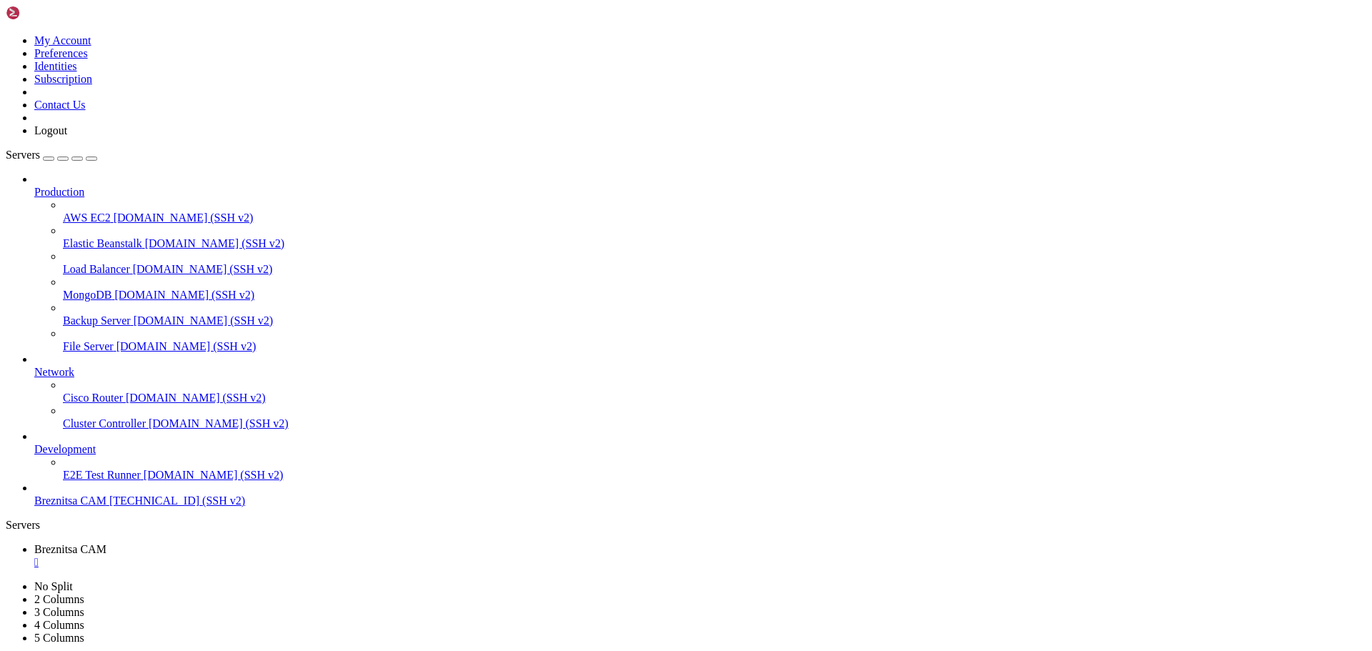
scroll to position [12528, 0]
drag, startPoint x: 528, startPoint y: 1344, endPoint x: 490, endPoint y: 1339, distance: 38.1
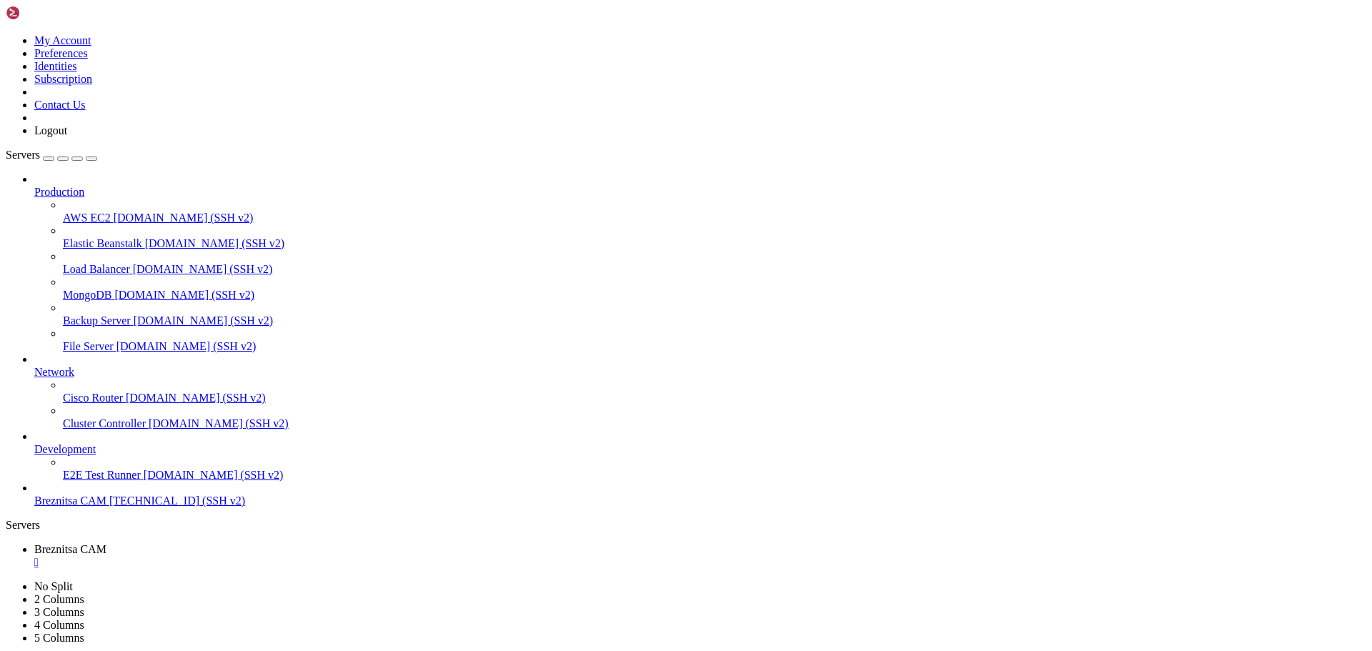
scroll to position [12625, 0]
drag, startPoint x: 565, startPoint y: 1336, endPoint x: 512, endPoint y: 1334, distance: 52.9
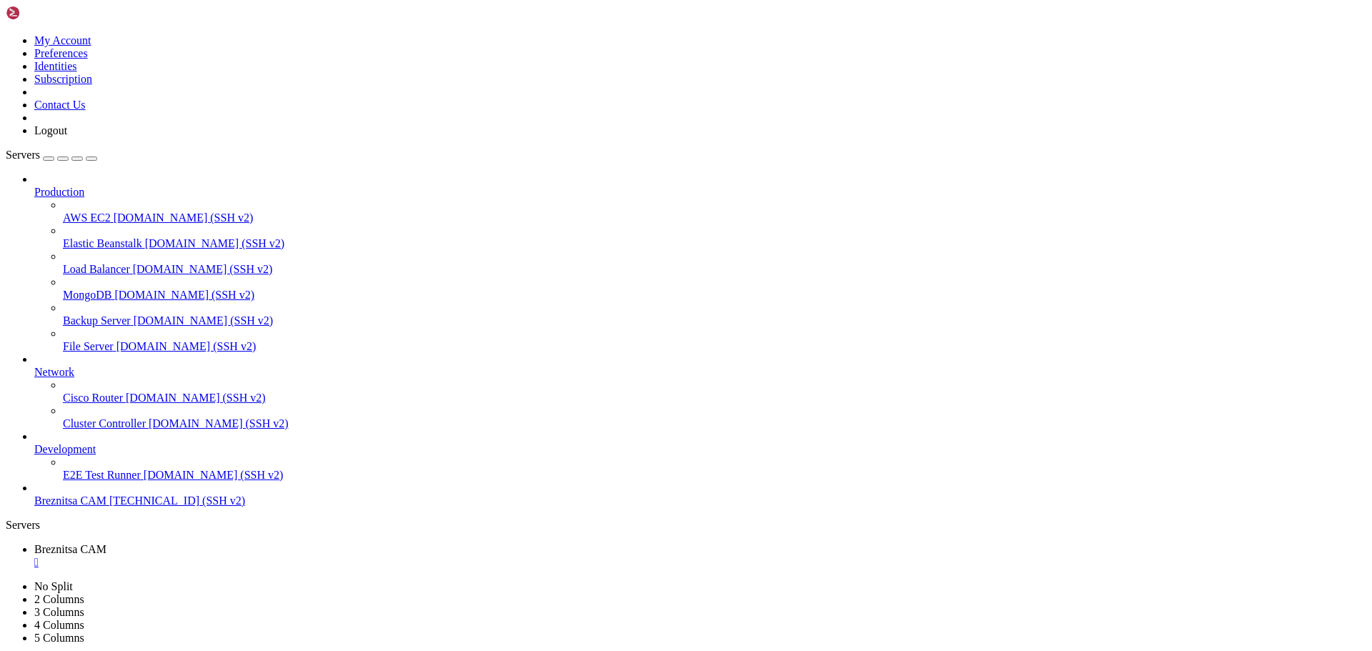
drag, startPoint x: 154, startPoint y: 1148, endPoint x: 228, endPoint y: 1158, distance: 74.3
drag, startPoint x: 44, startPoint y: 291, endPoint x: 221, endPoint y: 359, distance: 189.8
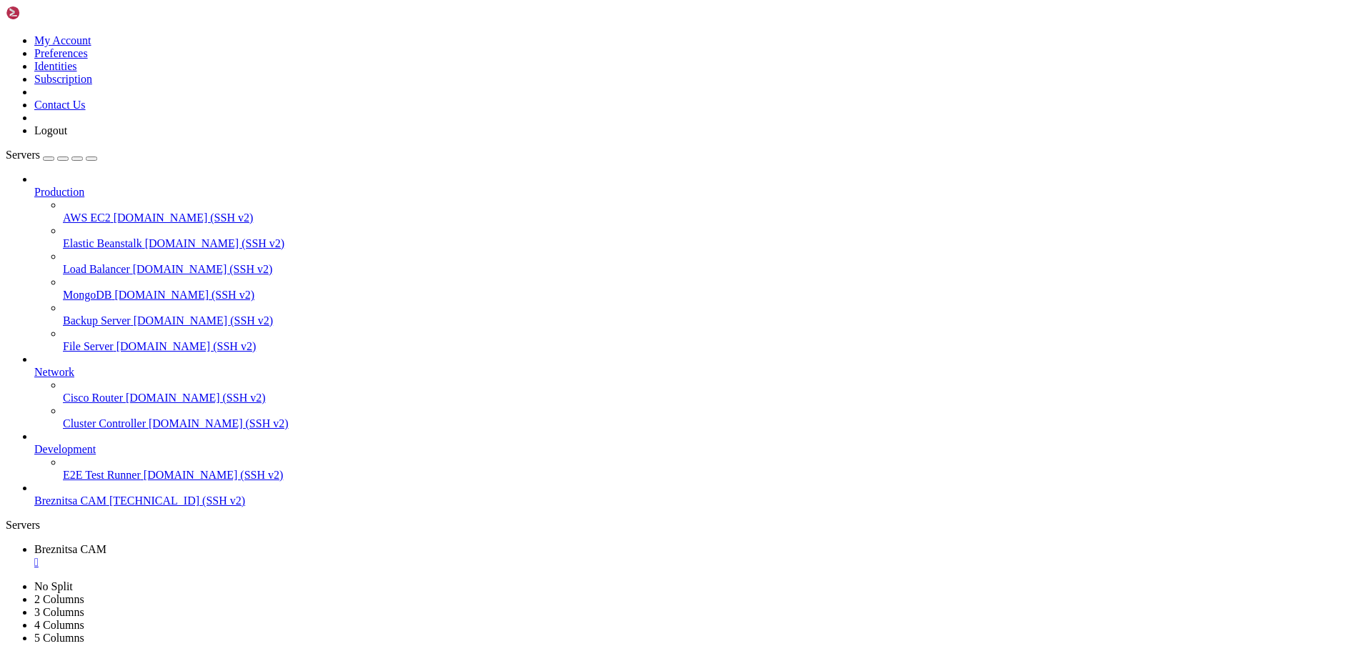
drag, startPoint x: 48, startPoint y: 1086, endPoint x: 111, endPoint y: 1095, distance: 63.6
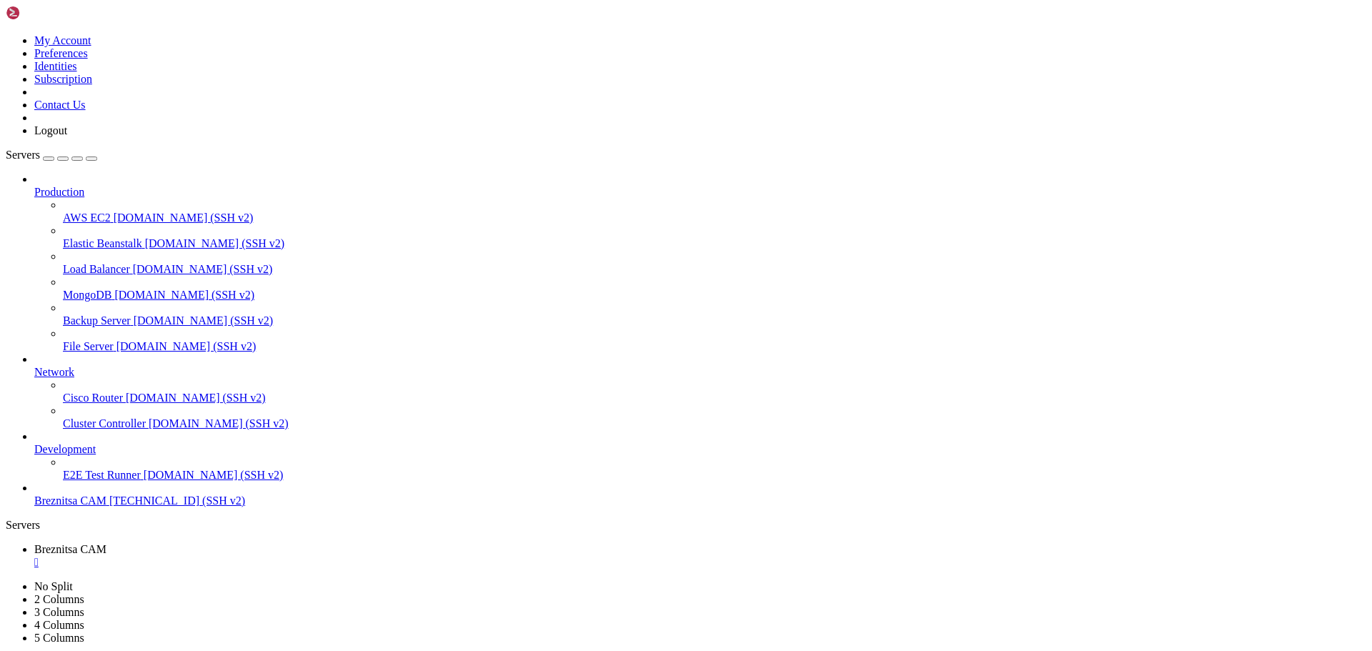
drag, startPoint x: 655, startPoint y: 1347, endPoint x: 605, endPoint y: 1340, distance: 51.2
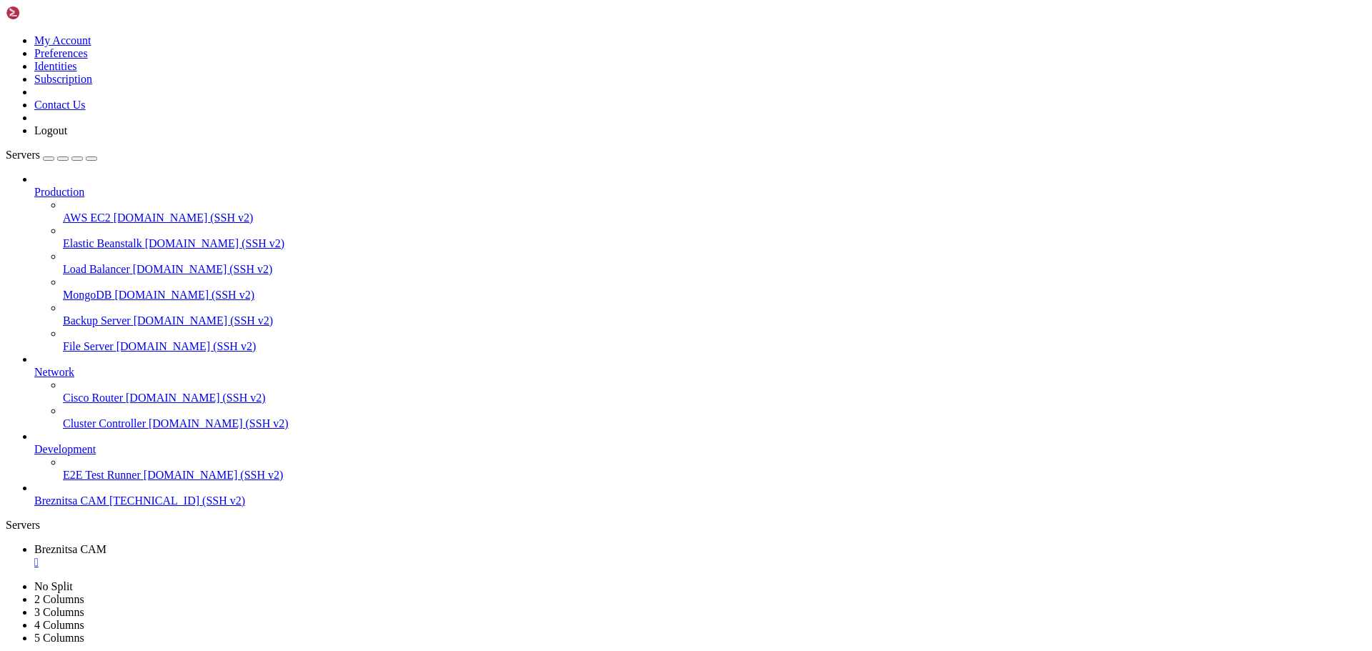
drag, startPoint x: 11, startPoint y: 1066, endPoint x: 326, endPoint y: 1319, distance: 403.6
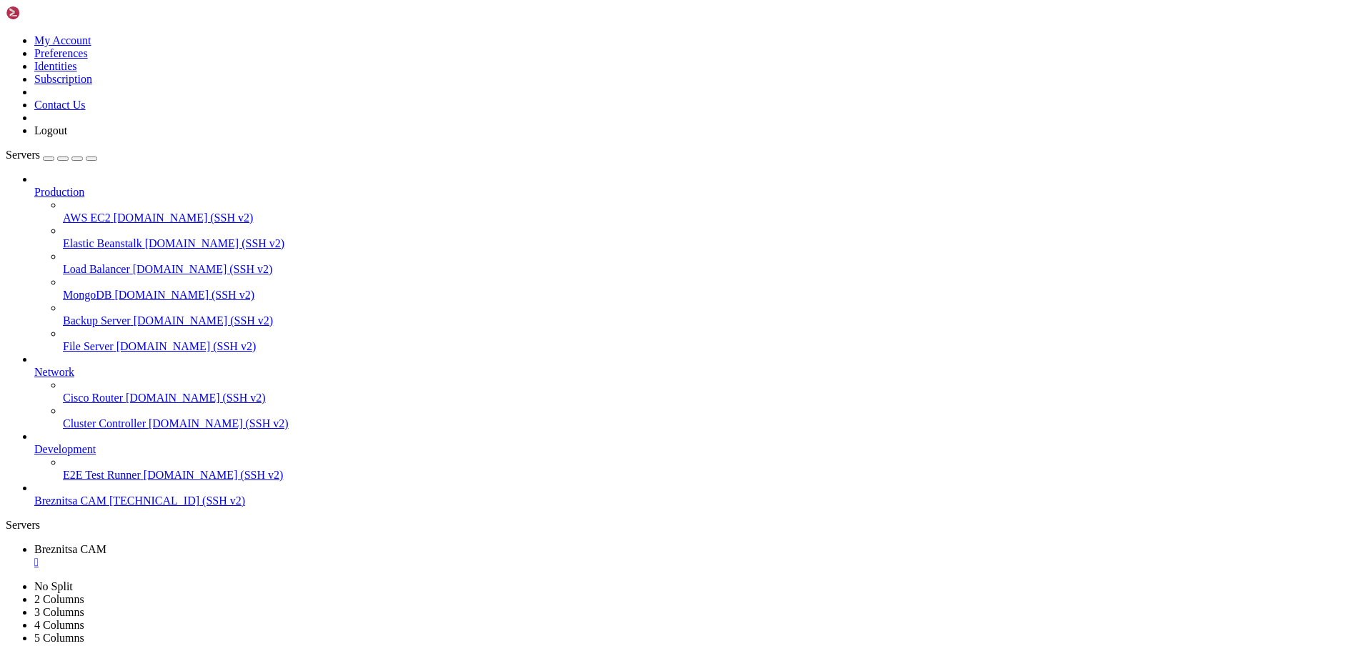
drag, startPoint x: 11, startPoint y: 989, endPoint x: 274, endPoint y: 1317, distance: 420.9
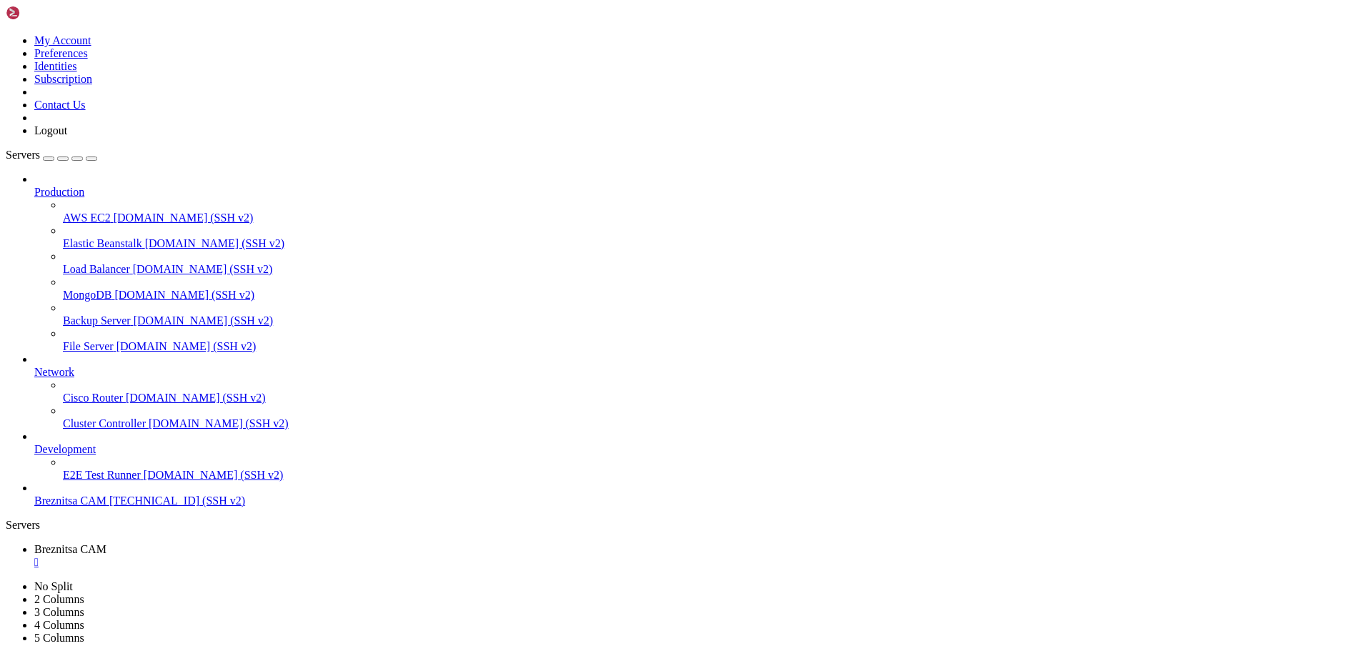
drag, startPoint x: 286, startPoint y: 920, endPoint x: 203, endPoint y: 1082, distance: 182.2
drag, startPoint x: 295, startPoint y: 890, endPoint x: 188, endPoint y: 1083, distance: 220.8
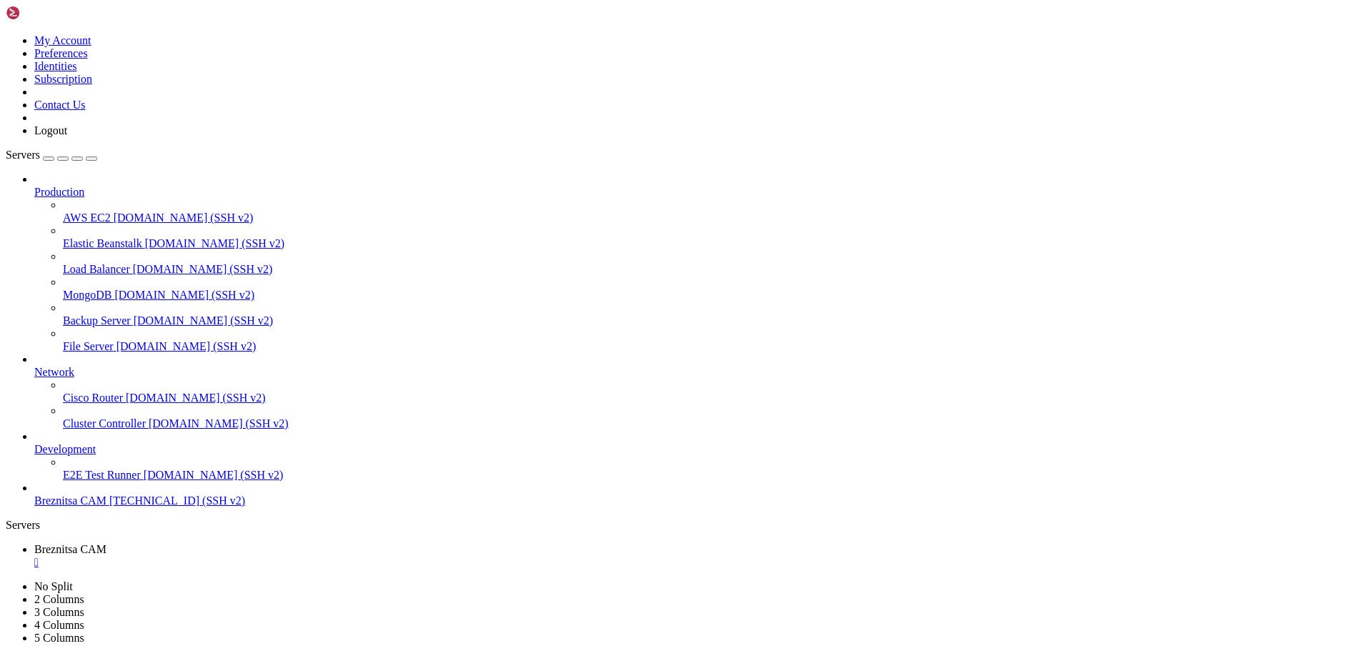
scroll to position [17741, 0]
drag, startPoint x: 296, startPoint y: 995, endPoint x: 179, endPoint y: 1031, distance: 122.8
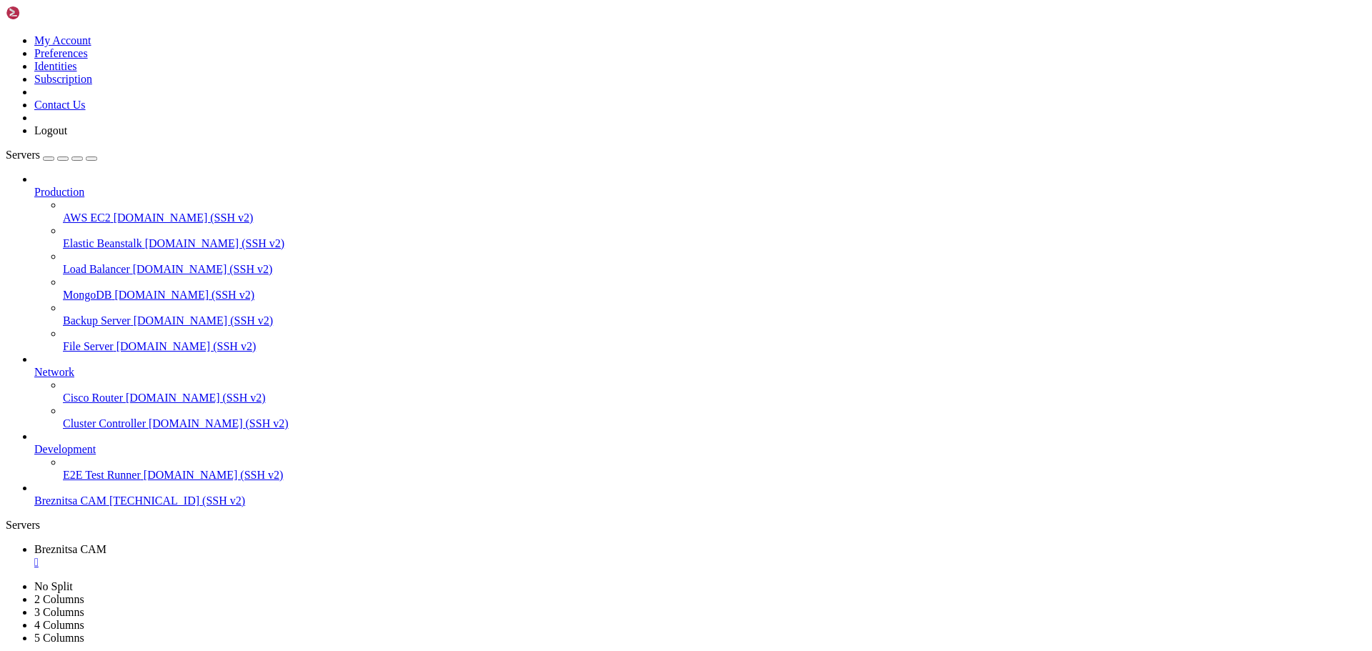
drag, startPoint x: 90, startPoint y: 1323, endPoint x: 12, endPoint y: 1174, distance: 167.8
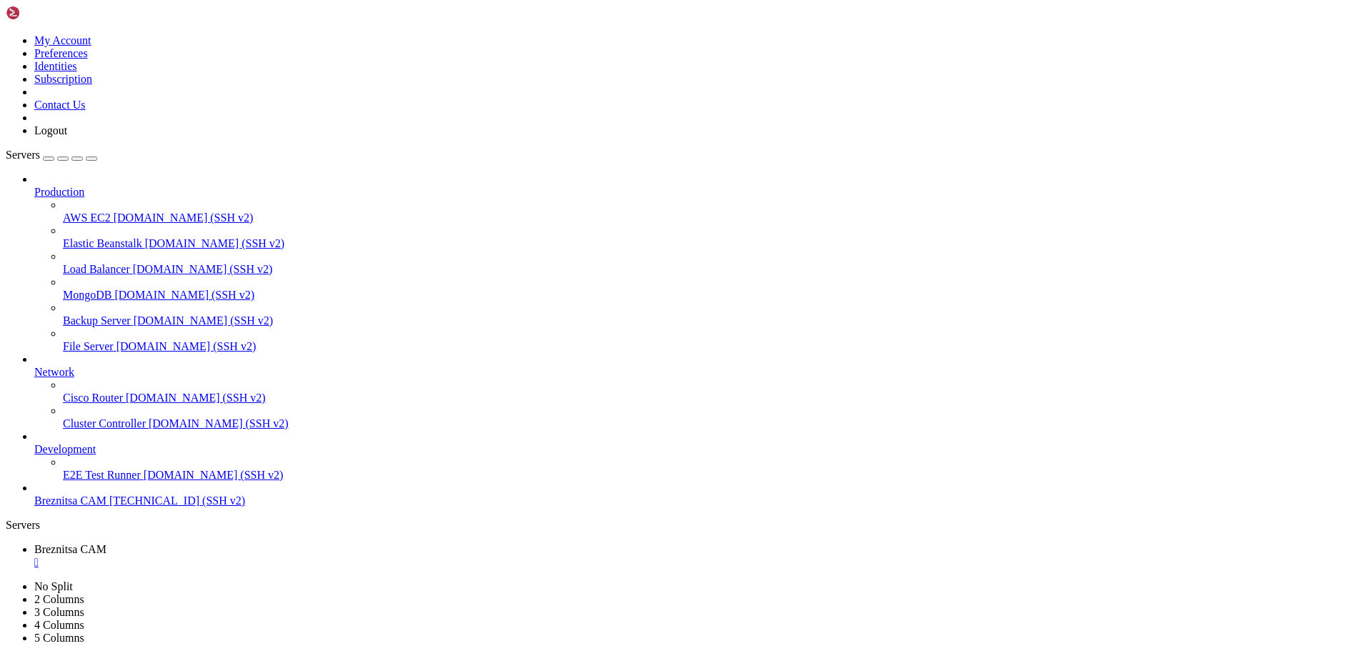
scroll to position [21410, 0]
drag, startPoint x: 208, startPoint y: 863, endPoint x: 768, endPoint y: 1136, distance: 622.4
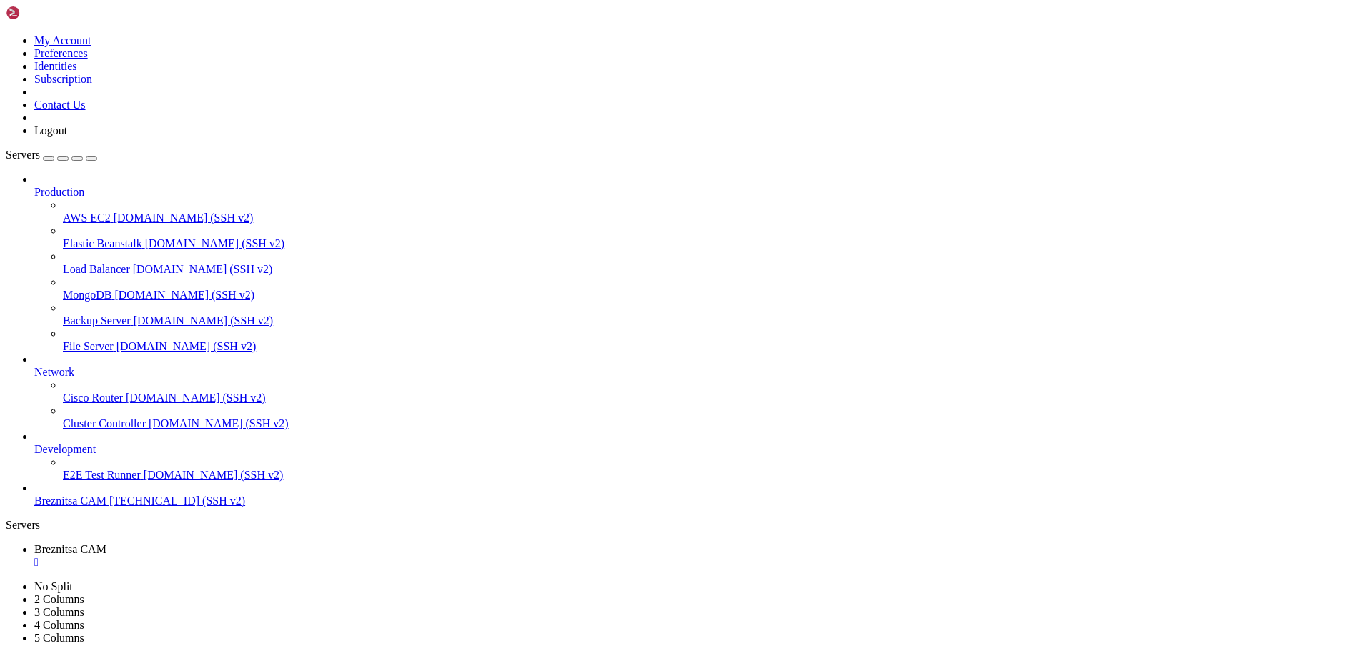
drag, startPoint x: 352, startPoint y: 901, endPoint x: 287, endPoint y: 934, distance: 72.9
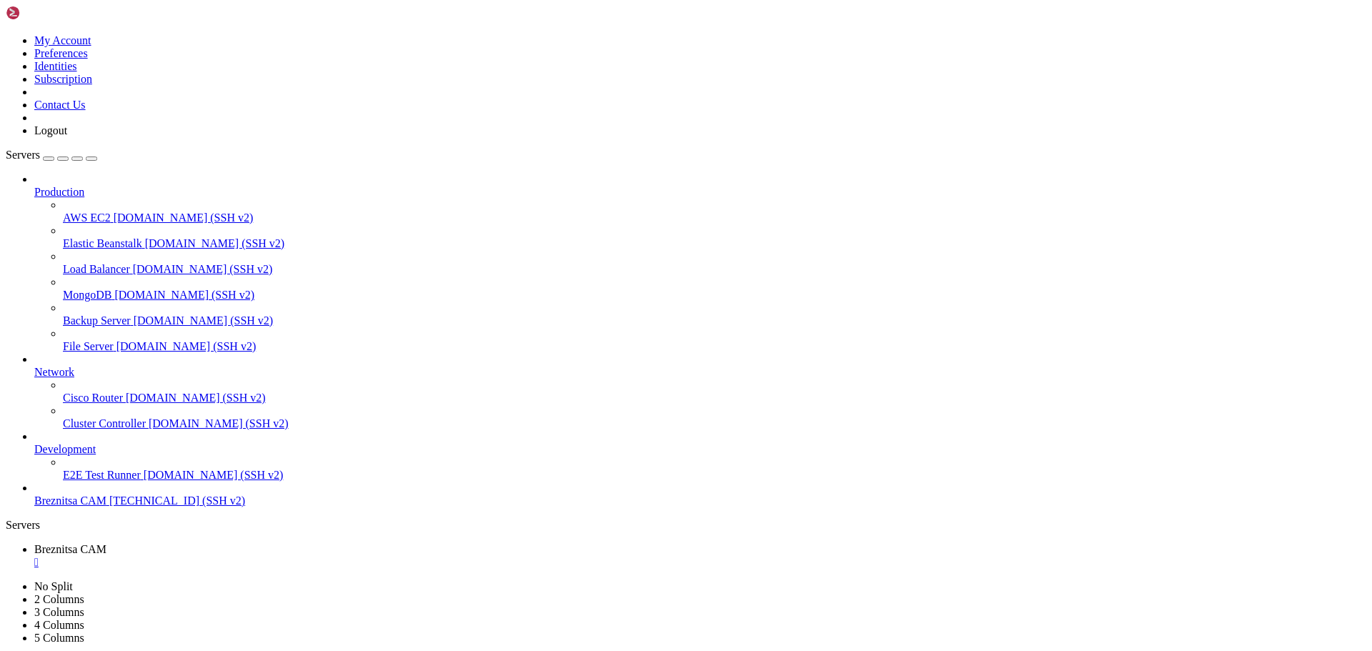
drag, startPoint x: 388, startPoint y: 916, endPoint x: 227, endPoint y: 961, distance: 167.7
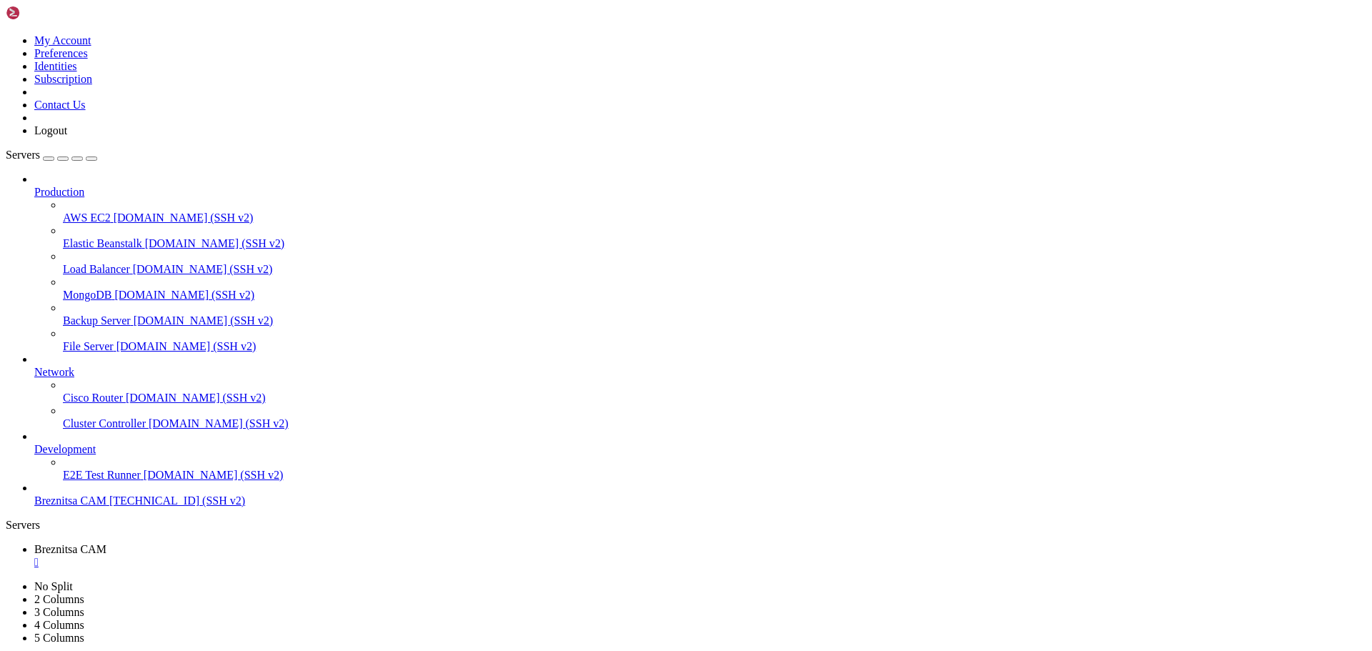
drag, startPoint x: 571, startPoint y: 1344, endPoint x: 511, endPoint y: 1337, distance: 60.6
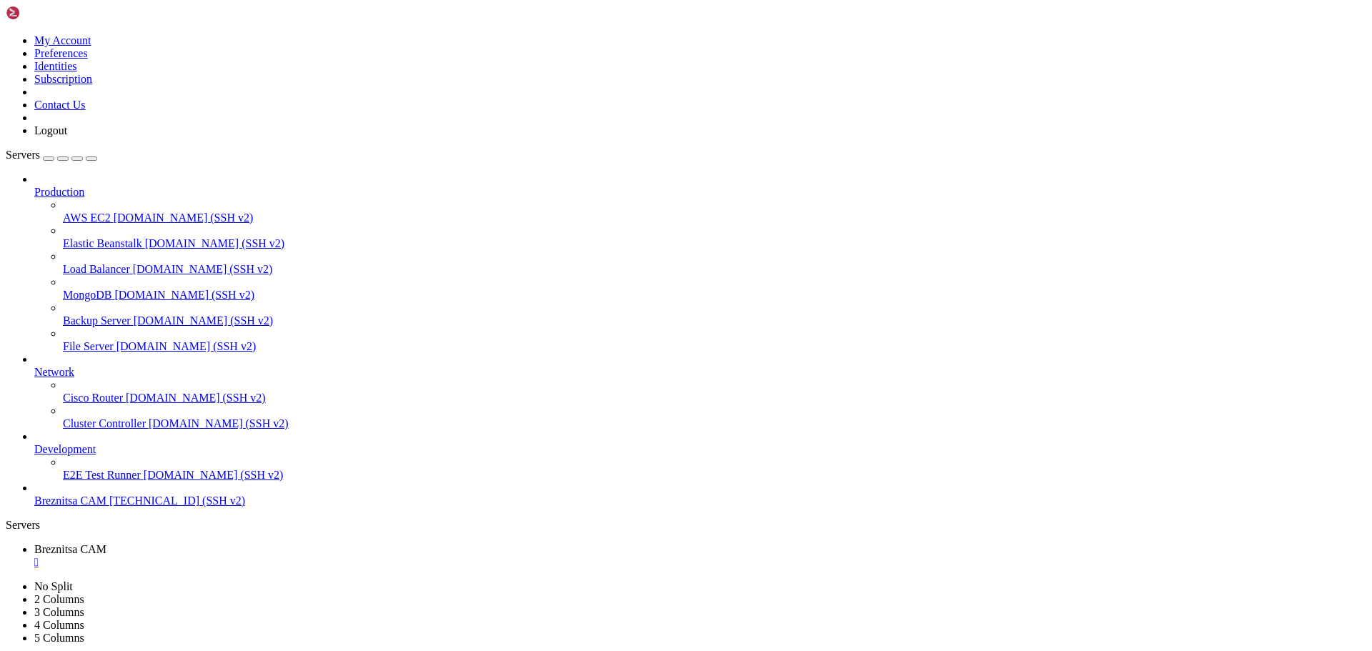
drag, startPoint x: 19, startPoint y: 1078, endPoint x: 541, endPoint y: 1295, distance: 565.9
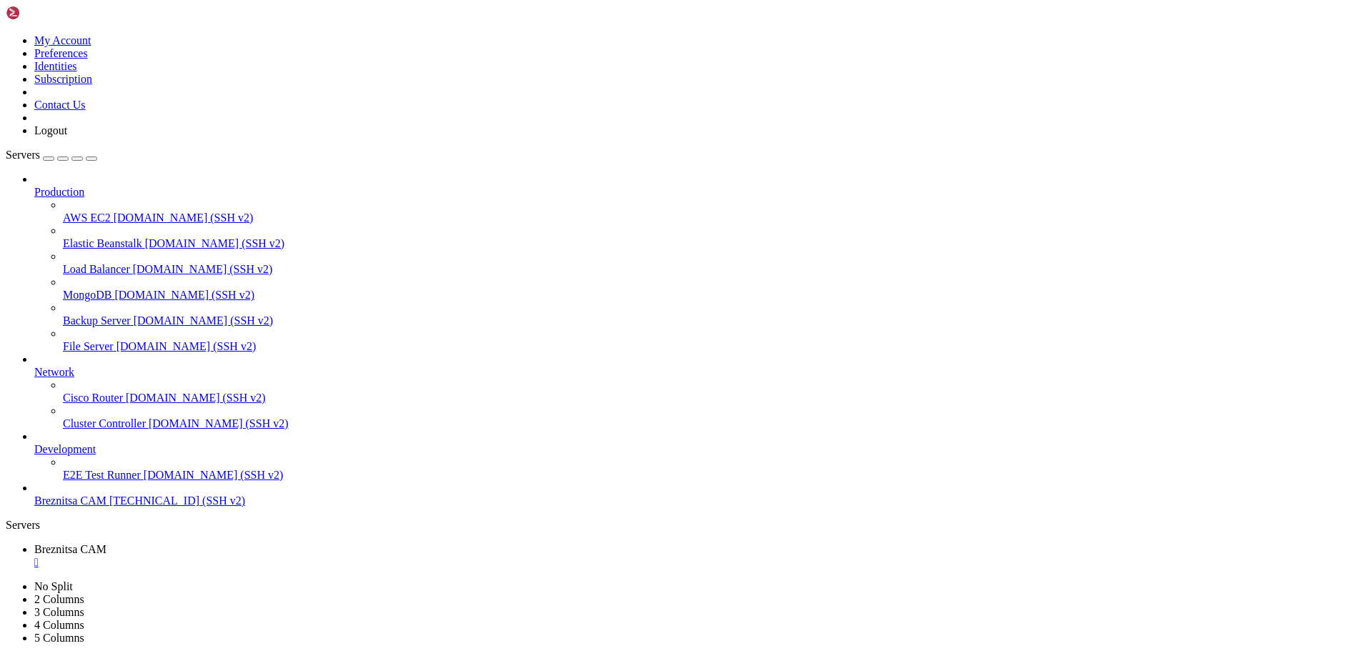
drag, startPoint x: 554, startPoint y: 876, endPoint x: 399, endPoint y: 996, distance: 196.2
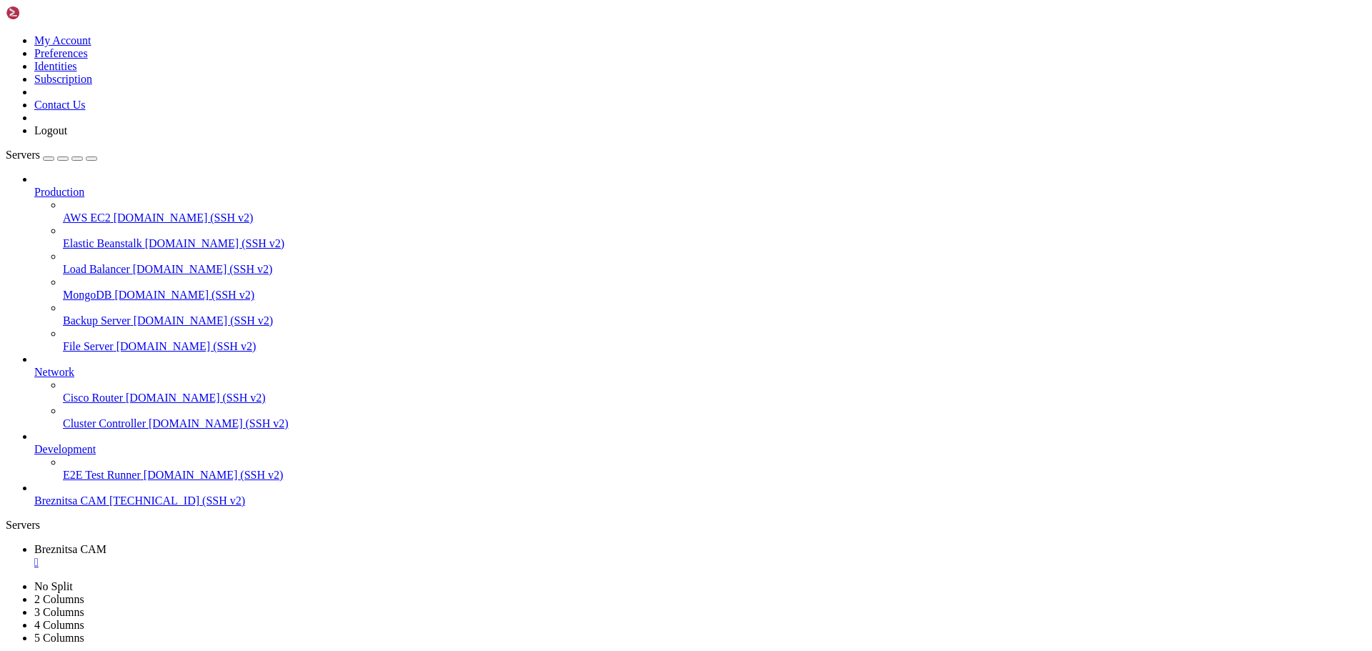
drag, startPoint x: 556, startPoint y: 1345, endPoint x: 503, endPoint y: 1340, distance: 53.1
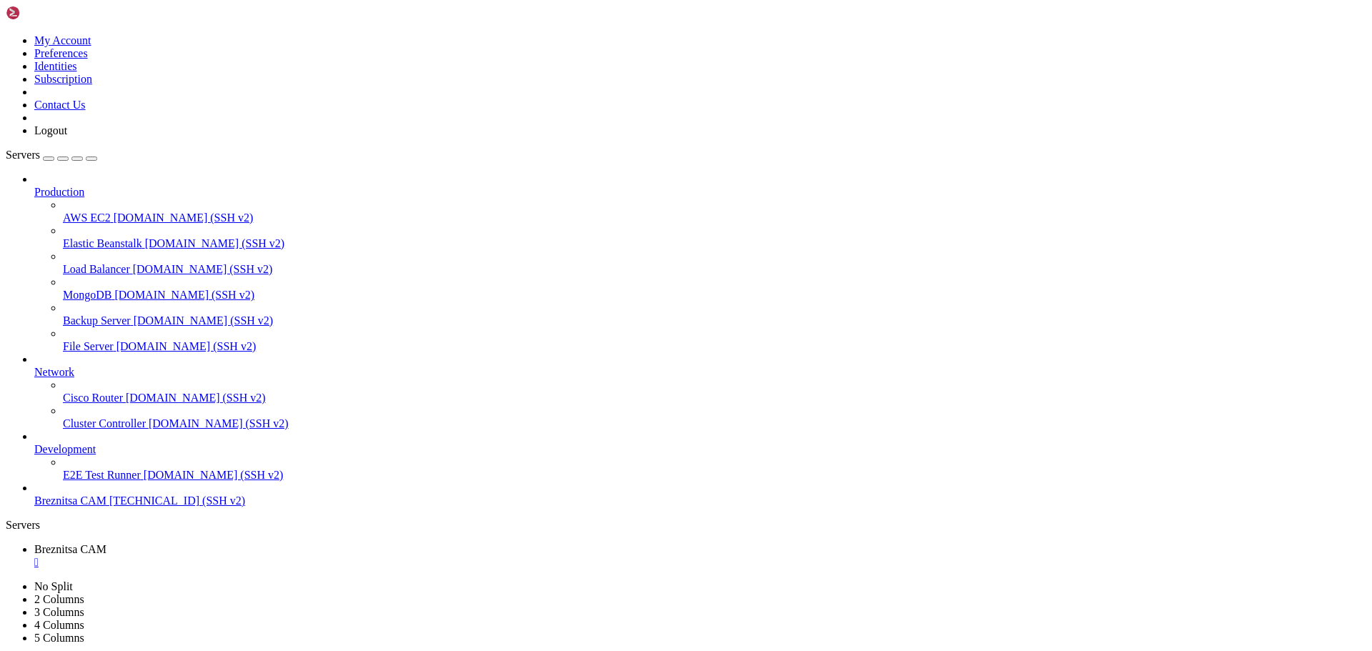
drag, startPoint x: 607, startPoint y: 1340, endPoint x: 530, endPoint y: 1334, distance: 76.8
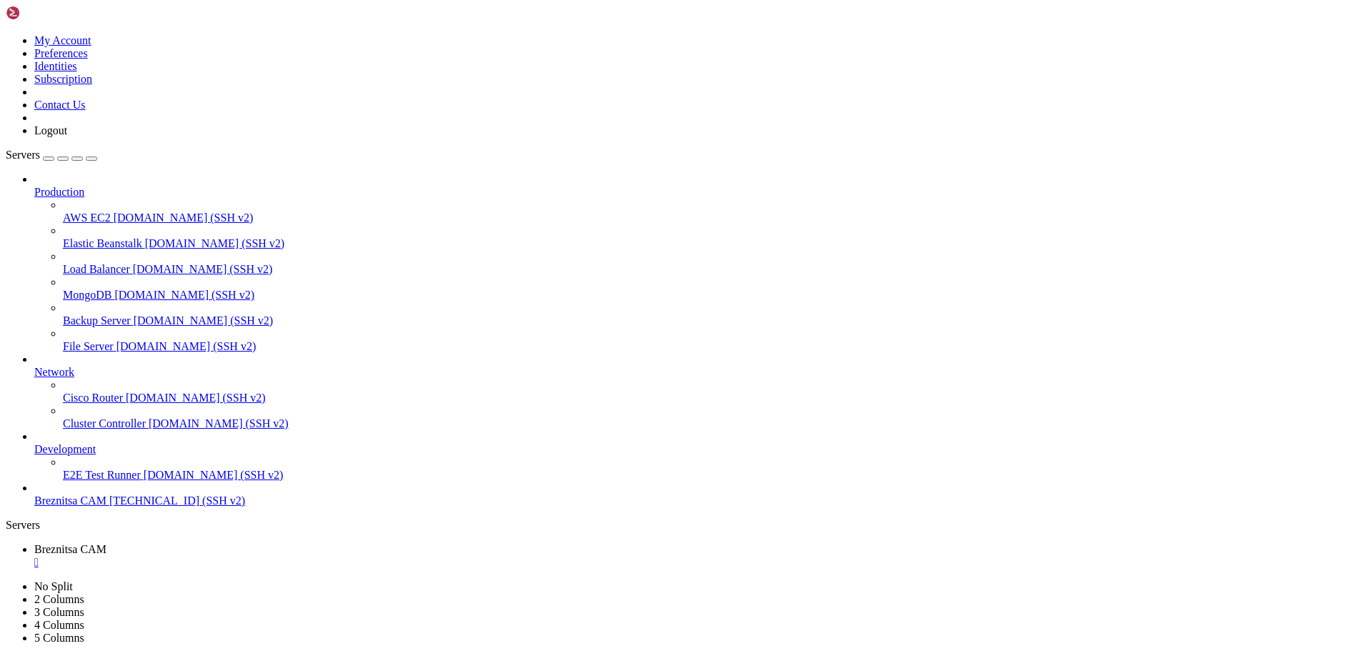
scroll to position [22127, 0]
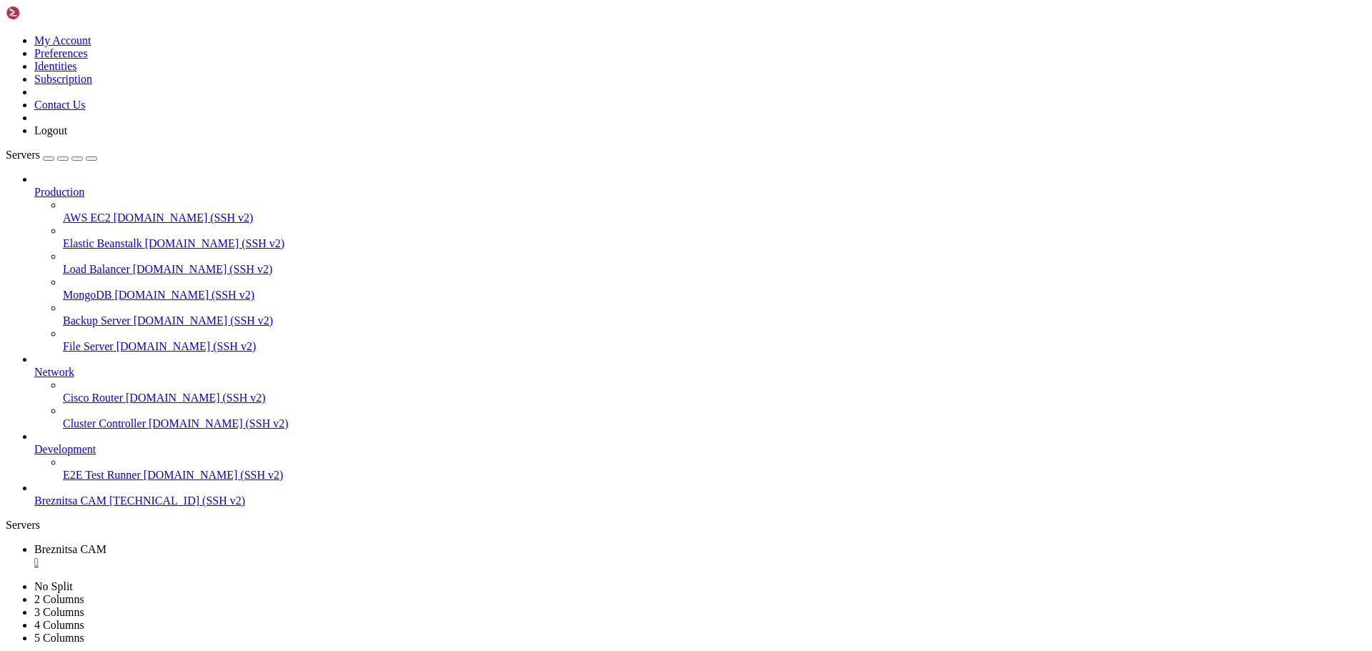
drag, startPoint x: 565, startPoint y: 1349, endPoint x: 525, endPoint y: 1342, distance: 39.8
drag, startPoint x: 763, startPoint y: 1339, endPoint x: 621, endPoint y: 1328, distance: 141.9
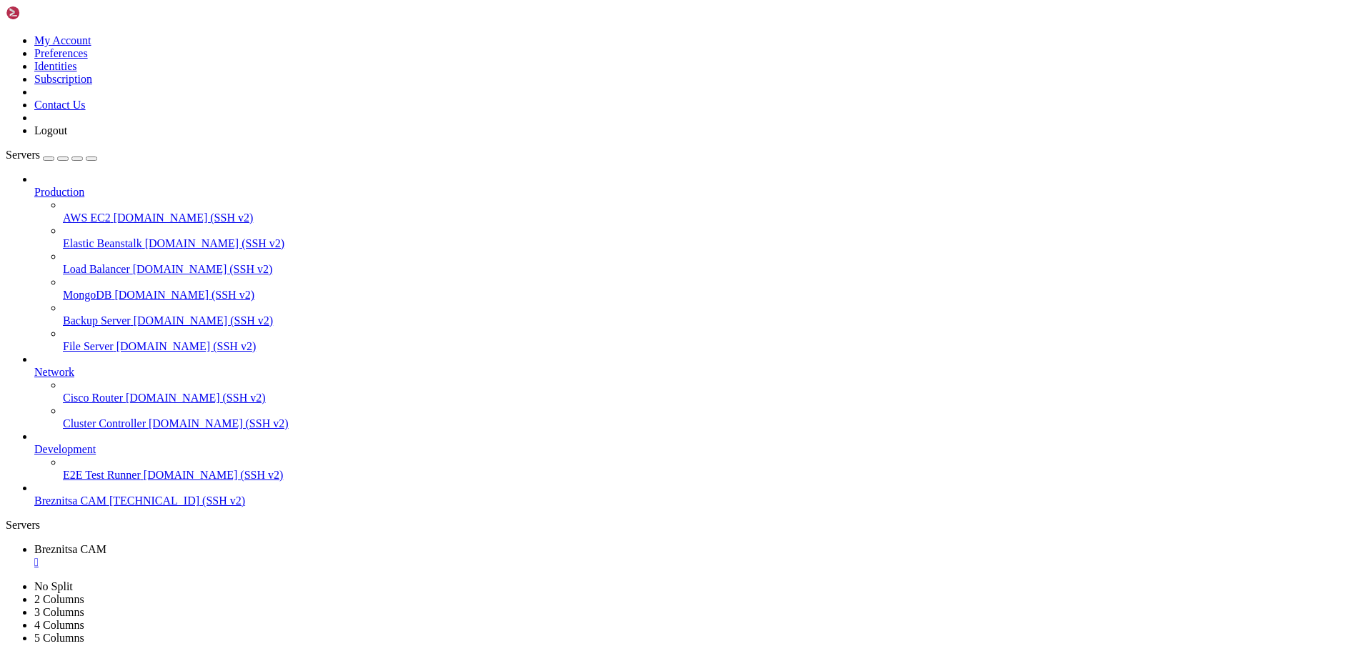
drag, startPoint x: 703, startPoint y: 1346, endPoint x: 608, endPoint y: 1348, distance: 95.1
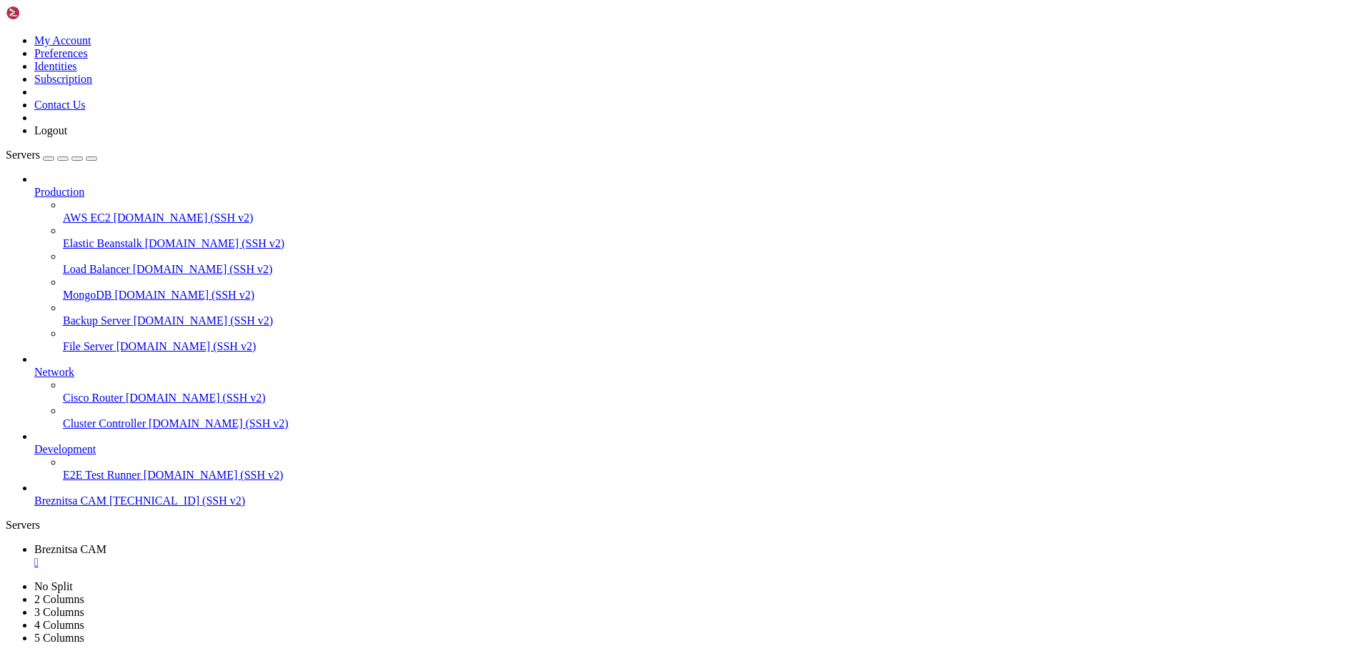
drag, startPoint x: 535, startPoint y: 1332, endPoint x: 470, endPoint y: 1334, distance: 65.8
